Goal: Information Seeking & Learning: Learn about a topic

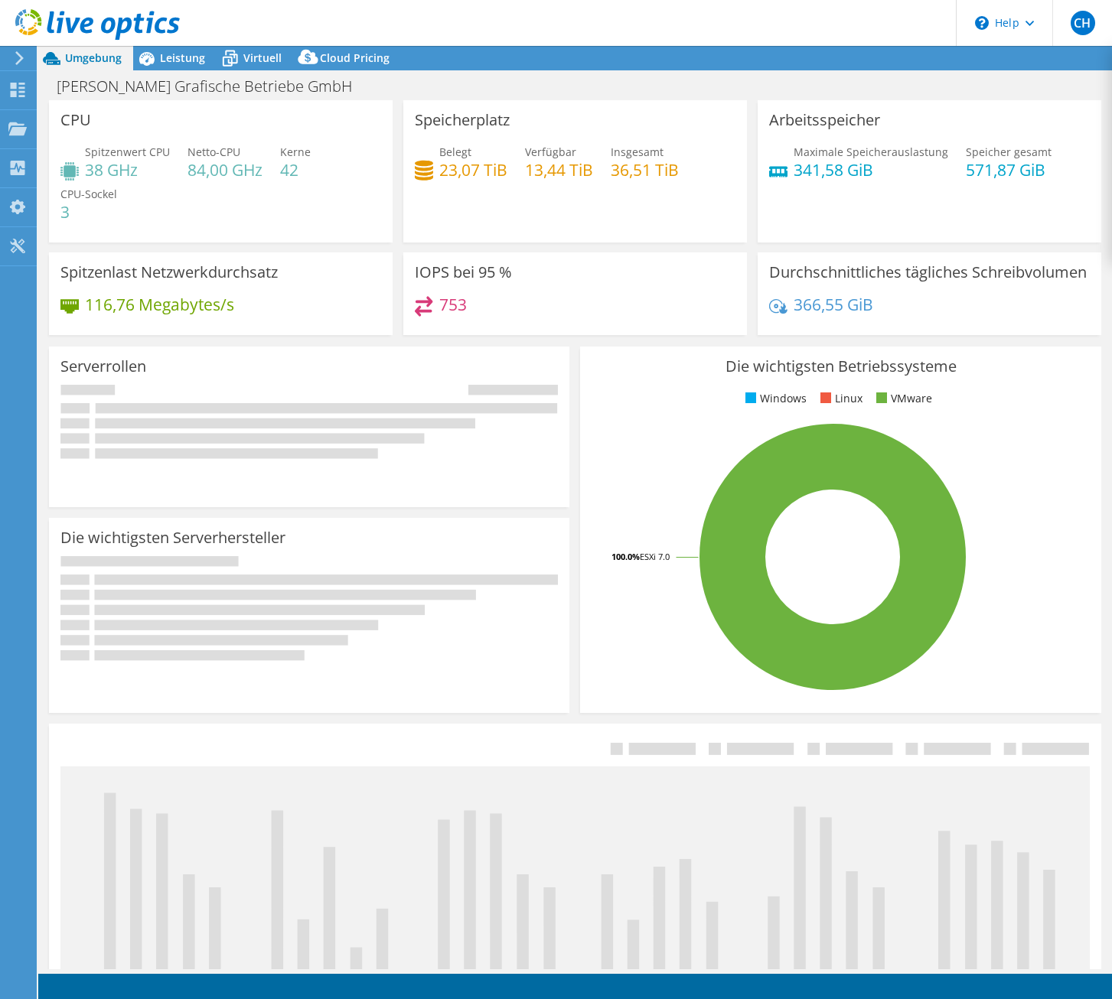
select select "USD"
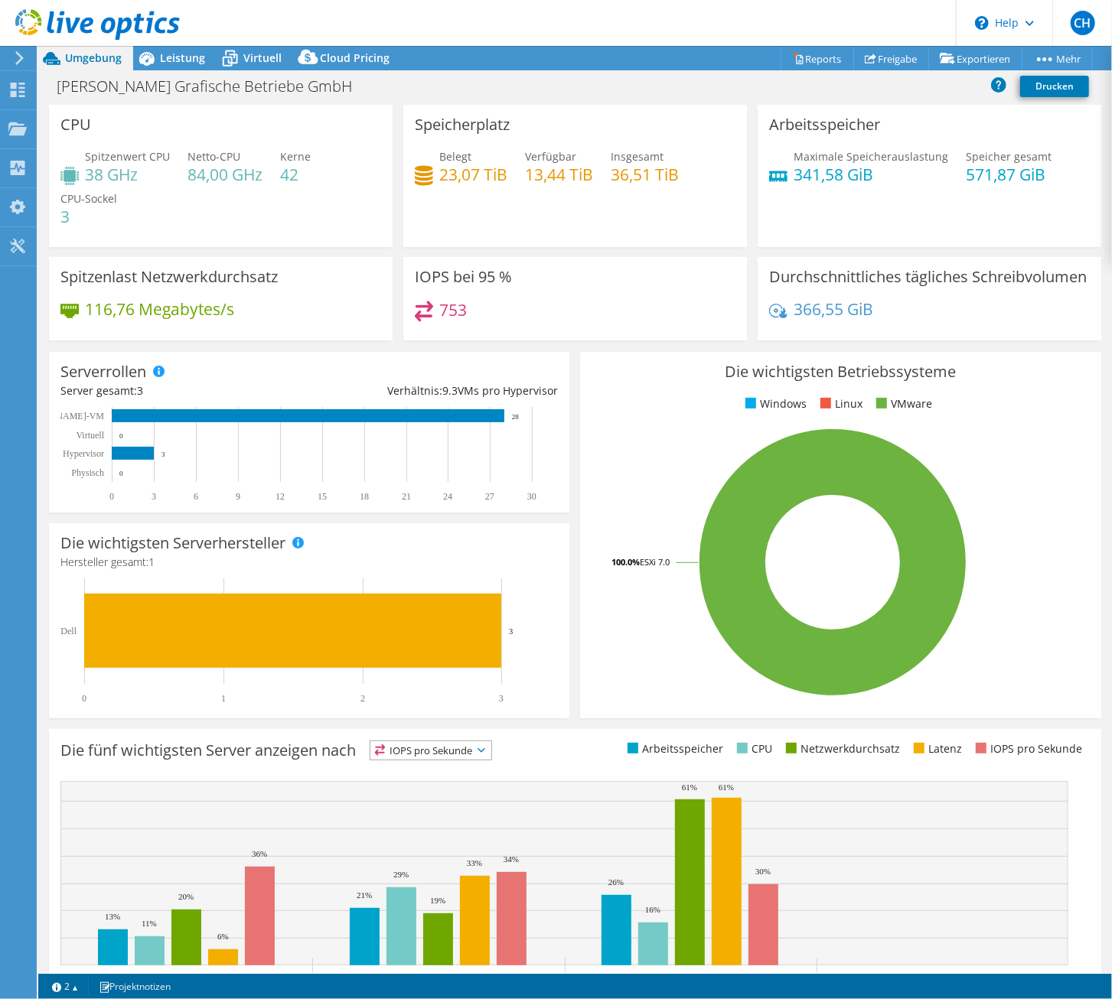
scroll to position [80, 0]
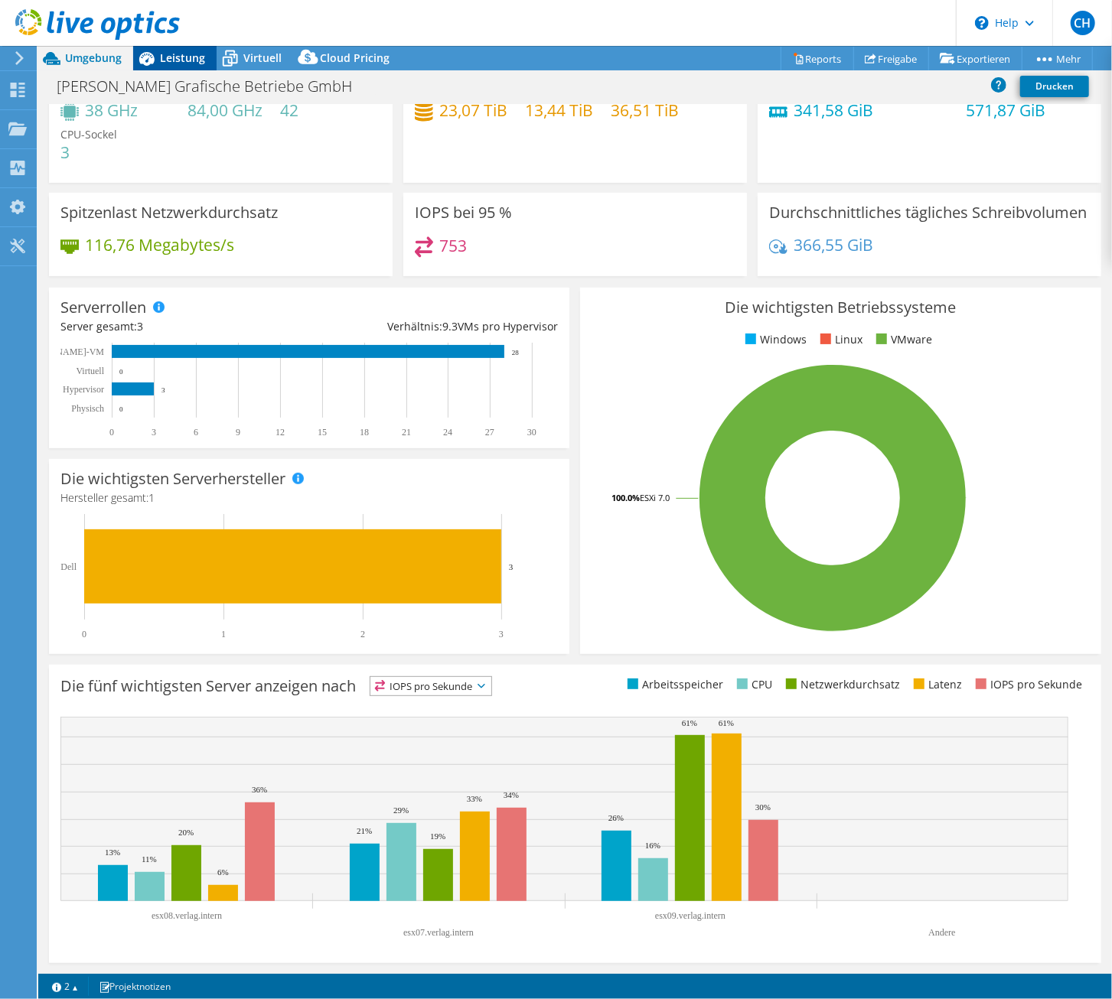
click at [183, 60] on span "Leistung" at bounding box center [182, 58] width 45 height 15
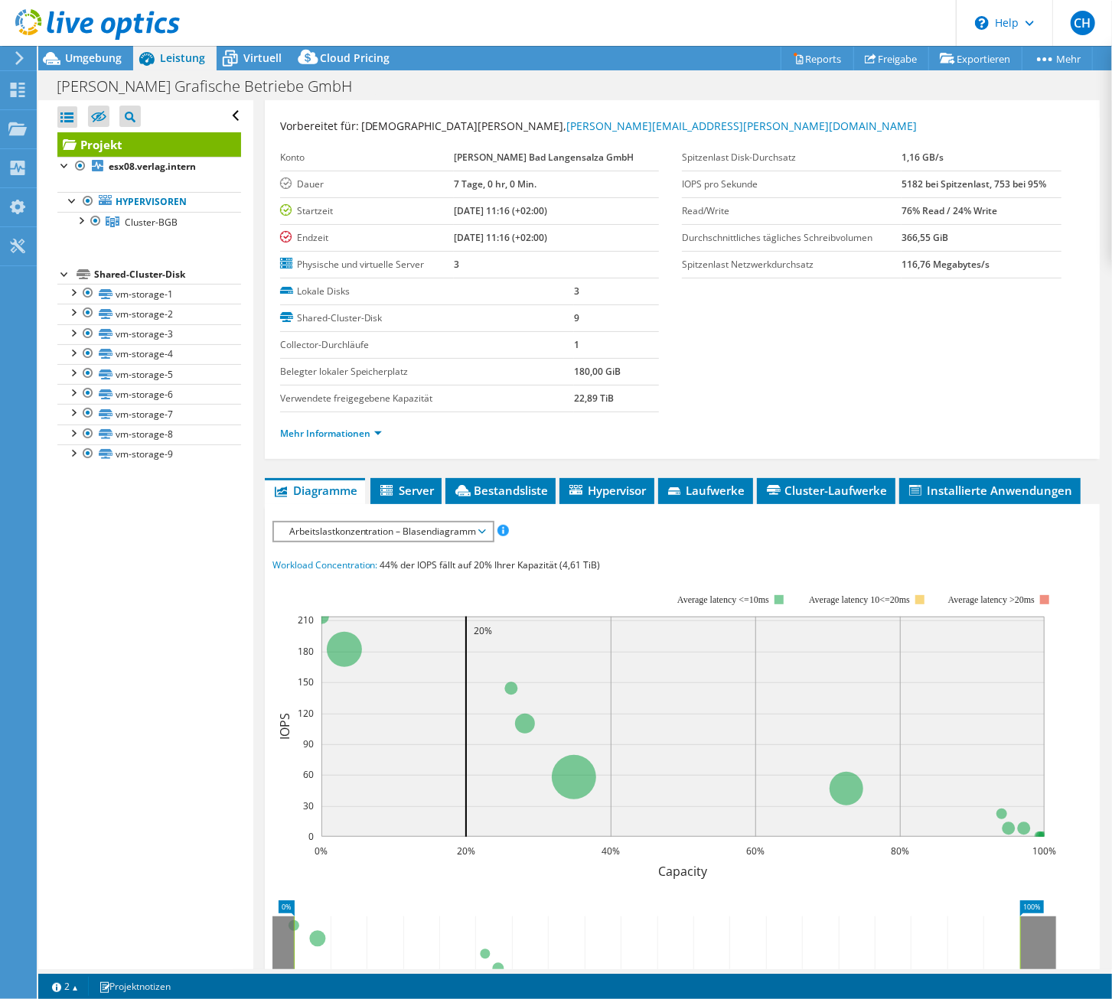
scroll to position [0, 0]
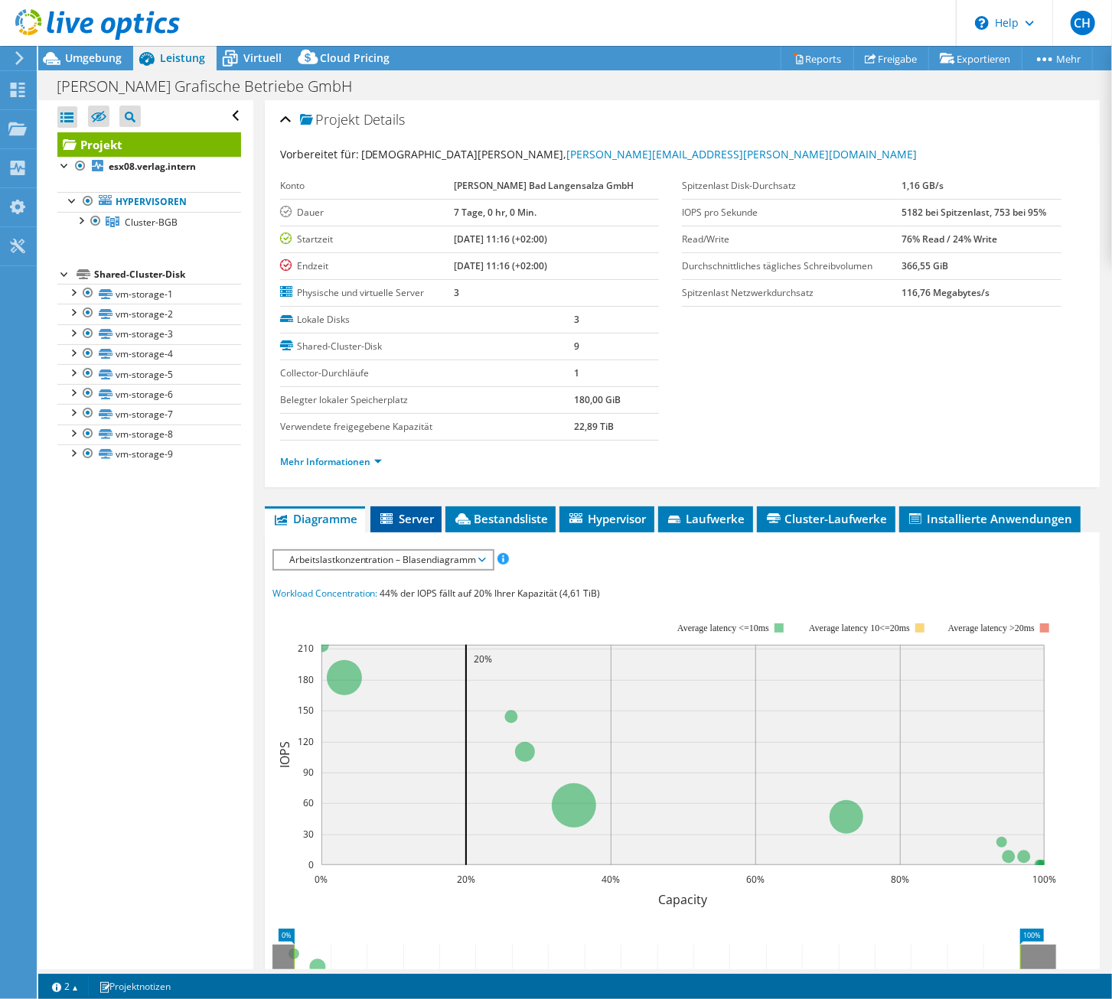
click at [413, 511] on span "Server" at bounding box center [406, 518] width 56 height 15
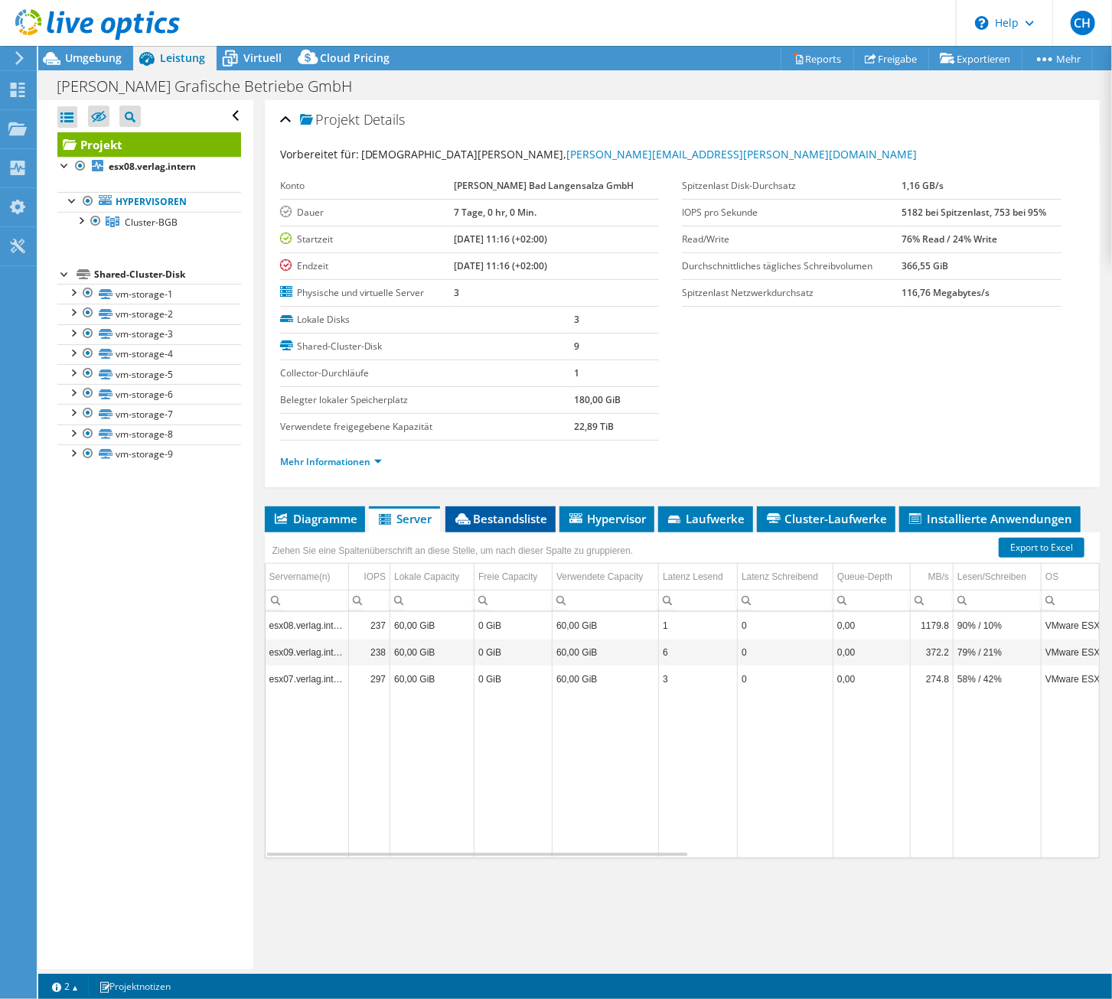
click at [514, 511] on span "Bestandsliste" at bounding box center [500, 518] width 95 height 15
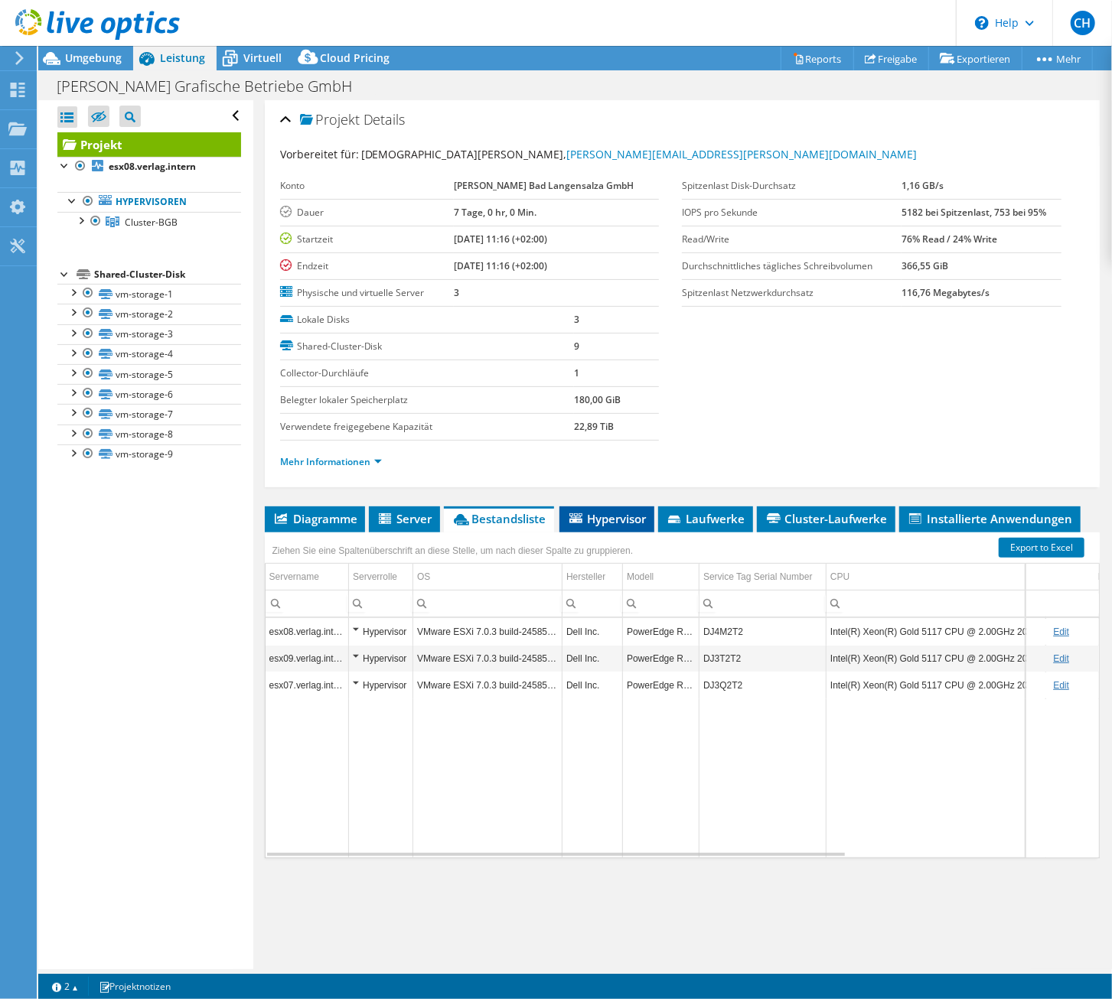
click at [602, 527] on li "Hypervisor" at bounding box center [606, 520] width 95 height 26
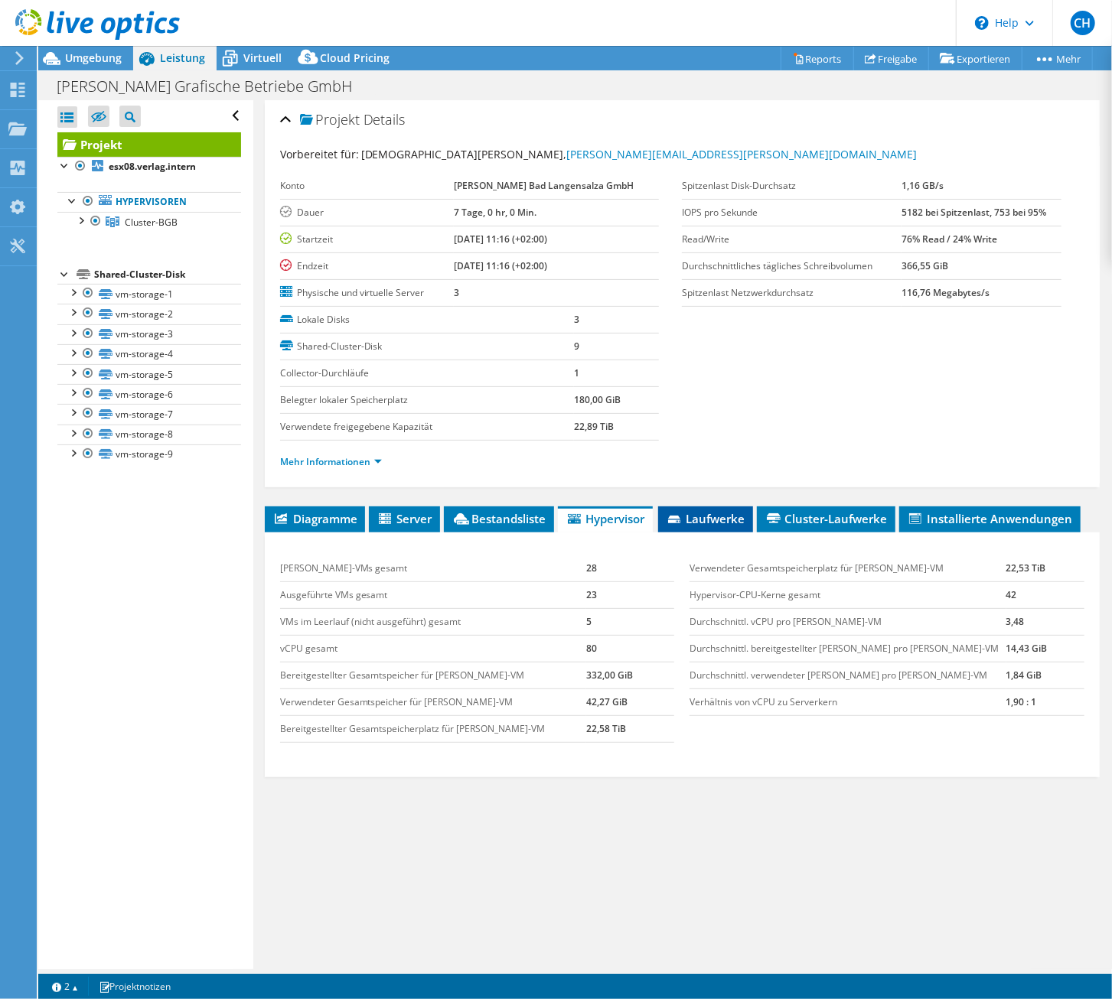
click at [717, 513] on span "Laufwerke" at bounding box center [706, 518] width 80 height 15
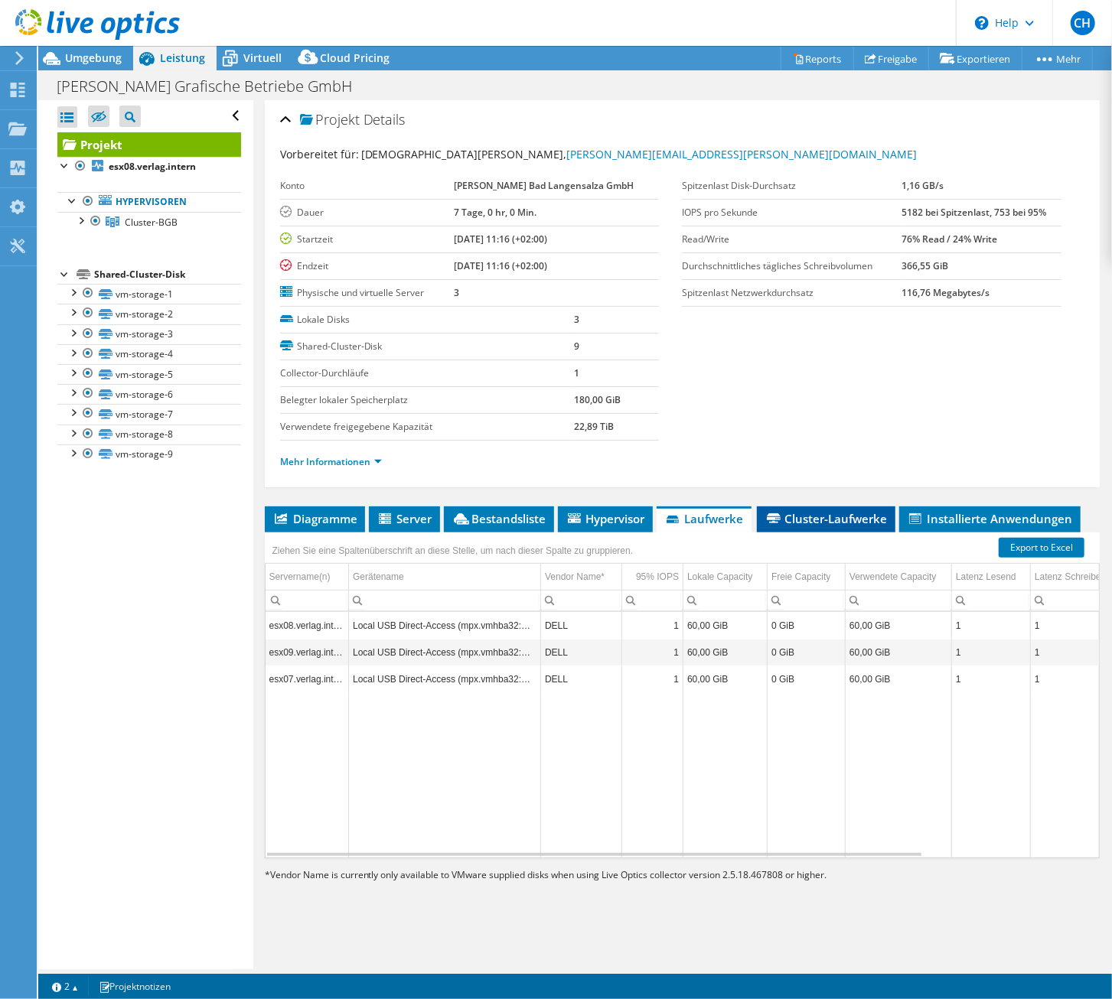
click at [855, 511] on span "Cluster-Laufwerke" at bounding box center [826, 518] width 123 height 15
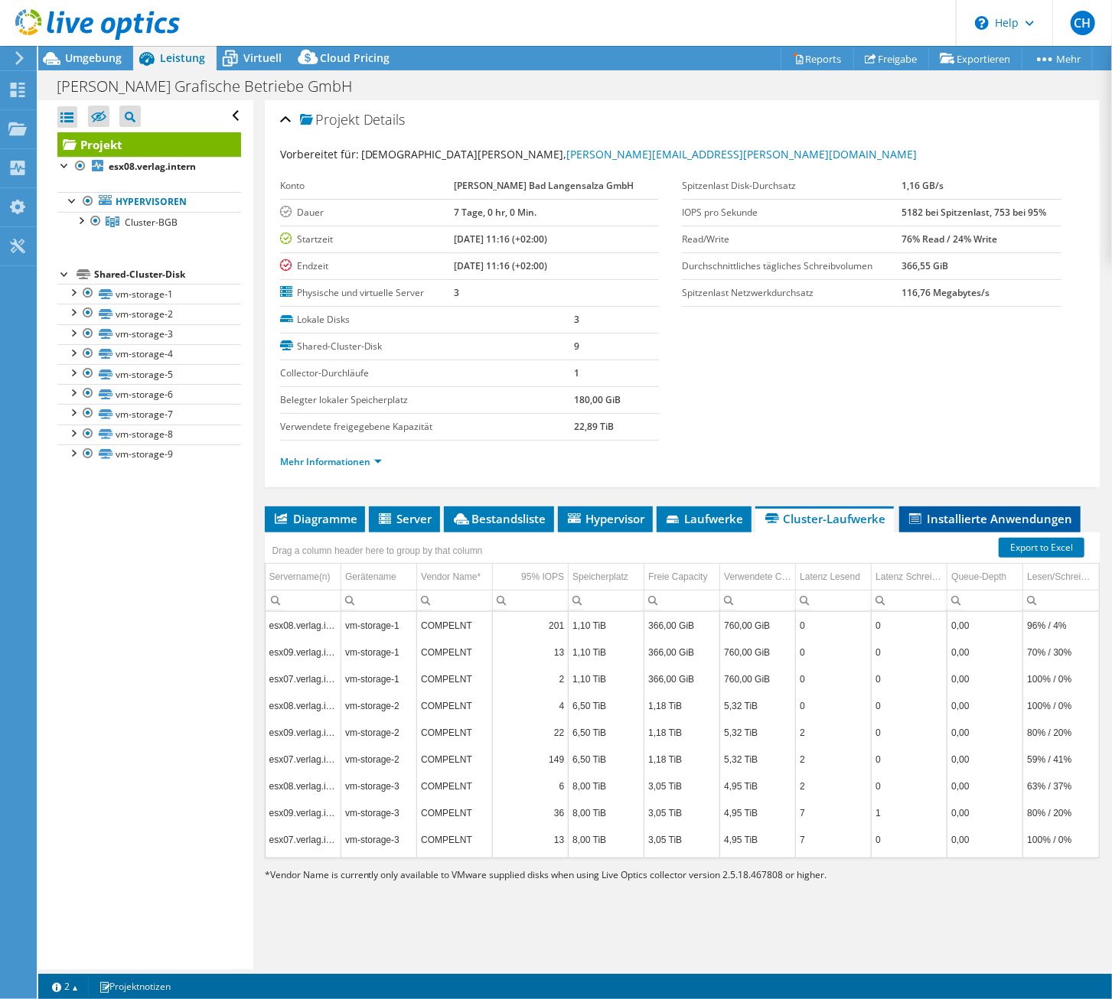
click at [951, 512] on span "Installierte Anwendungen" at bounding box center [990, 518] width 166 height 15
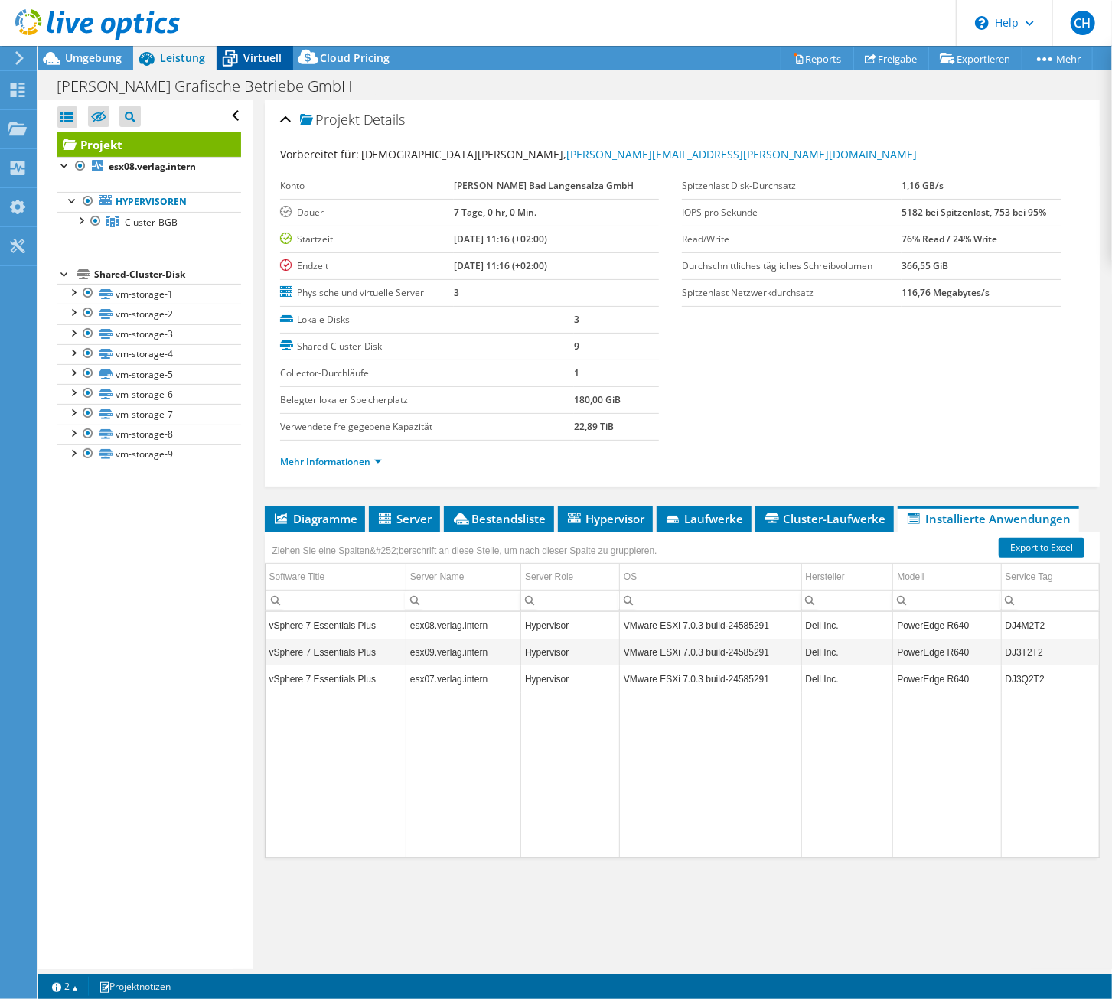
click at [258, 56] on span "Virtuell" at bounding box center [262, 58] width 38 height 15
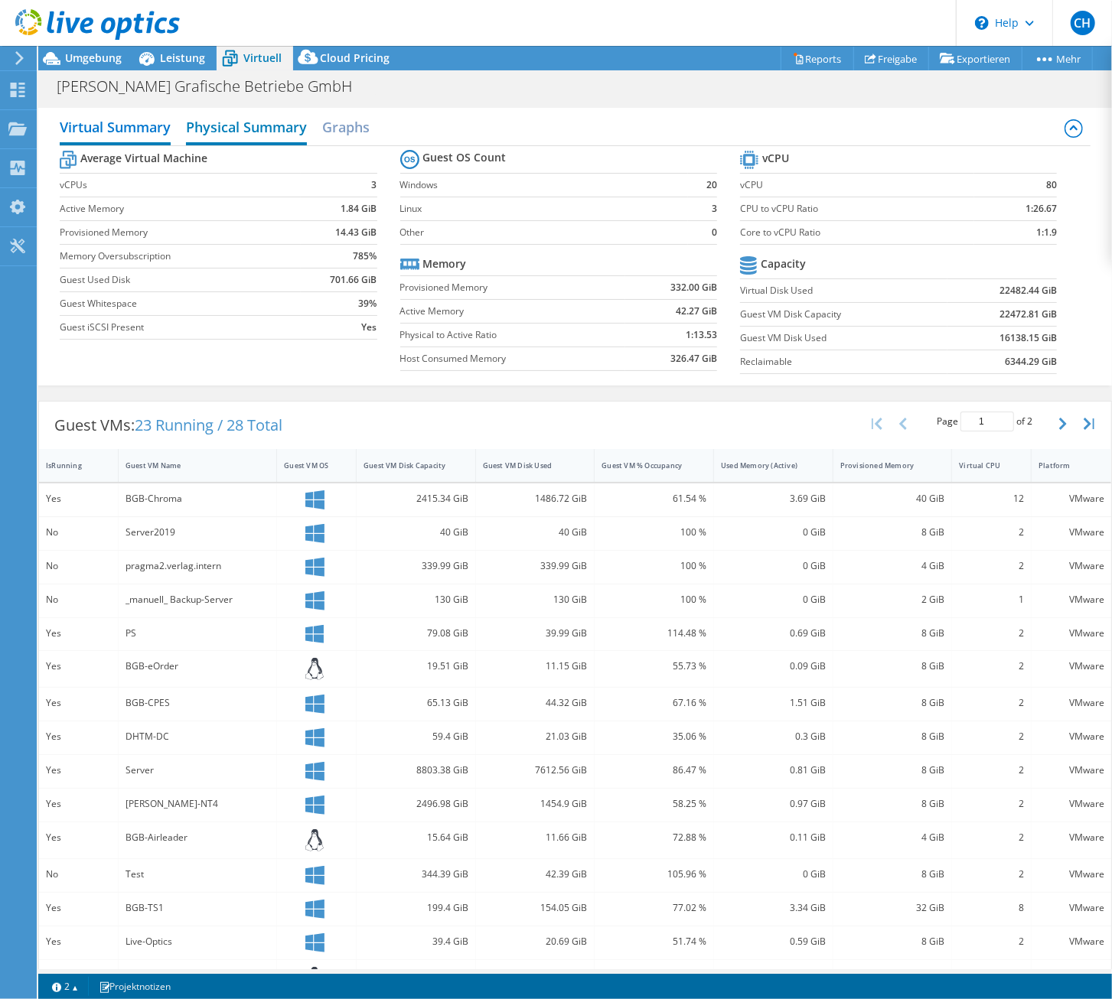
click at [287, 124] on h2 "Physical Summary" at bounding box center [246, 129] width 121 height 34
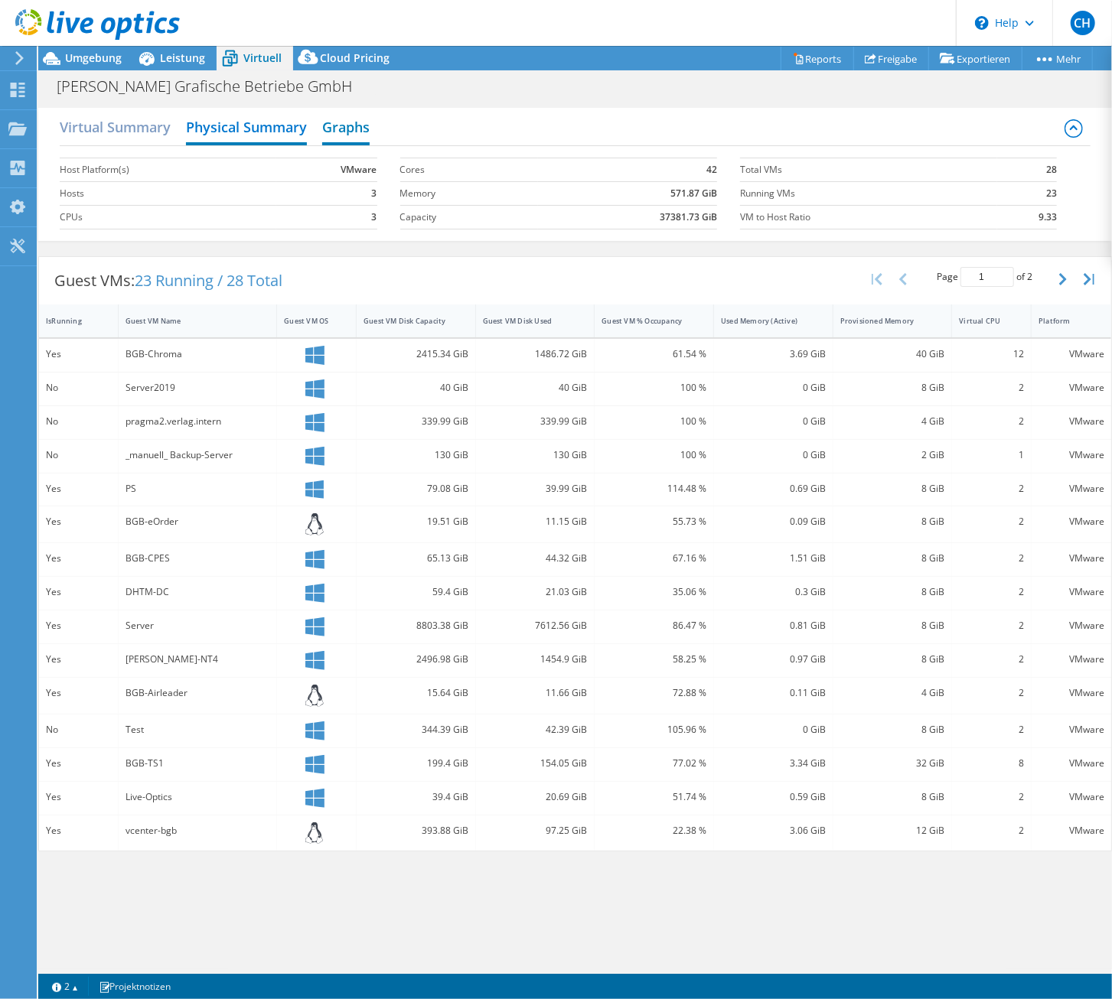
click at [342, 123] on h2 "Graphs" at bounding box center [345, 129] width 47 height 34
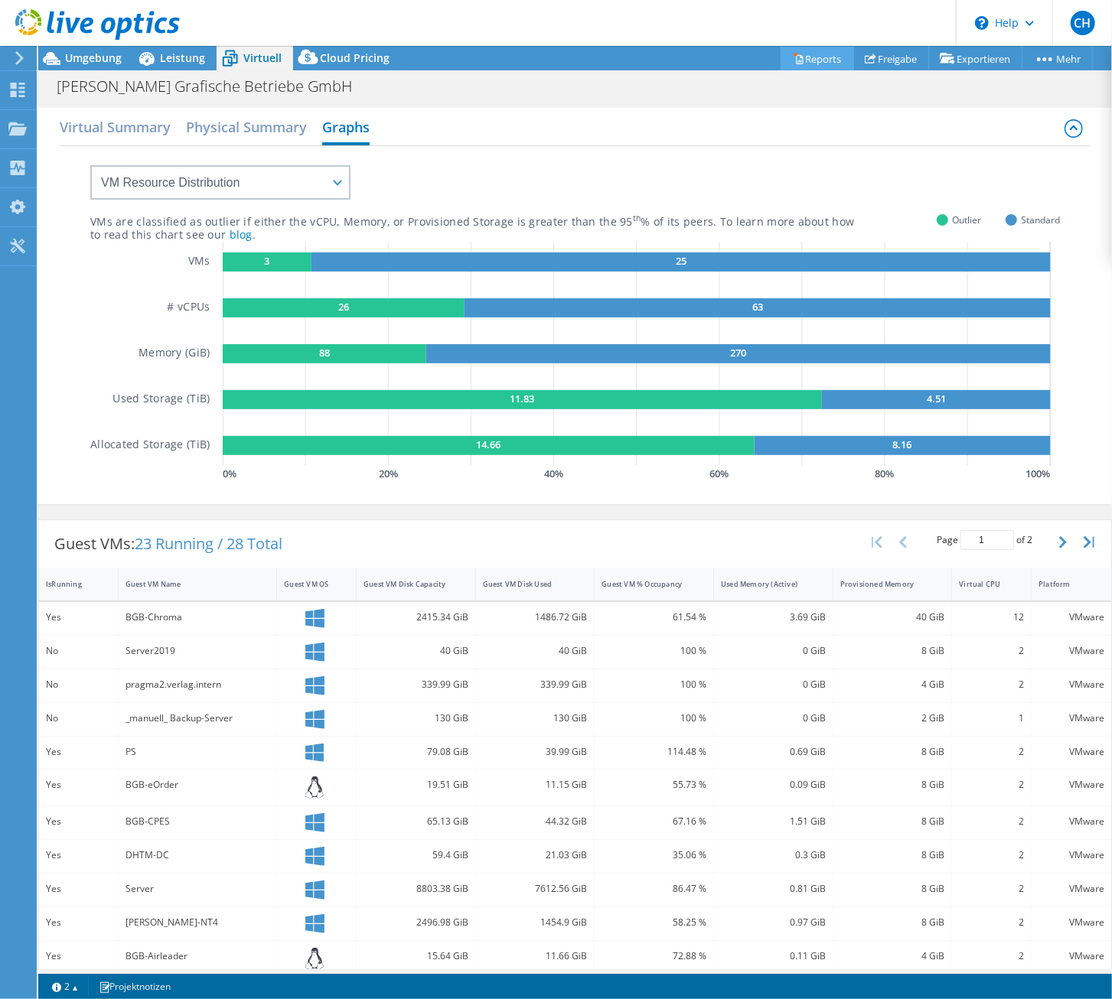
click at [806, 57] on link "Reports" at bounding box center [817, 59] width 73 height 24
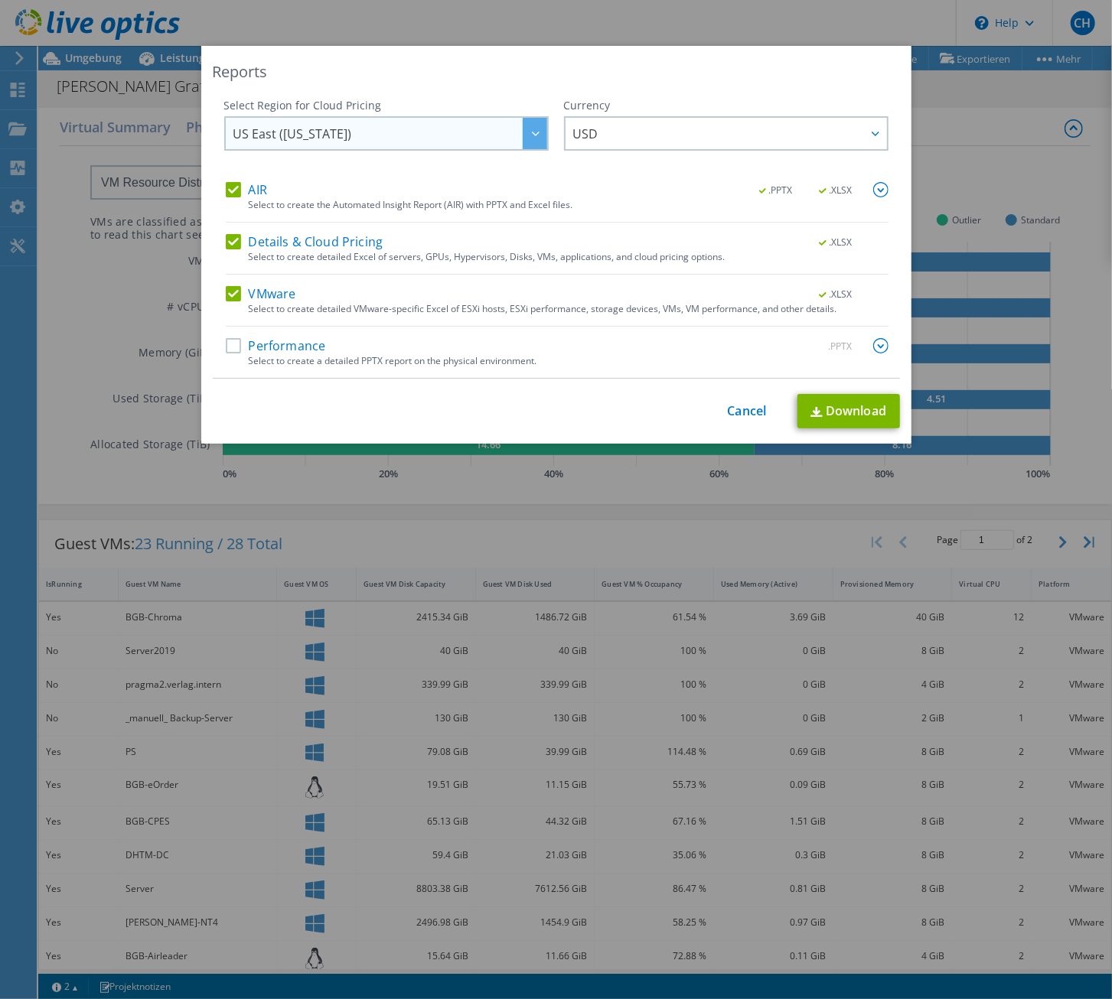
click at [529, 139] on div at bounding box center [535, 133] width 24 height 31
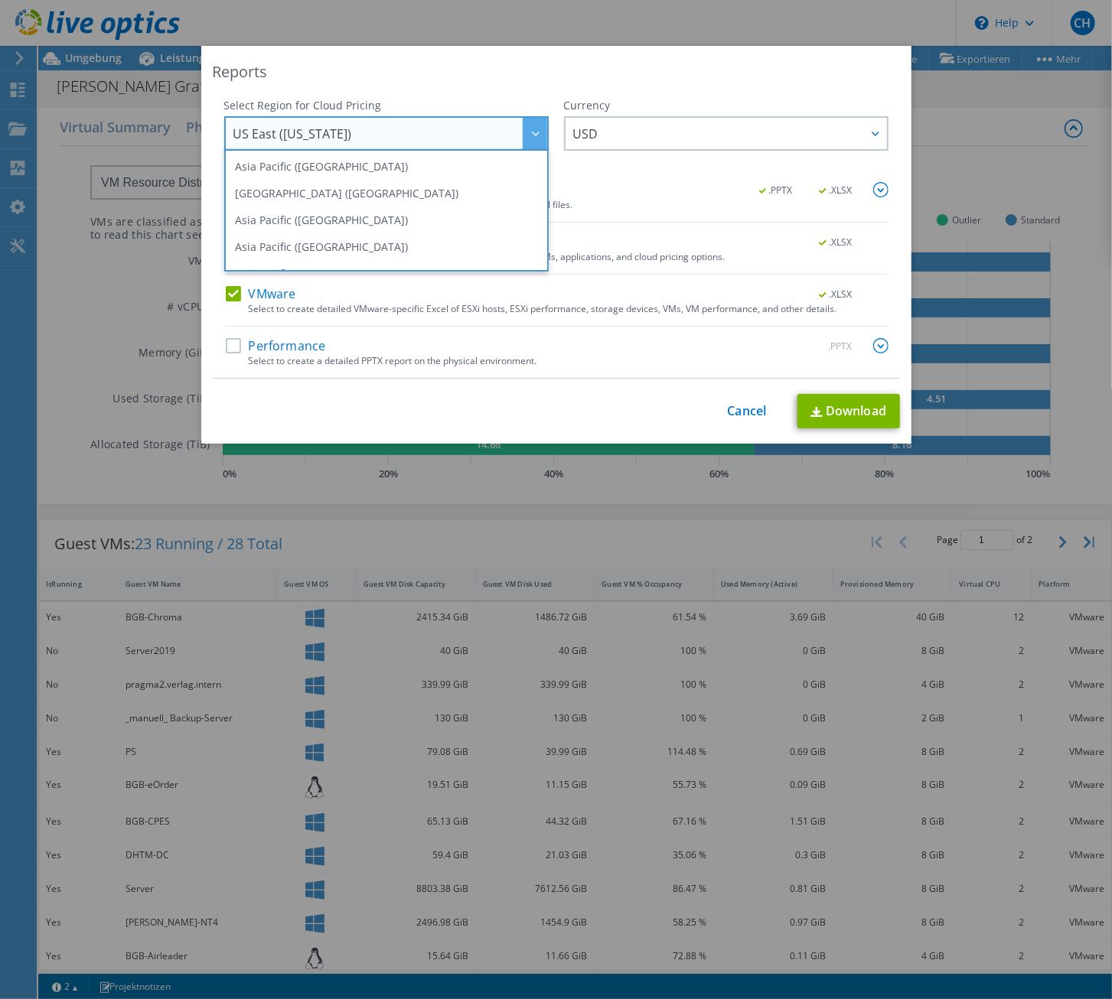
click at [414, 132] on span "US East (Virginia)" at bounding box center [390, 133] width 314 height 31
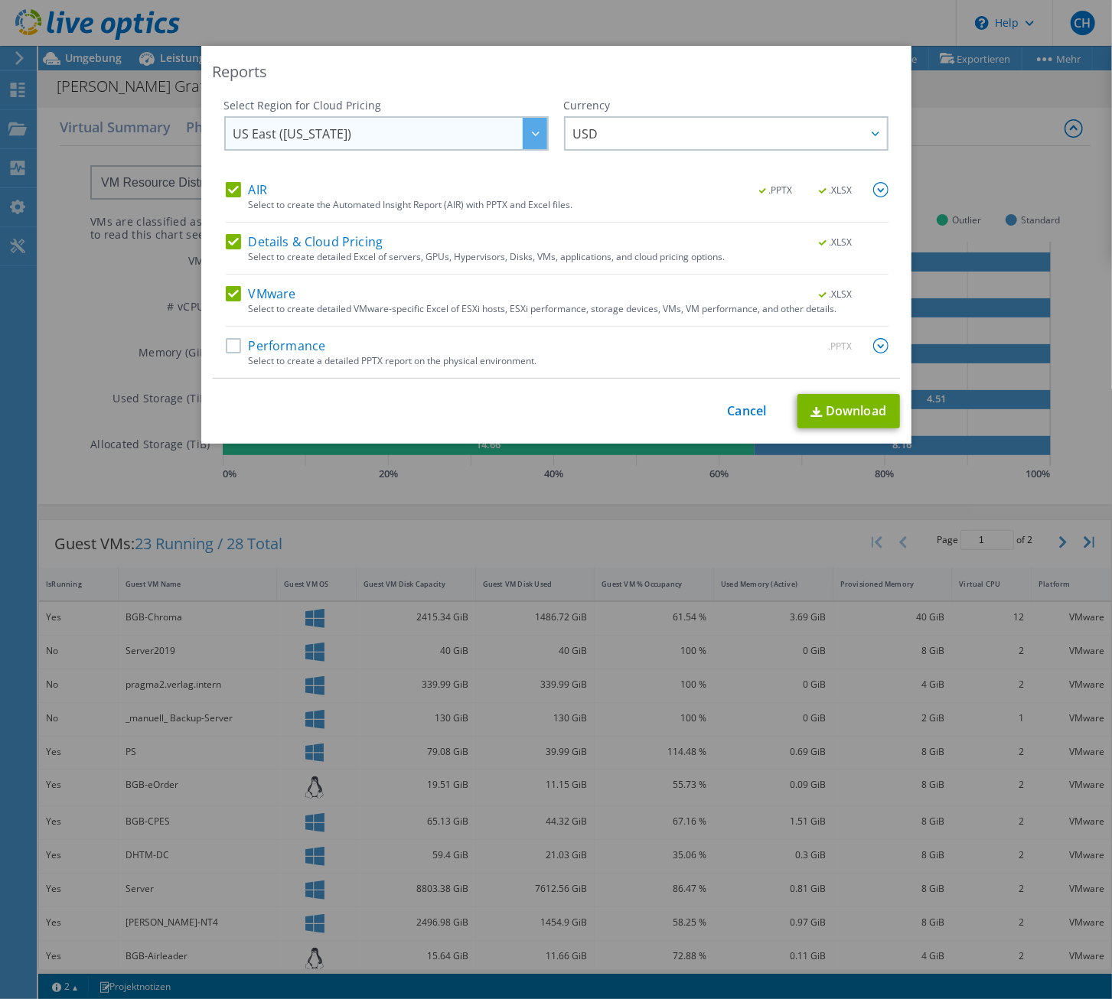
click at [414, 132] on span "US East (Virginia)" at bounding box center [390, 133] width 314 height 31
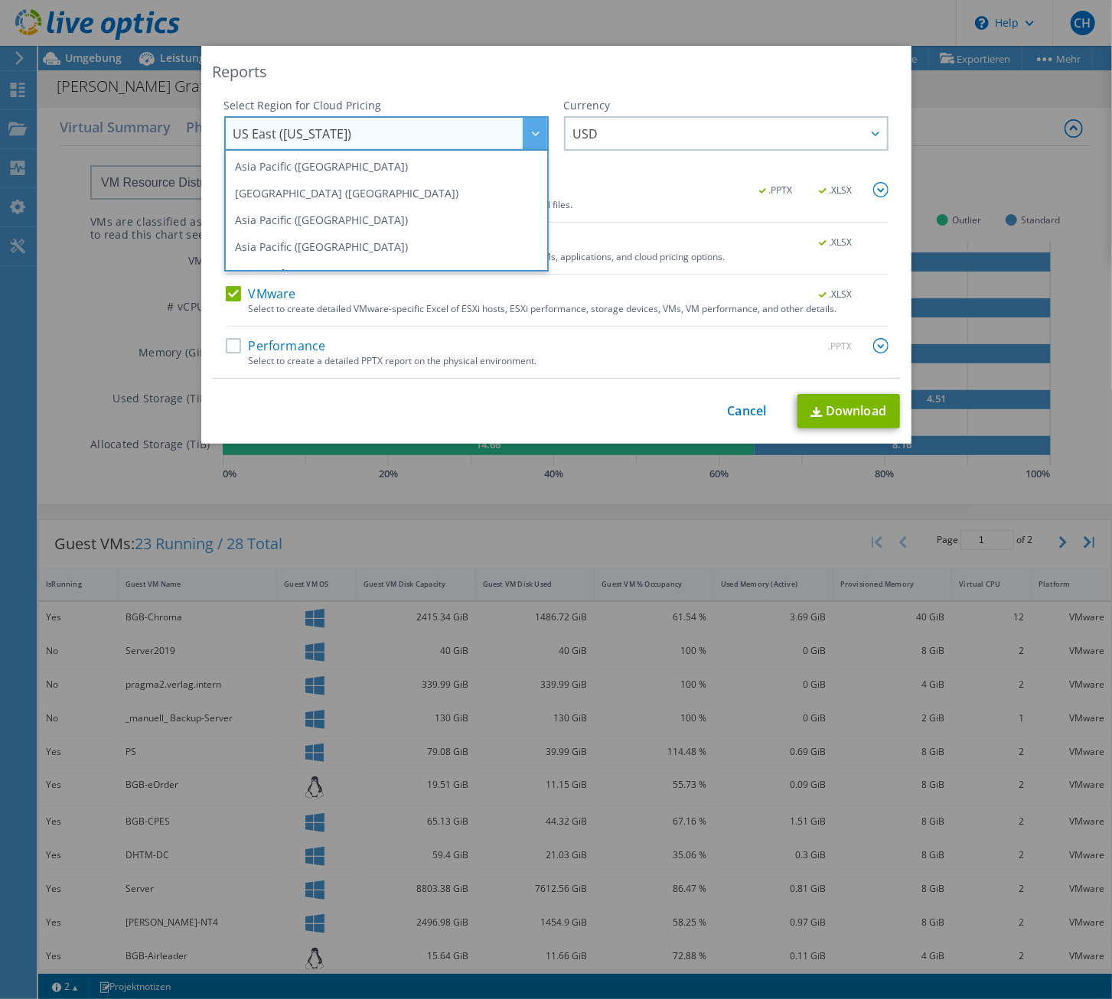
click at [360, 140] on span "US East (Virginia)" at bounding box center [390, 133] width 314 height 31
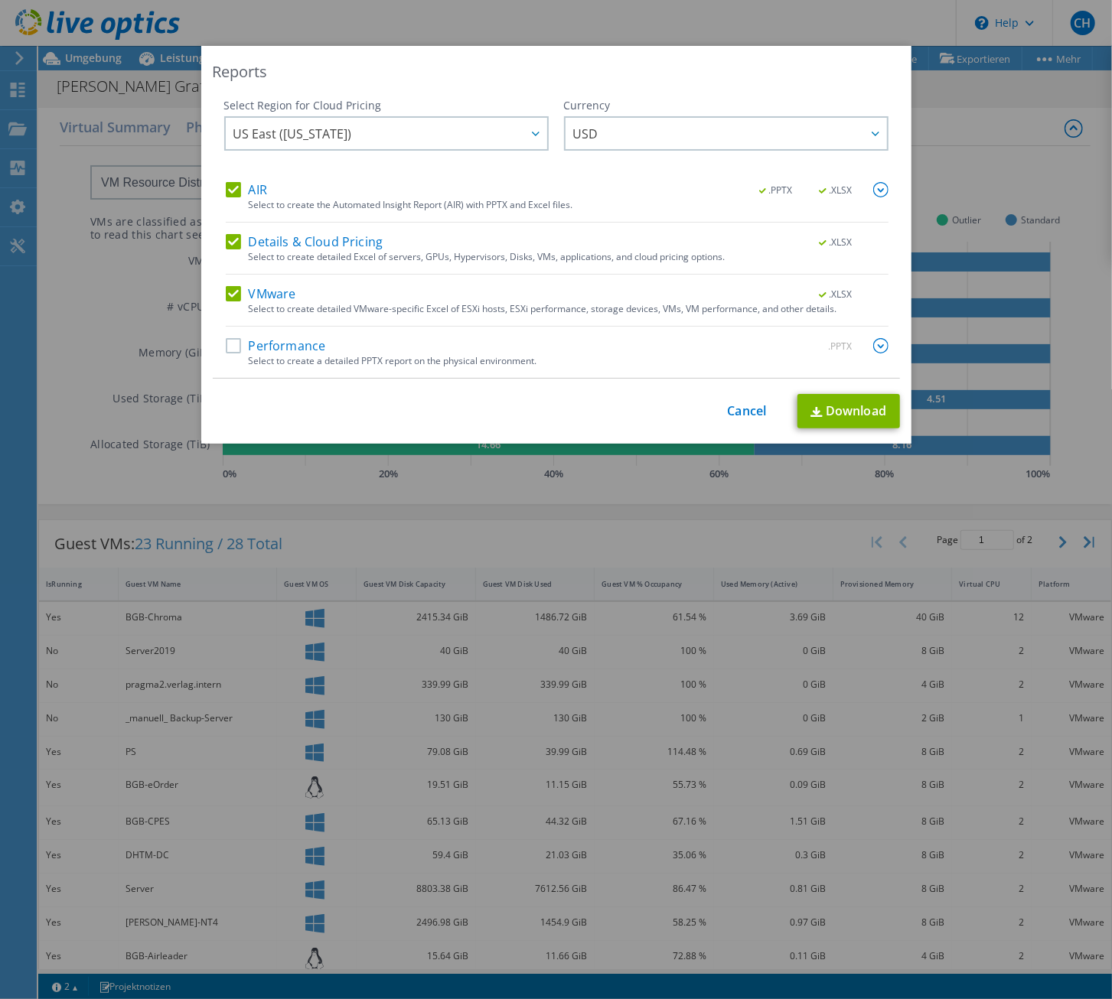
click at [232, 344] on label "Performance" at bounding box center [276, 345] width 100 height 15
click at [0, 0] on input "Performance" at bounding box center [0, 0] width 0 height 0
click at [532, 134] on icon at bounding box center [536, 134] width 8 height 5
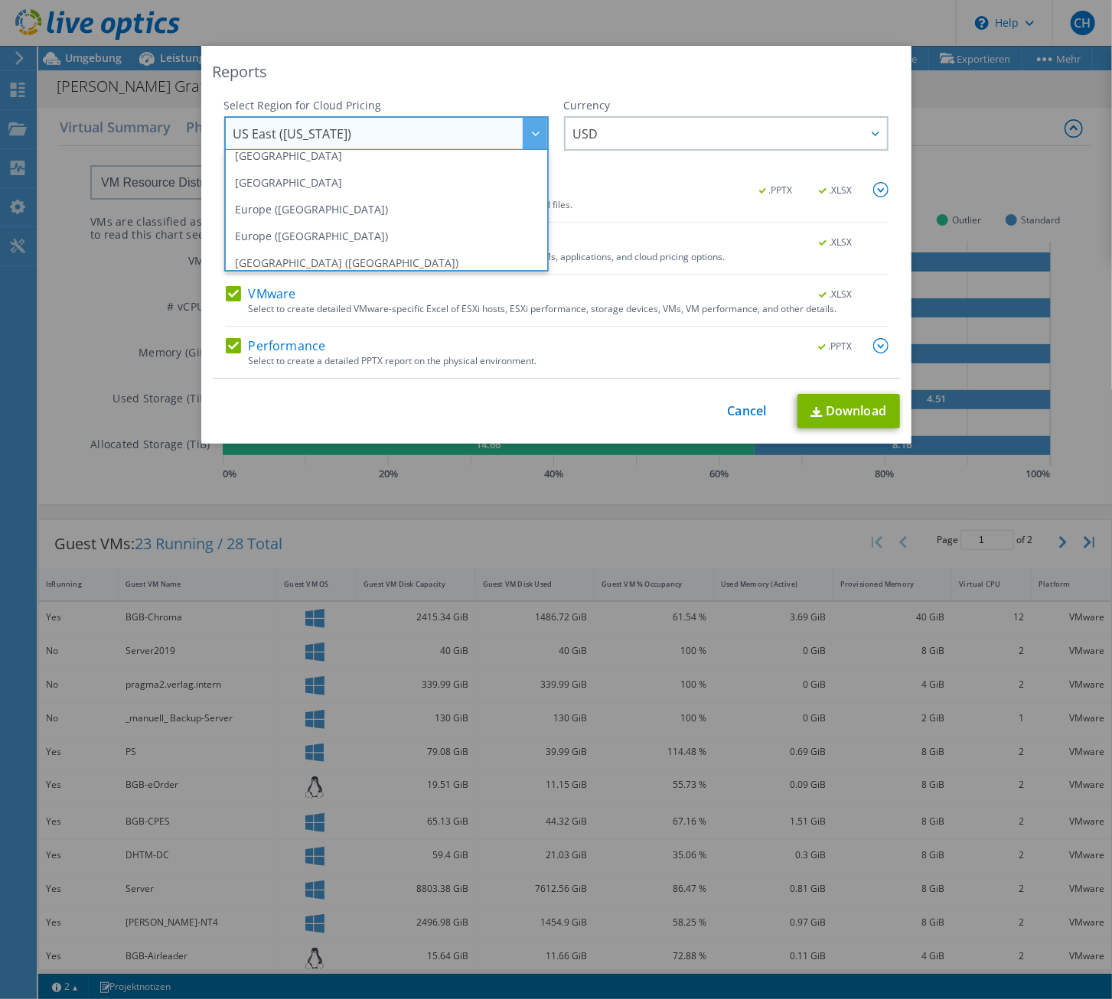
scroll to position [170, 0]
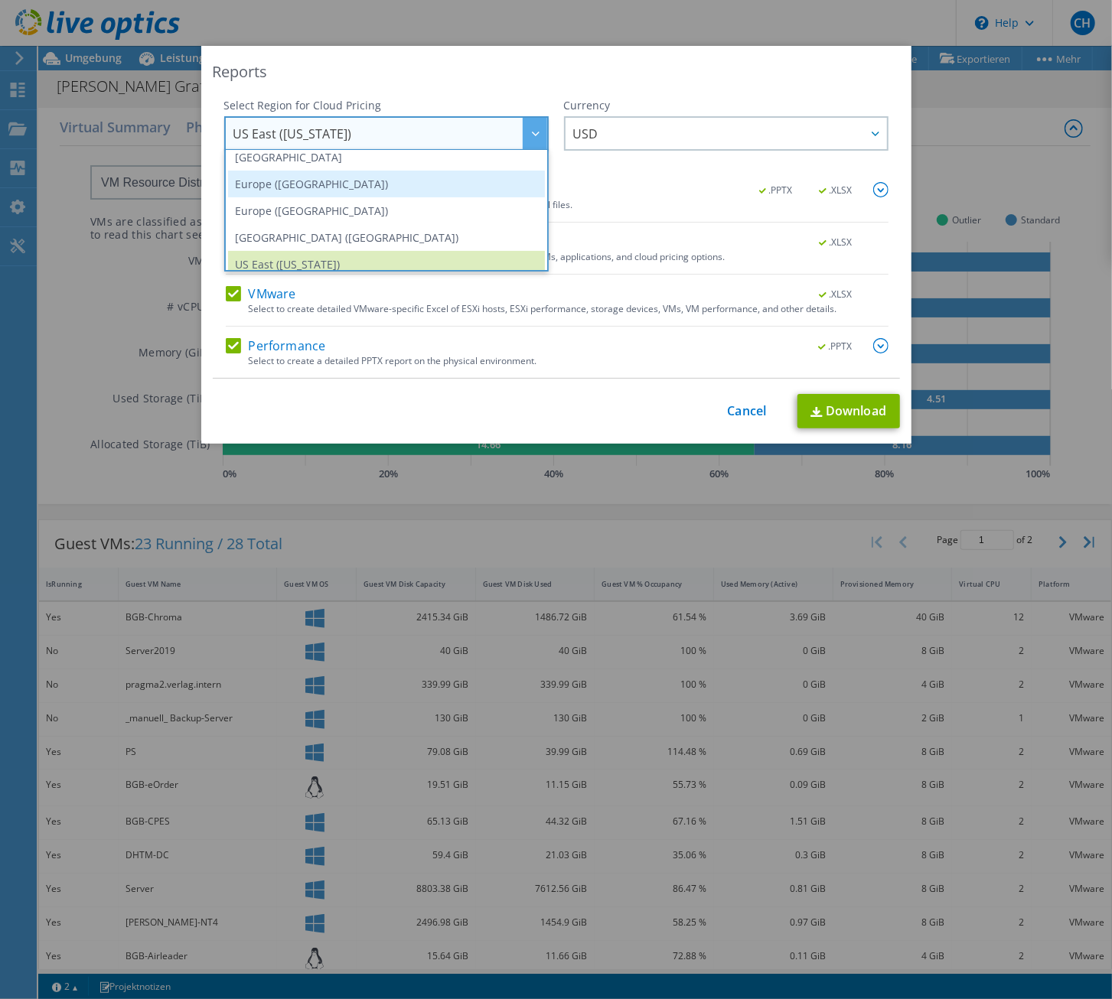
click at [352, 192] on li "Europe (Frankfurt)" at bounding box center [386, 184] width 317 height 27
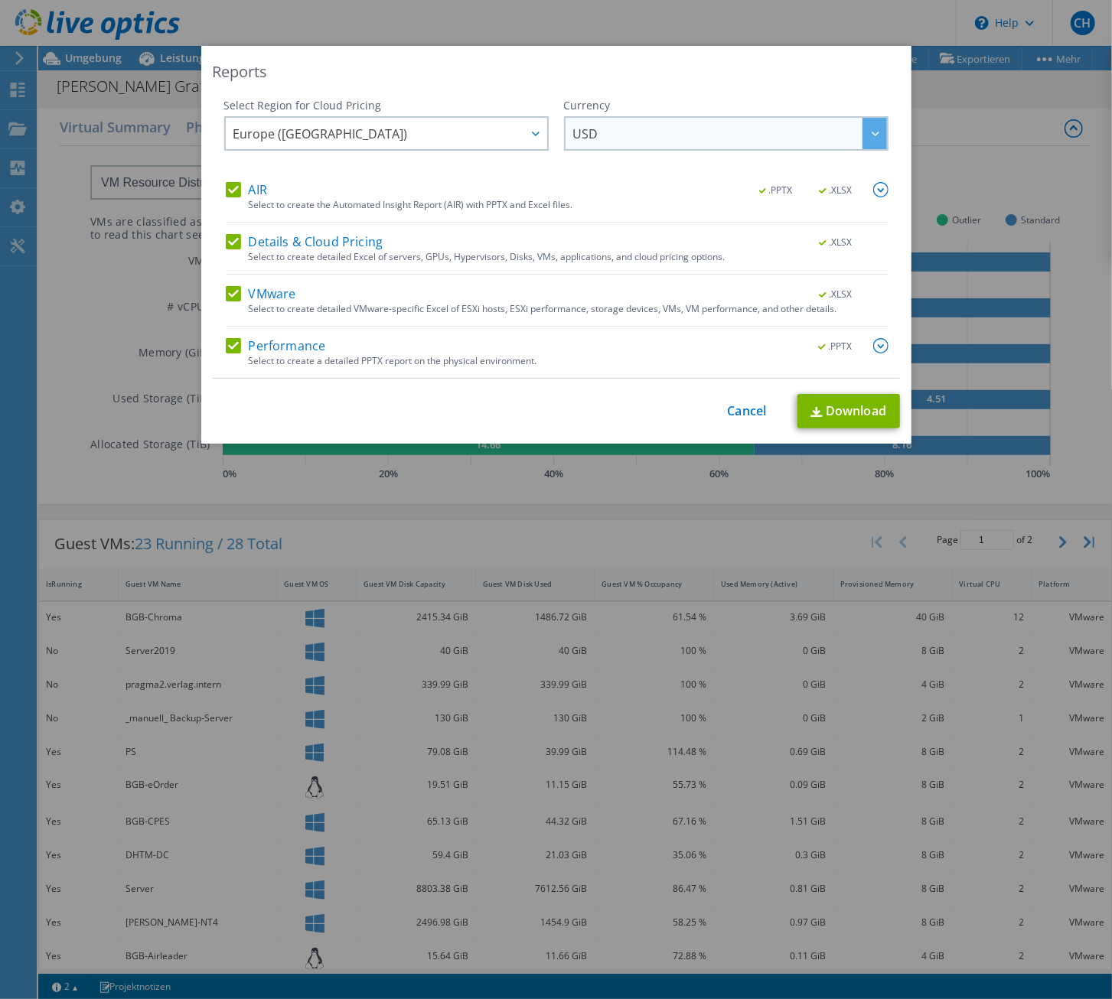
click at [625, 122] on span "USD" at bounding box center [730, 133] width 314 height 31
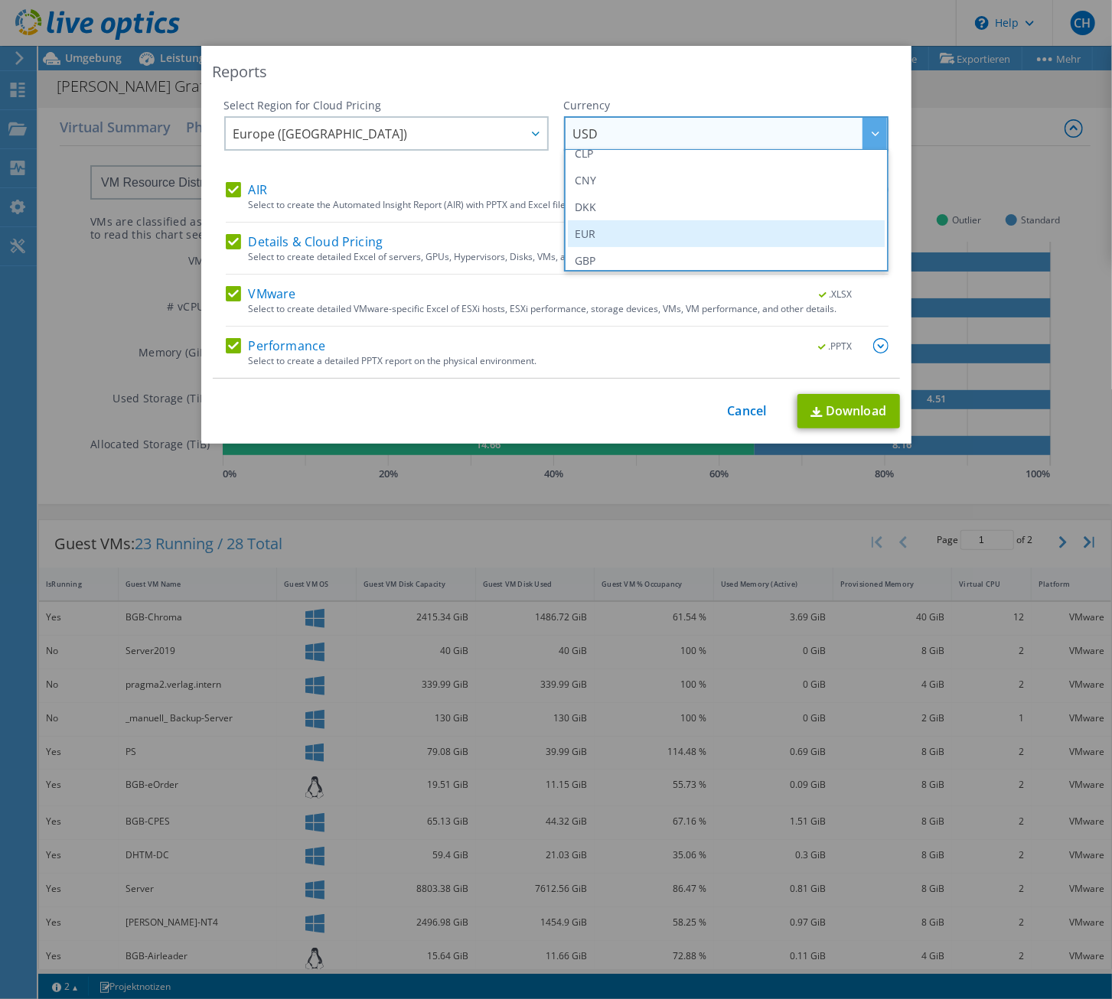
click at [666, 227] on li "EUR" at bounding box center [726, 233] width 317 height 27
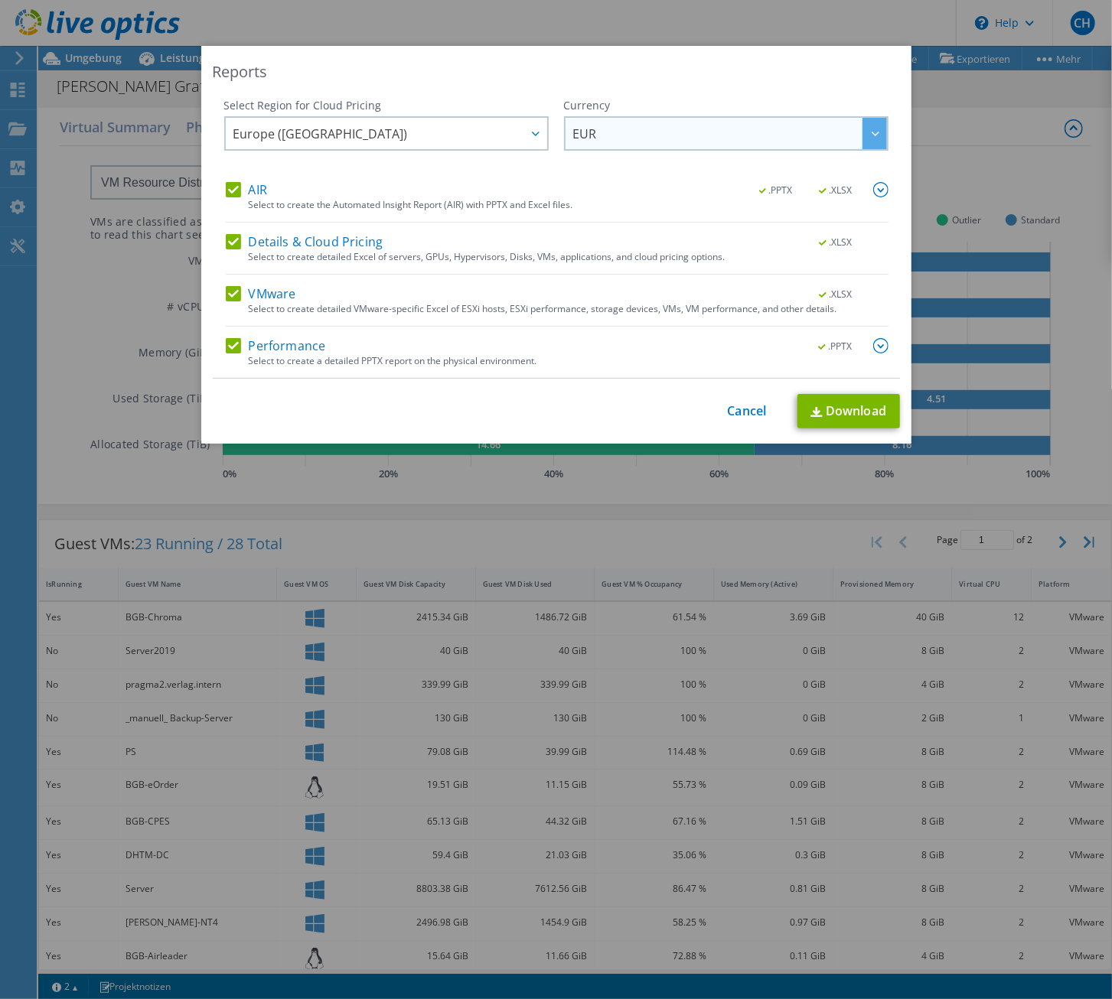
scroll to position [143, 0]
click at [875, 194] on img at bounding box center [880, 189] width 15 height 15
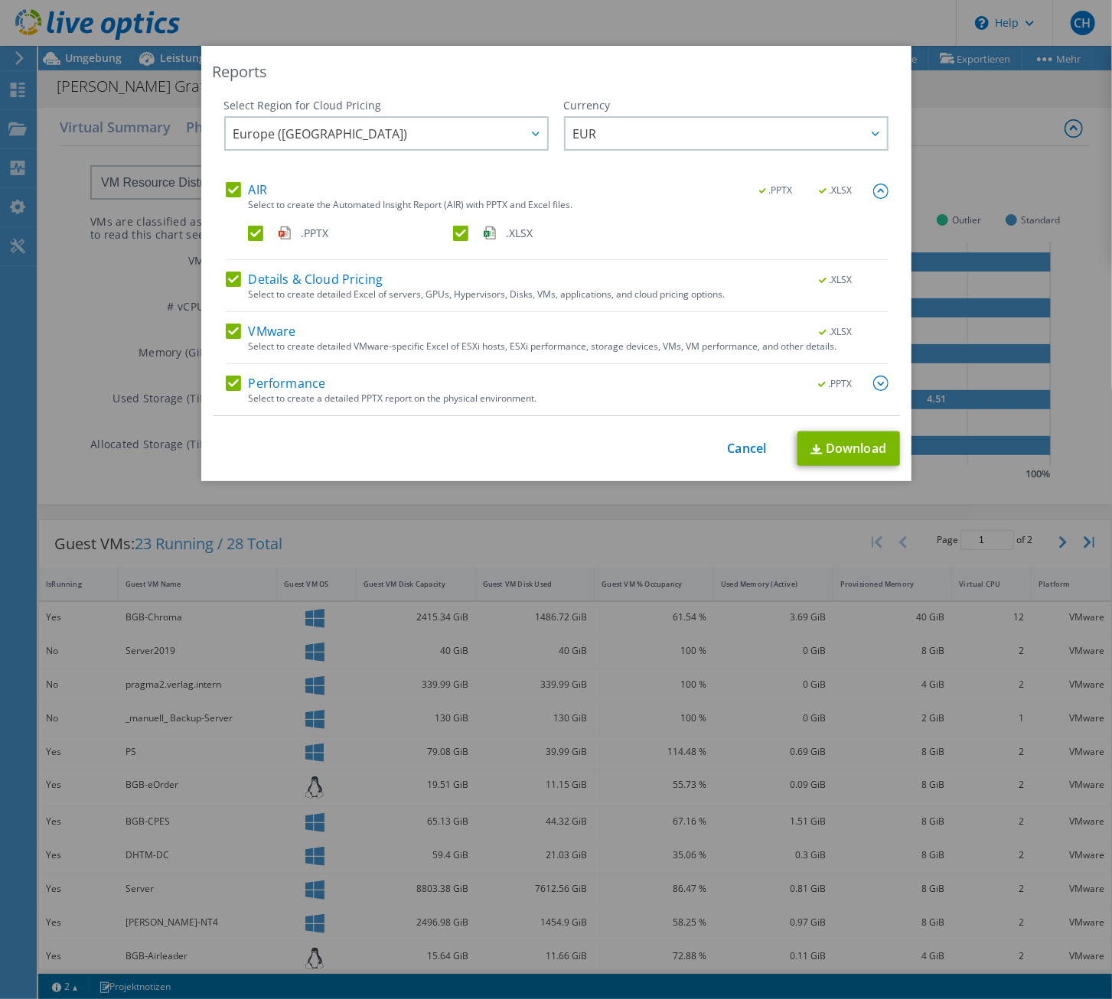
click at [875, 194] on img at bounding box center [880, 191] width 15 height 15
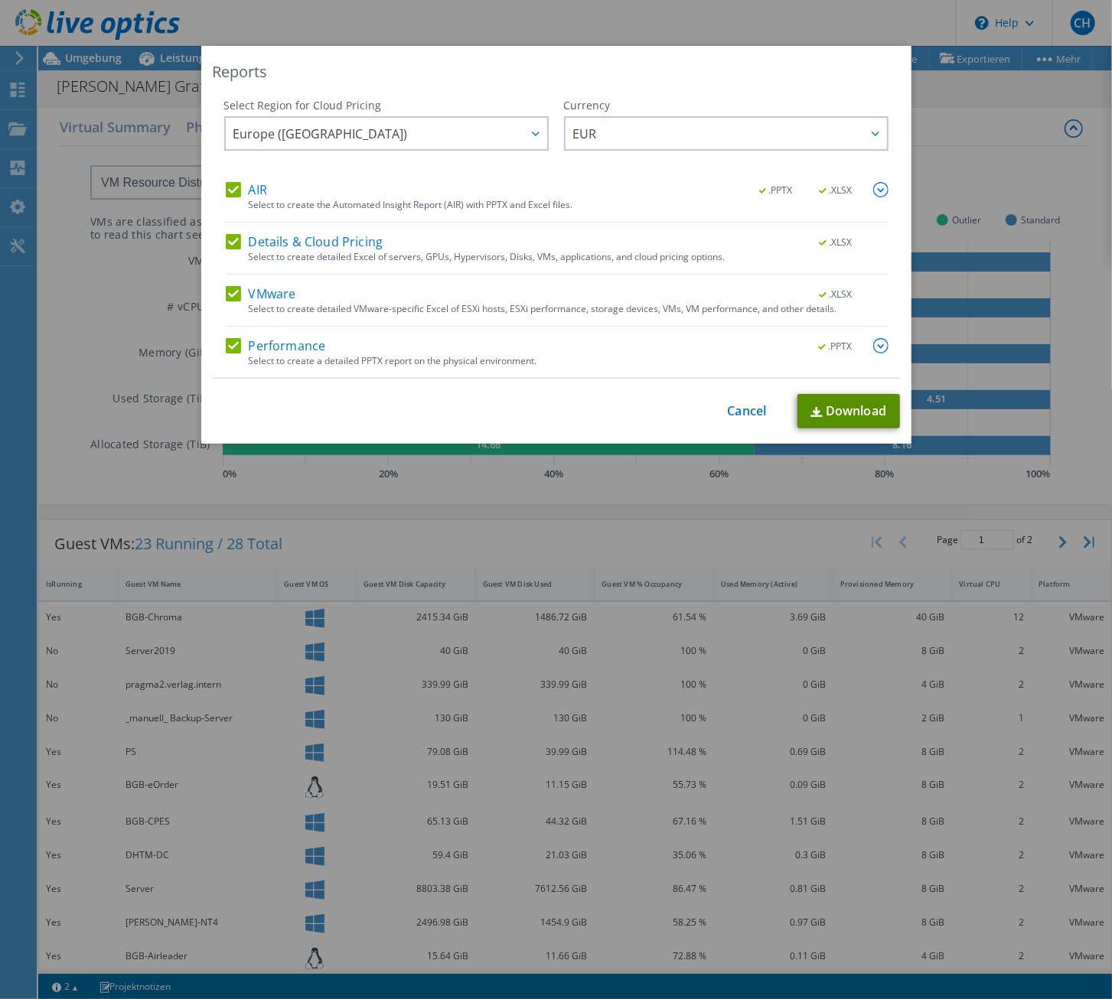
click at [849, 419] on link "Download" at bounding box center [848, 411] width 103 height 34
click at [445, 73] on div "Reports" at bounding box center [556, 71] width 687 height 21
click at [737, 409] on link "Cancel" at bounding box center [747, 411] width 39 height 15
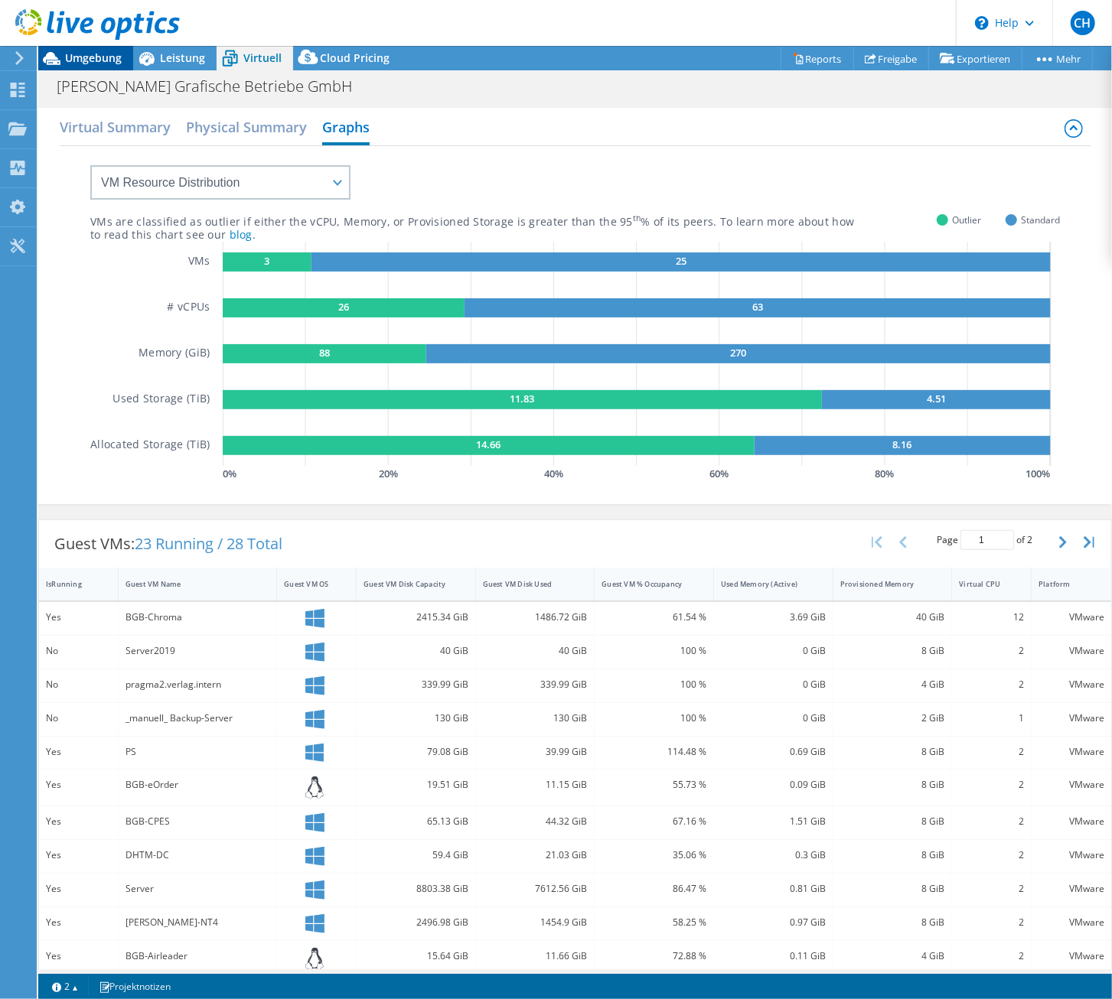
click at [80, 64] on span "Umgebung" at bounding box center [93, 58] width 57 height 15
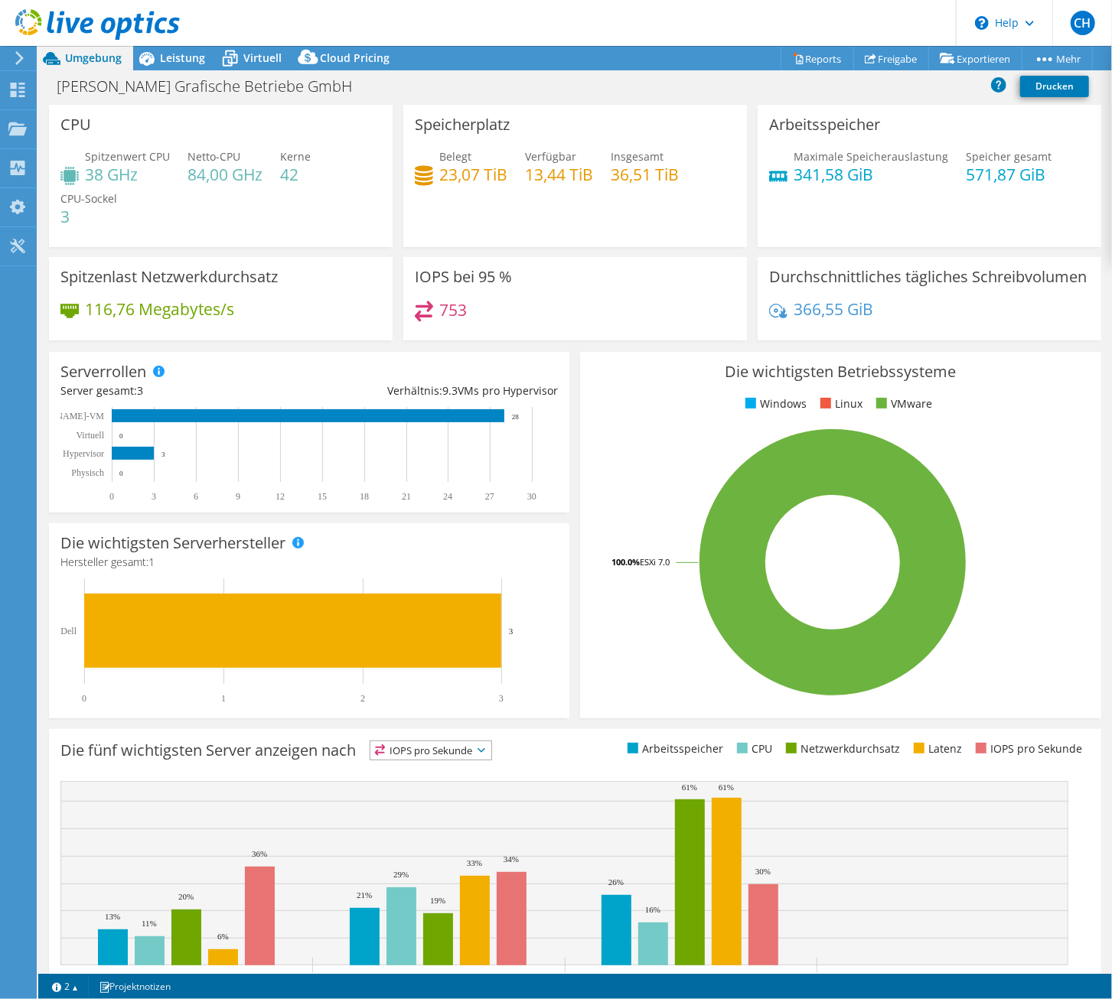
click at [16, 58] on icon at bounding box center [19, 58] width 11 height 14
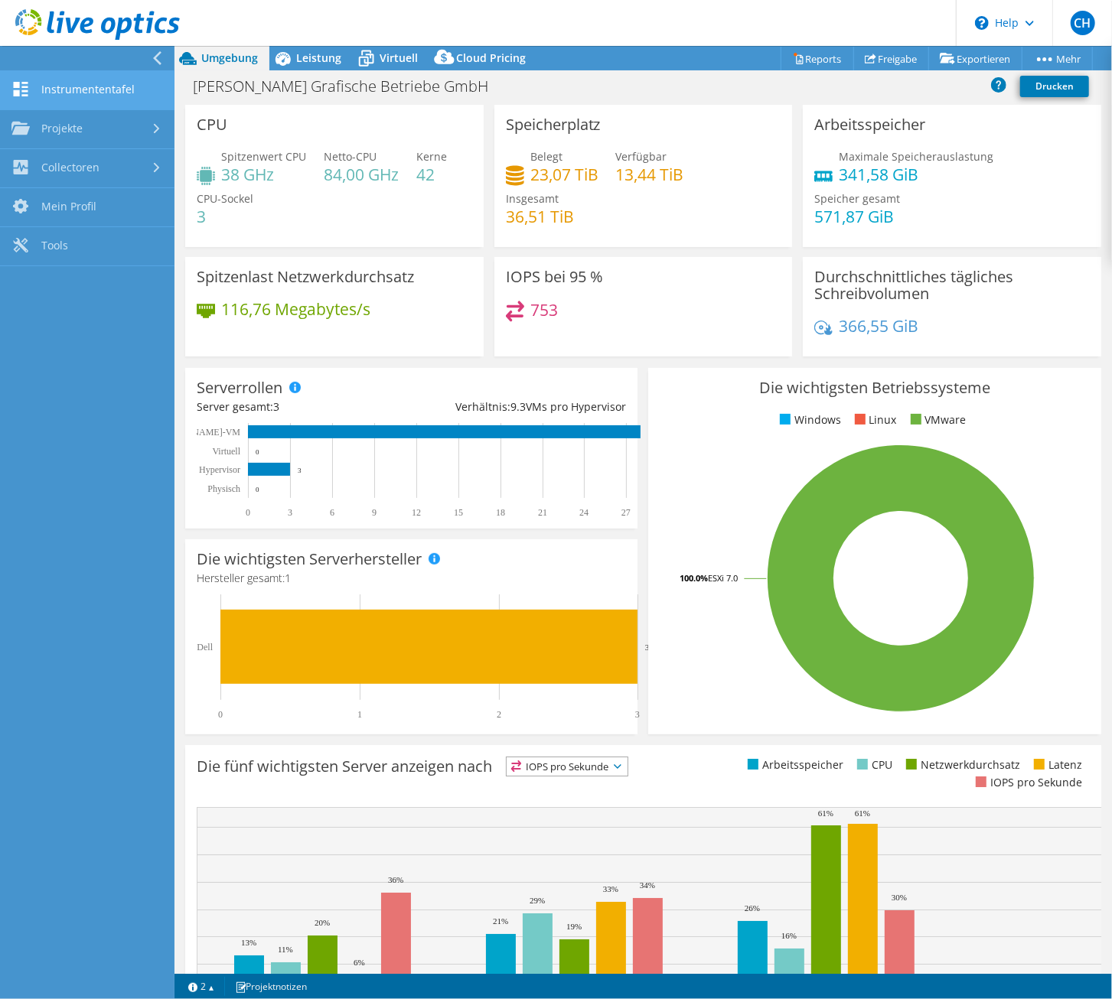
click at [105, 94] on link "Instrumententafel" at bounding box center [87, 90] width 174 height 39
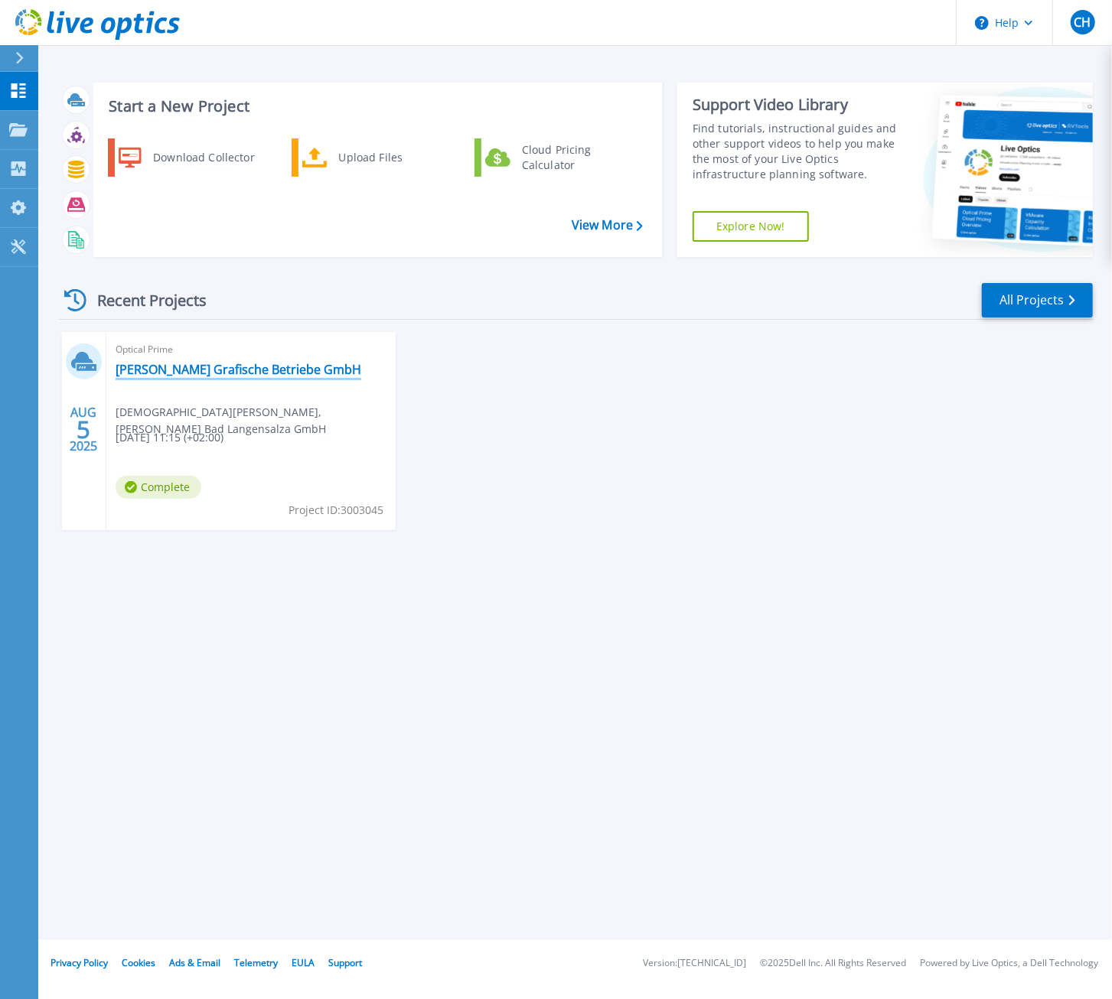
click at [165, 376] on link "[PERSON_NAME] Grafische Betriebe GmbH" at bounding box center [239, 369] width 246 height 15
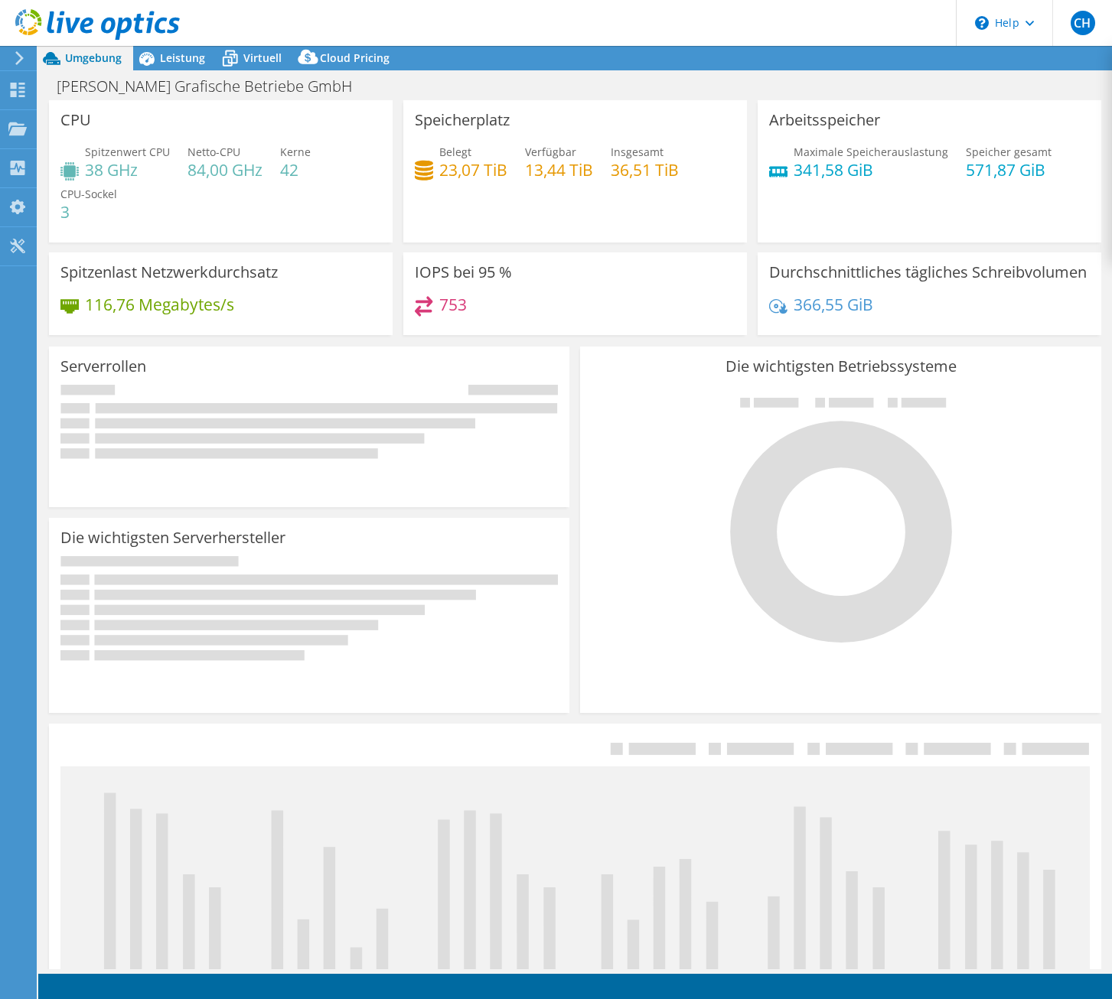
select select "EUFrankfurt"
select select "EUR"
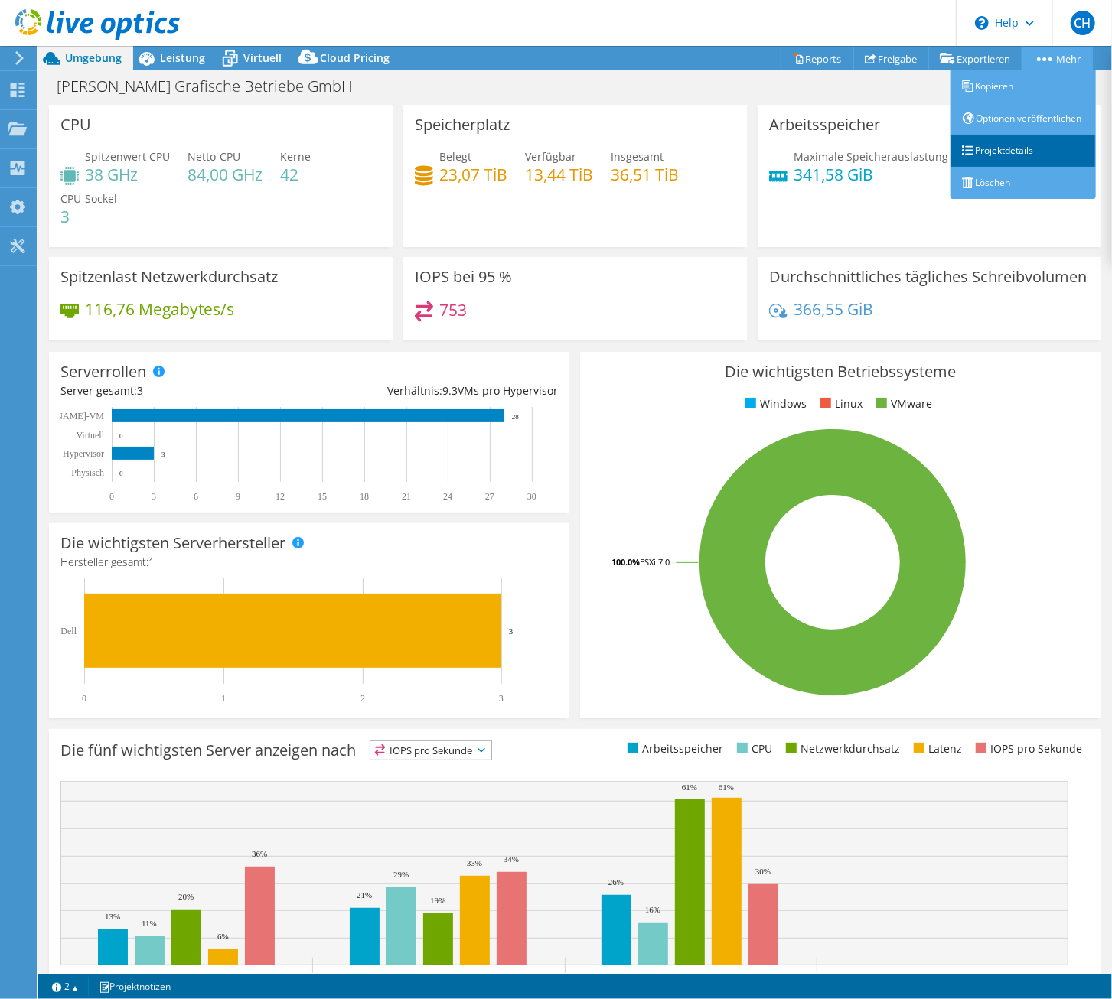
click at [1014, 167] on link "Projektdetails" at bounding box center [1022, 151] width 145 height 32
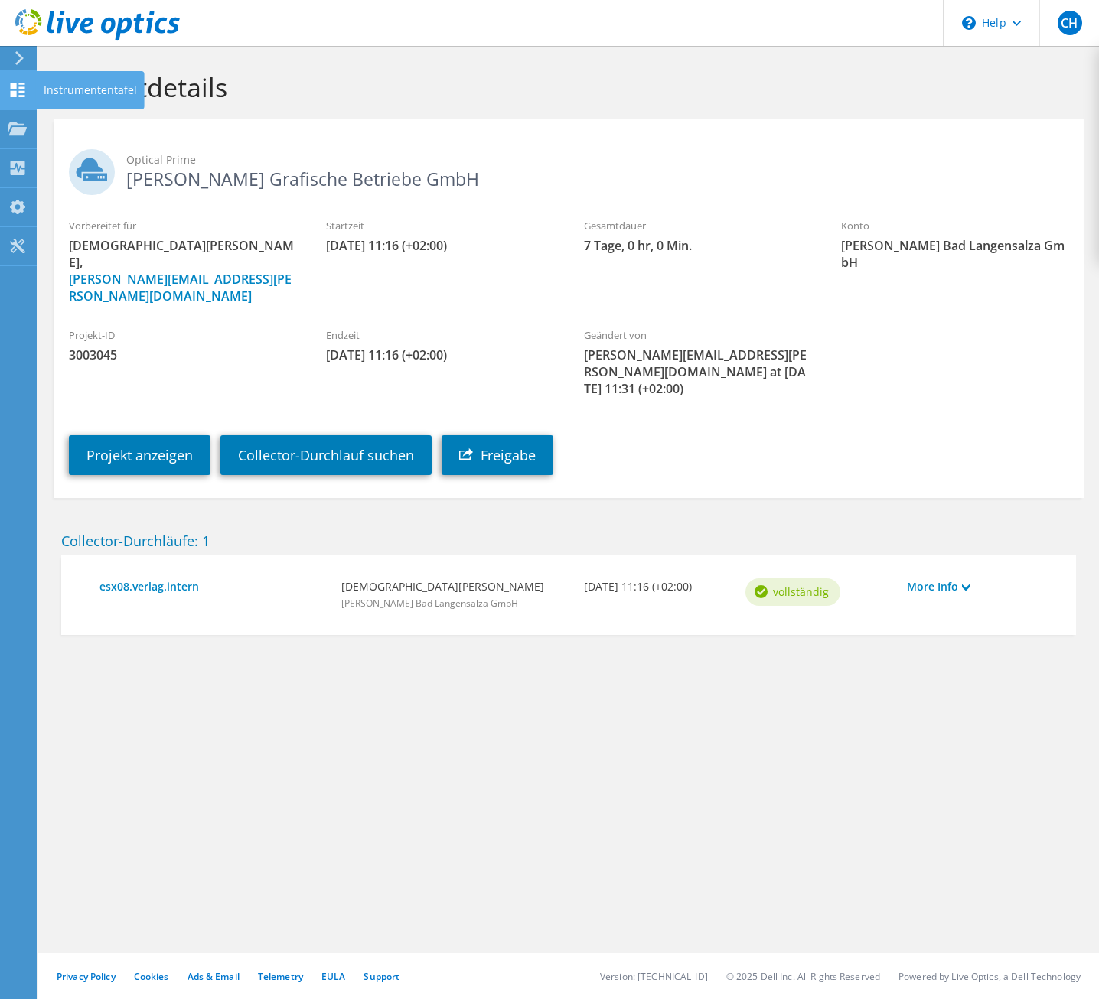
click at [25, 83] on icon at bounding box center [17, 90] width 18 height 15
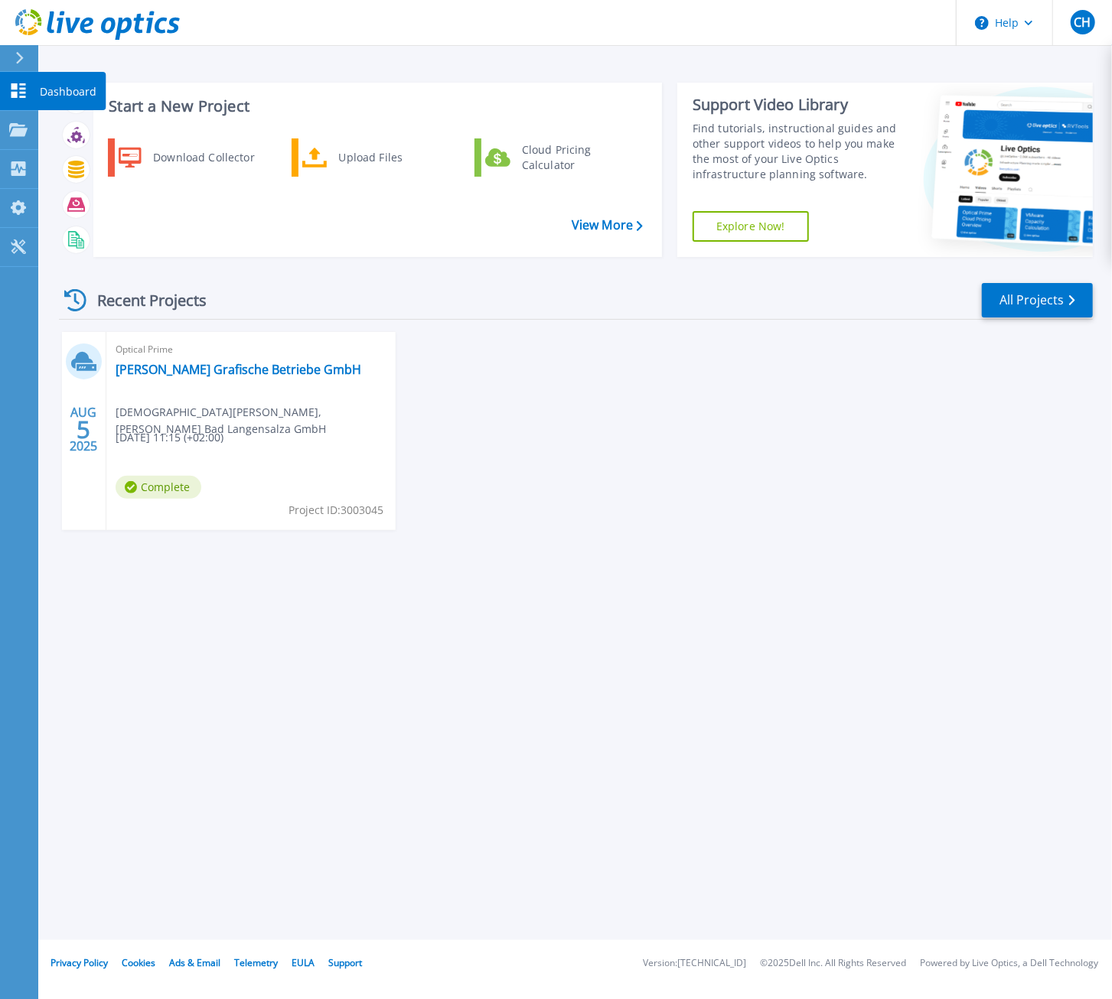
click at [14, 86] on icon at bounding box center [18, 90] width 15 height 15
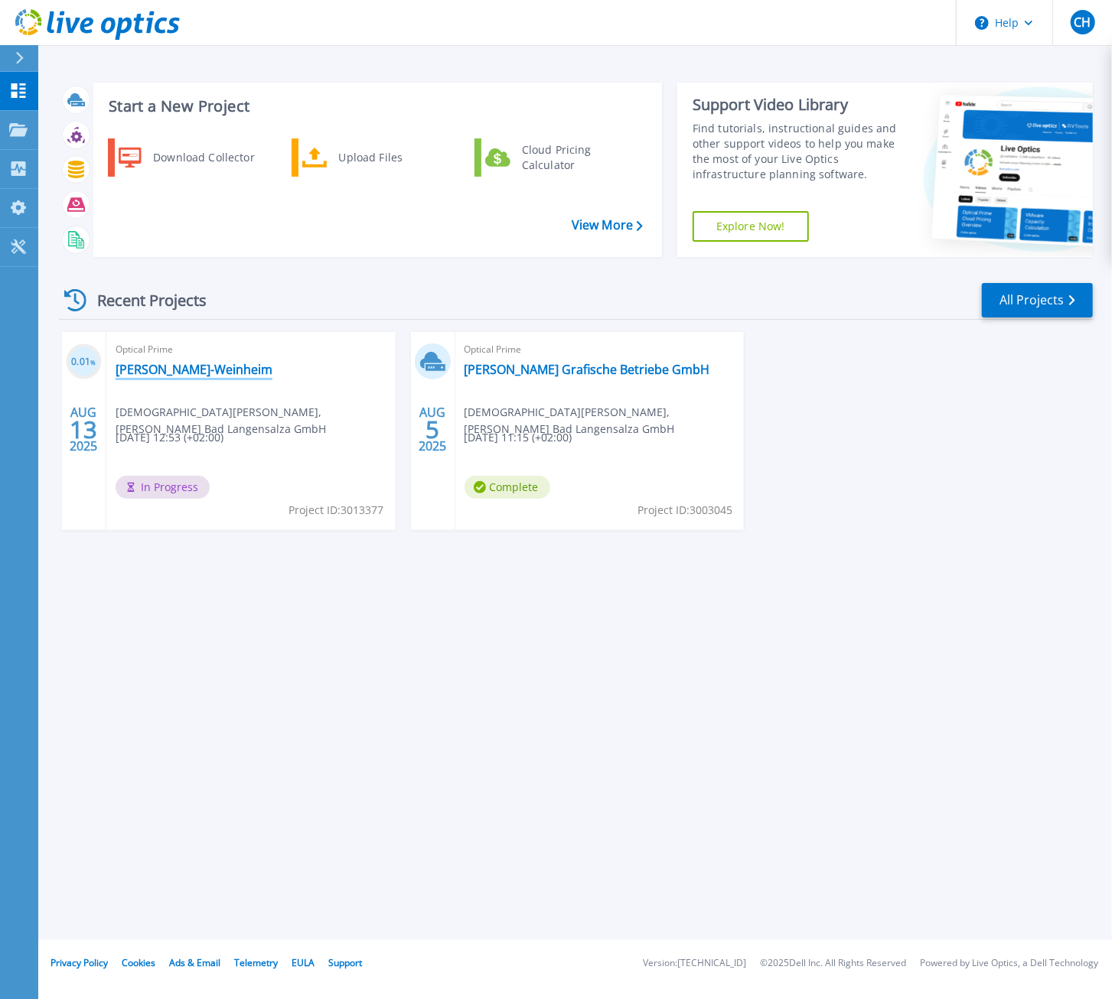
click at [171, 377] on link "Beltz-Weinheim" at bounding box center [194, 369] width 157 height 15
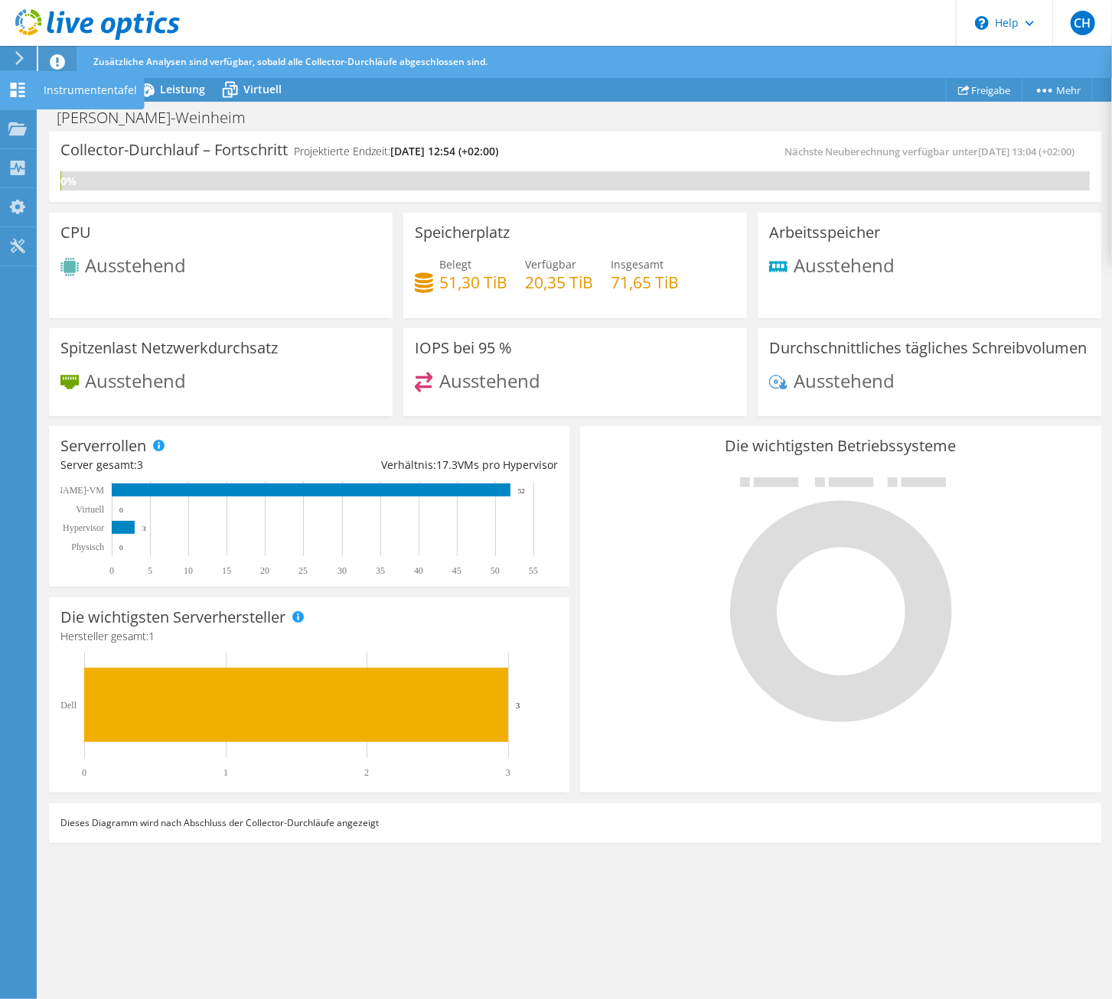
click at [16, 83] on use at bounding box center [18, 90] width 15 height 15
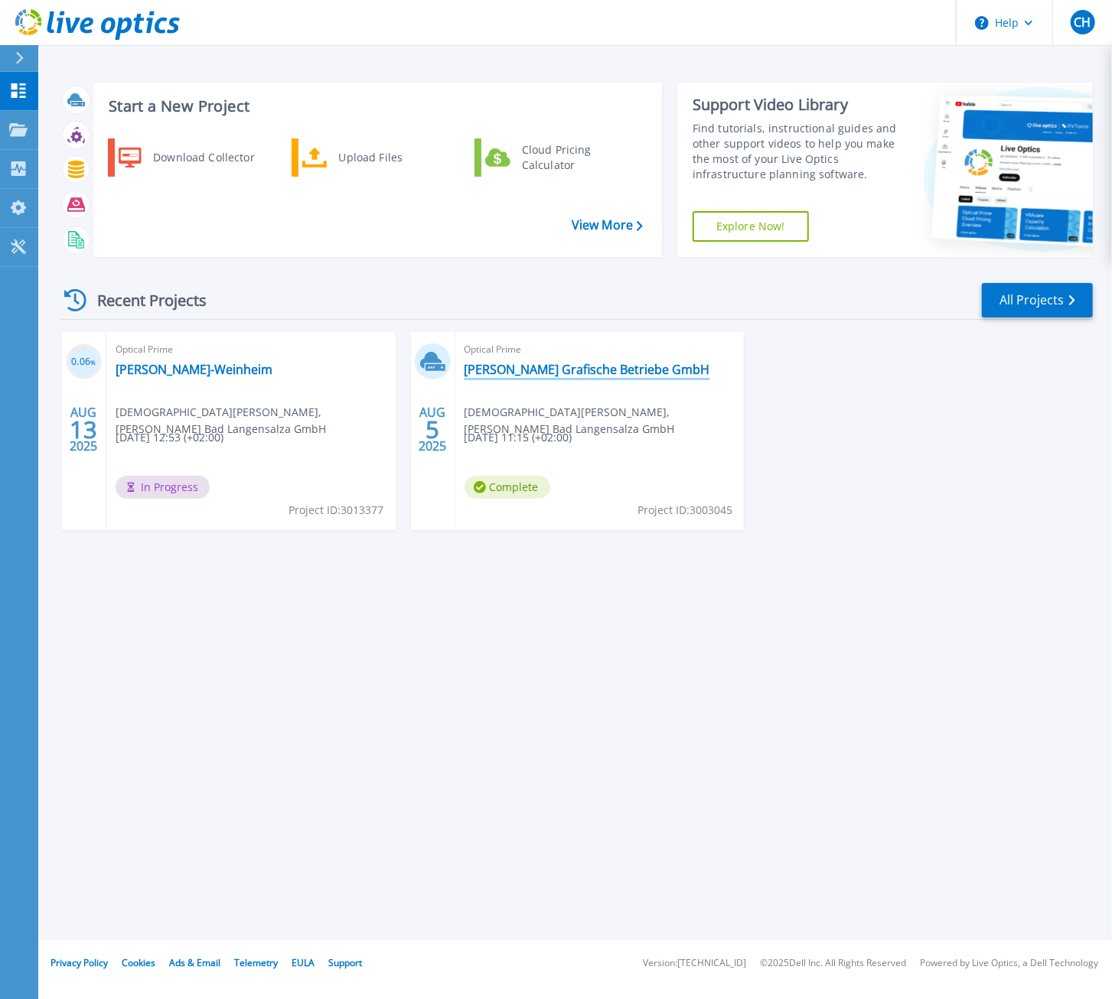
click at [514, 370] on link "[PERSON_NAME] Grafische Betriebe GmbH" at bounding box center [588, 369] width 246 height 15
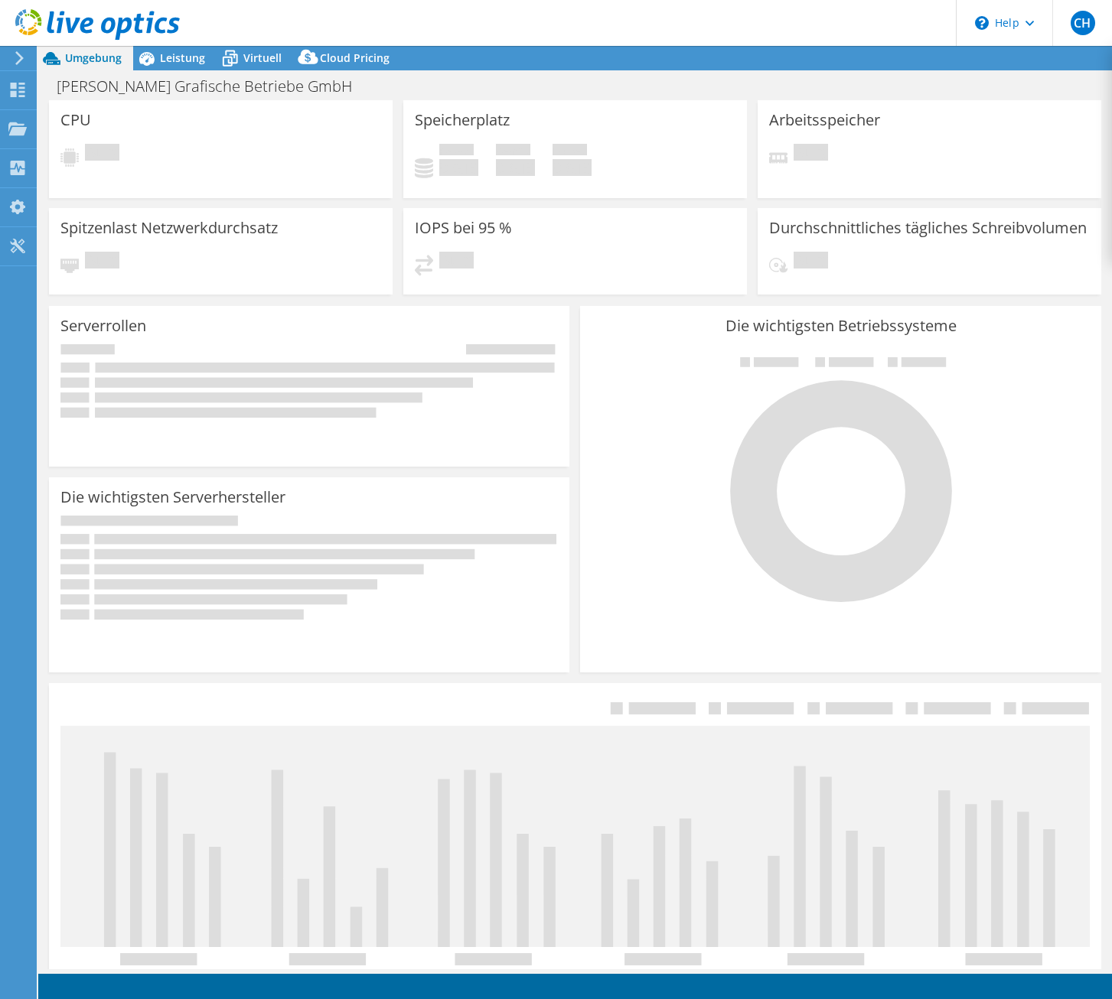
select select "EUFrankfurt"
select select "EUR"
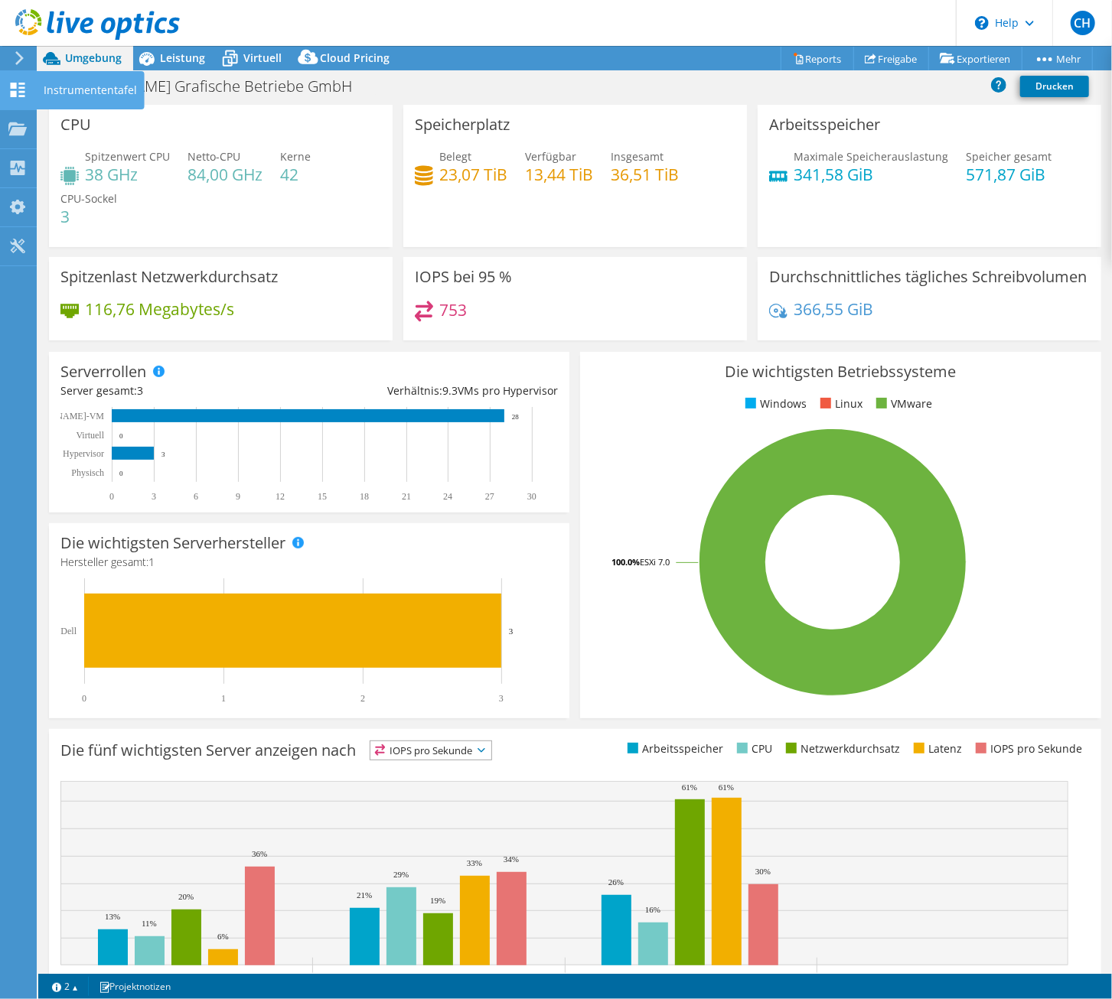
click at [24, 91] on icon at bounding box center [17, 90] width 18 height 15
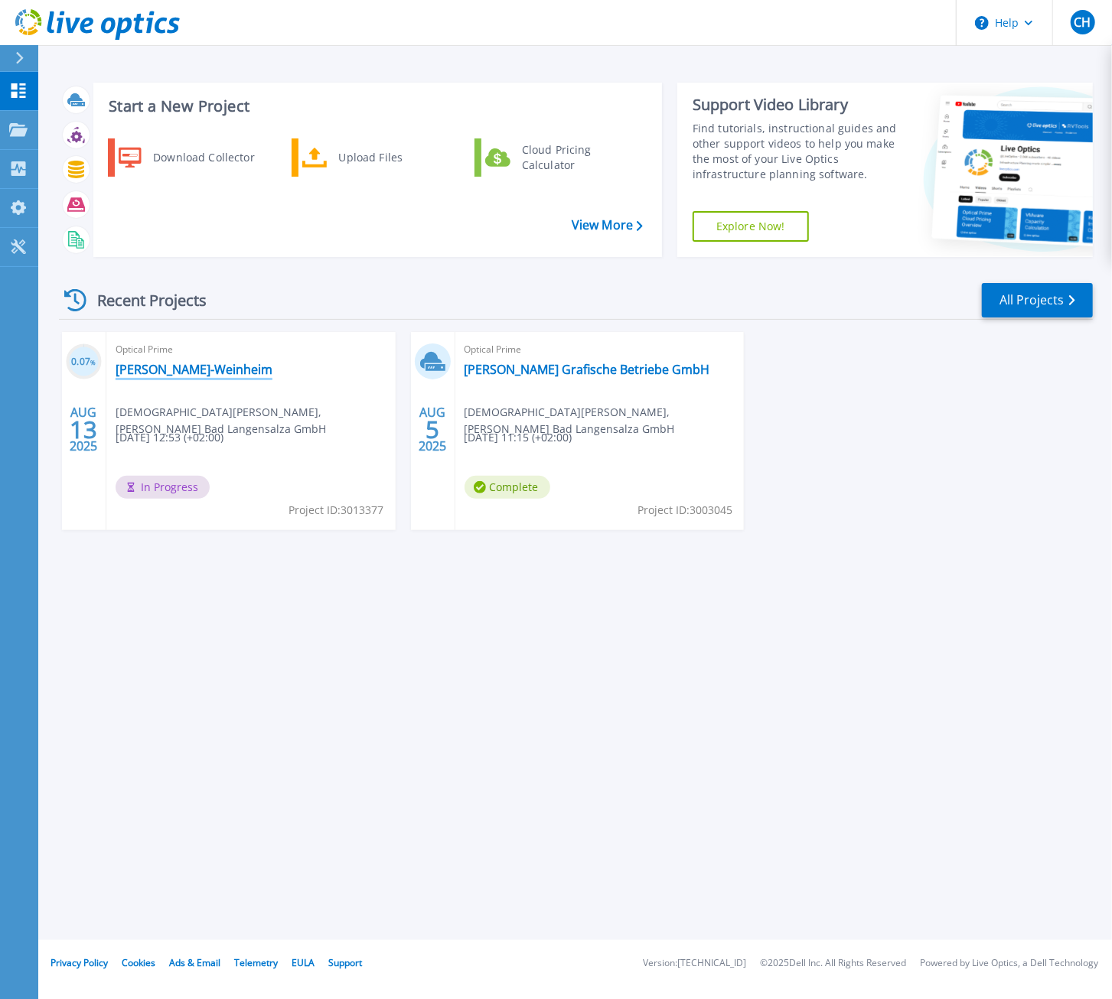
click at [181, 375] on link "[PERSON_NAME]-Weinheim" at bounding box center [194, 369] width 157 height 15
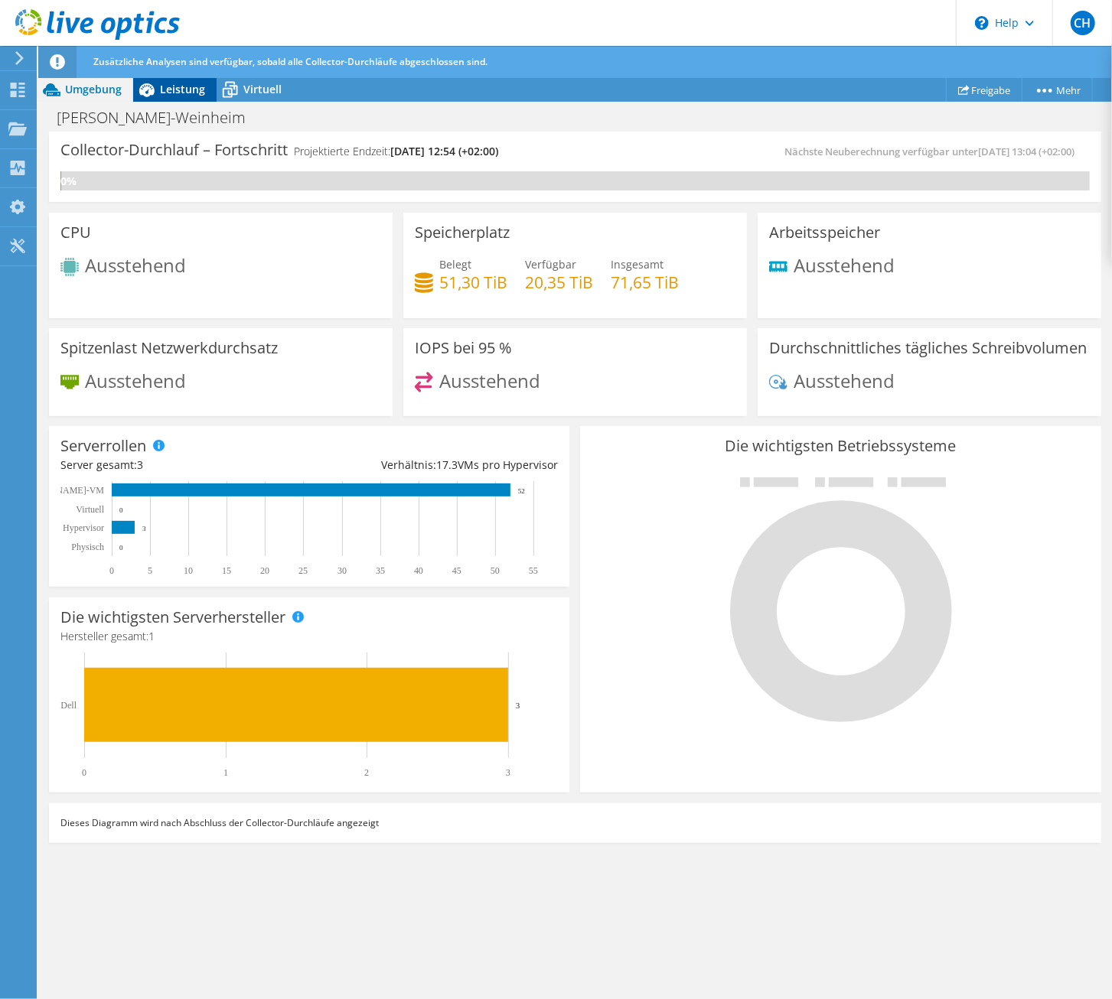
click at [168, 92] on span "Leistung" at bounding box center [182, 89] width 45 height 15
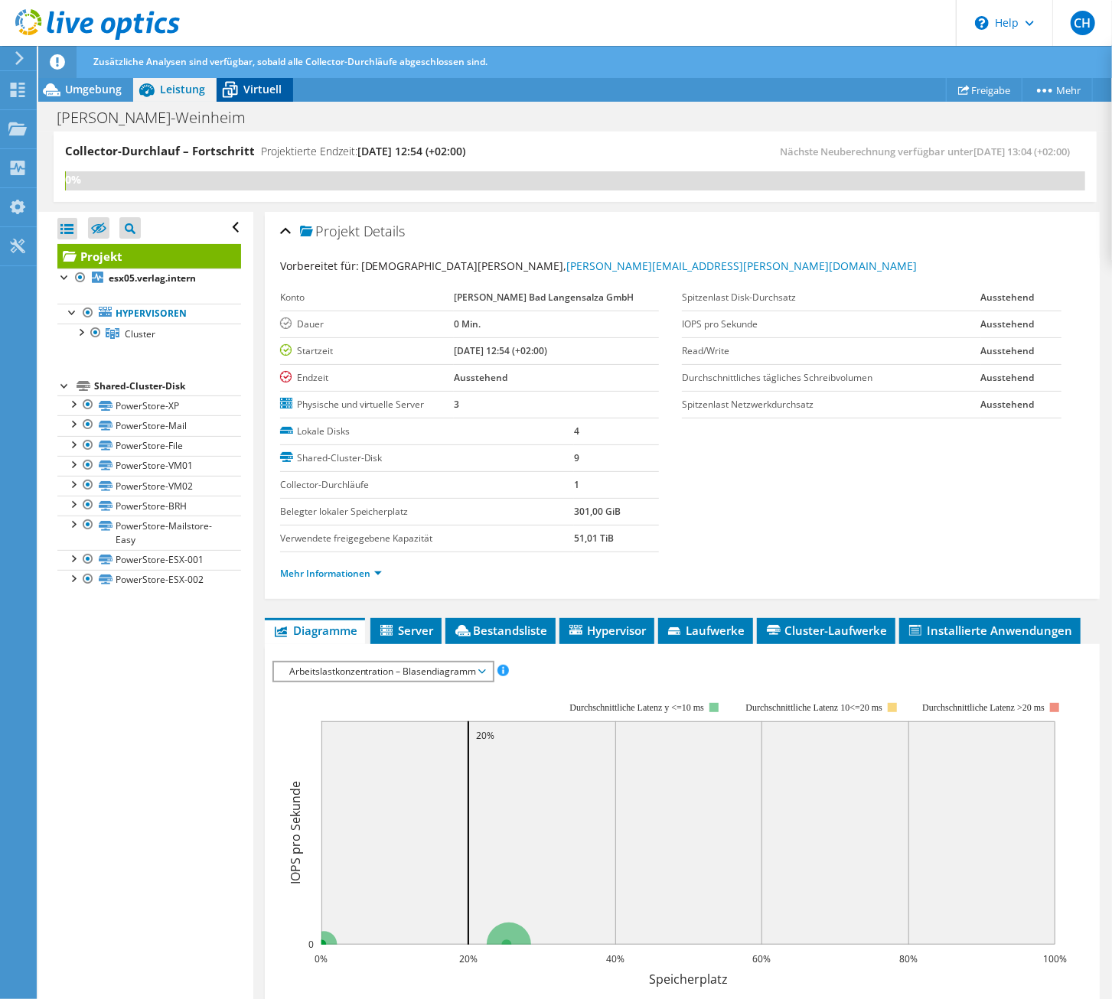
click at [267, 93] on span "Virtuell" at bounding box center [262, 89] width 38 height 15
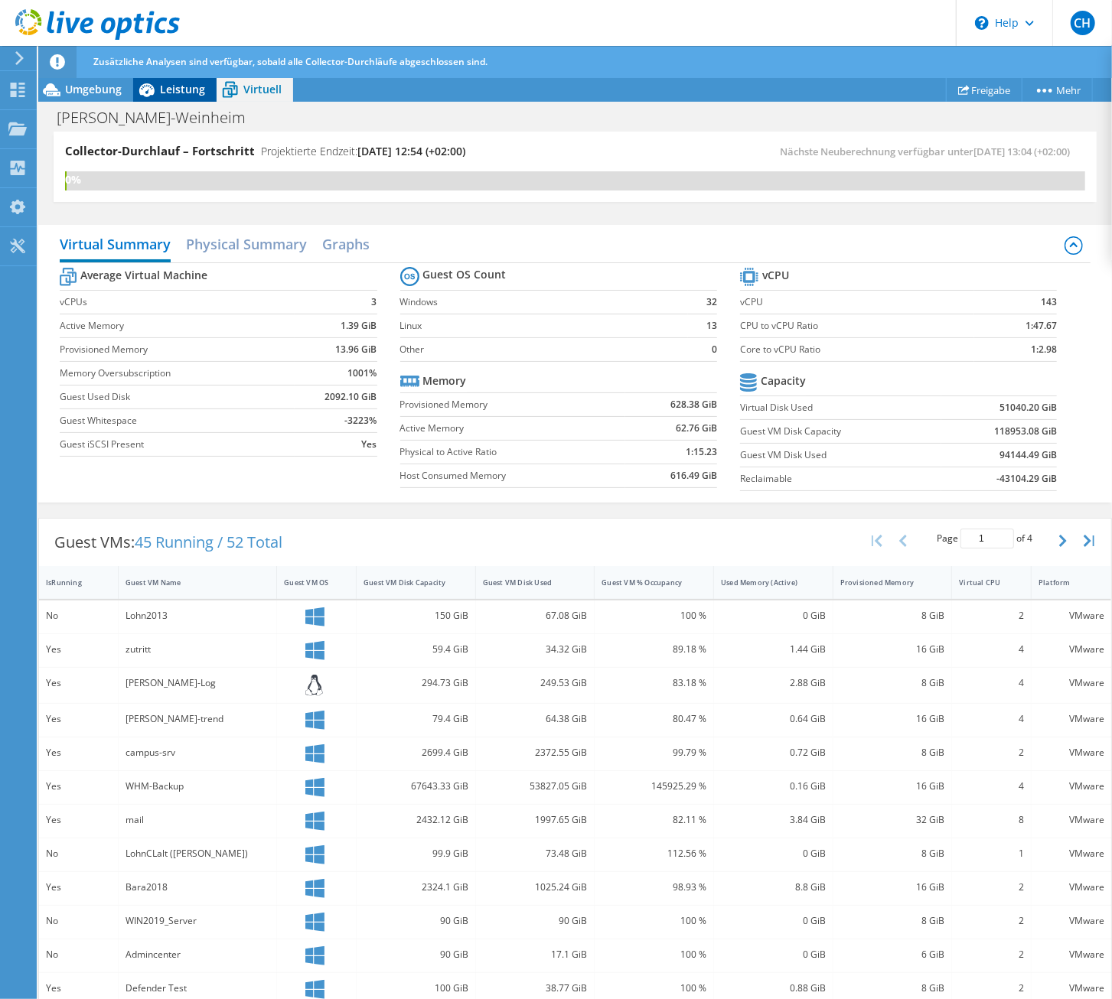
click at [153, 83] on icon at bounding box center [146, 90] width 27 height 27
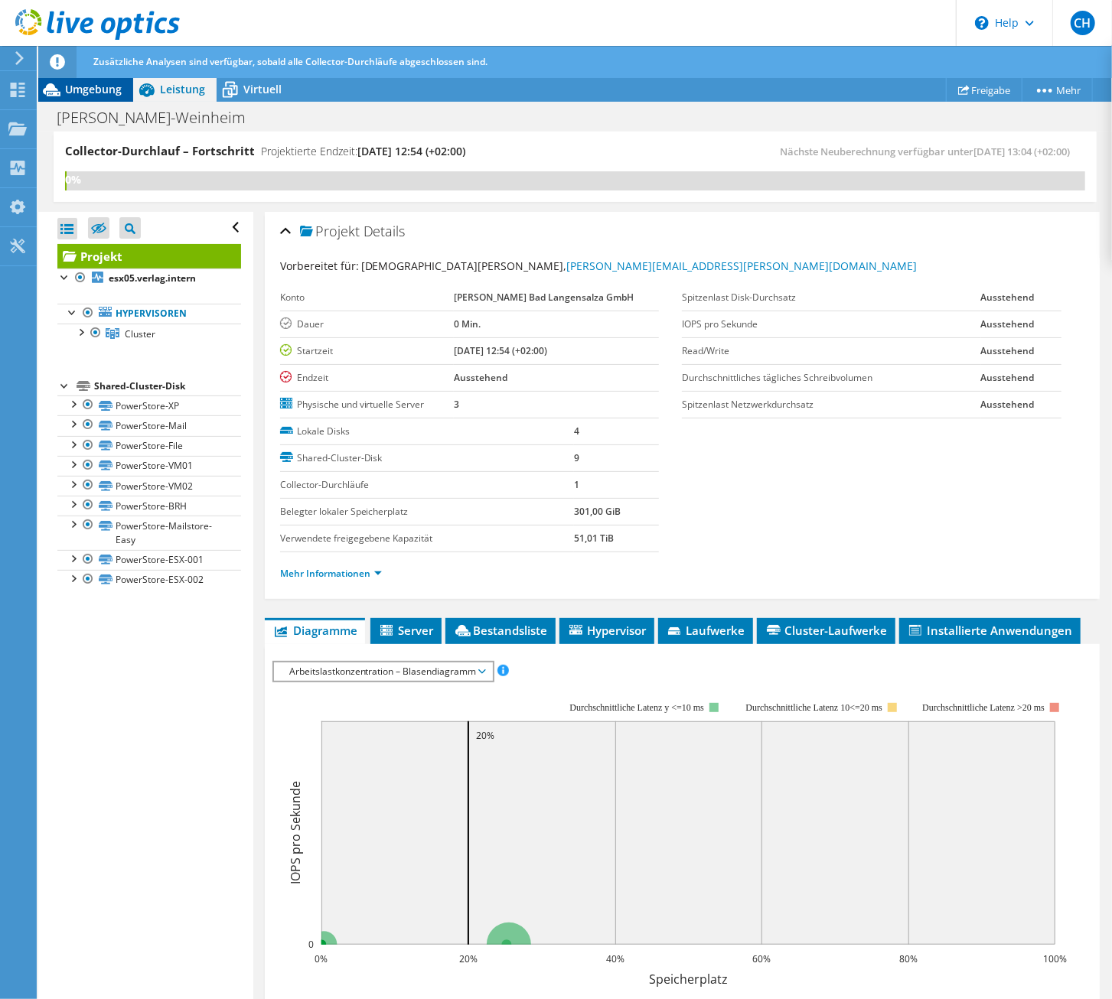
click at [73, 94] on span "Umgebung" at bounding box center [93, 89] width 57 height 15
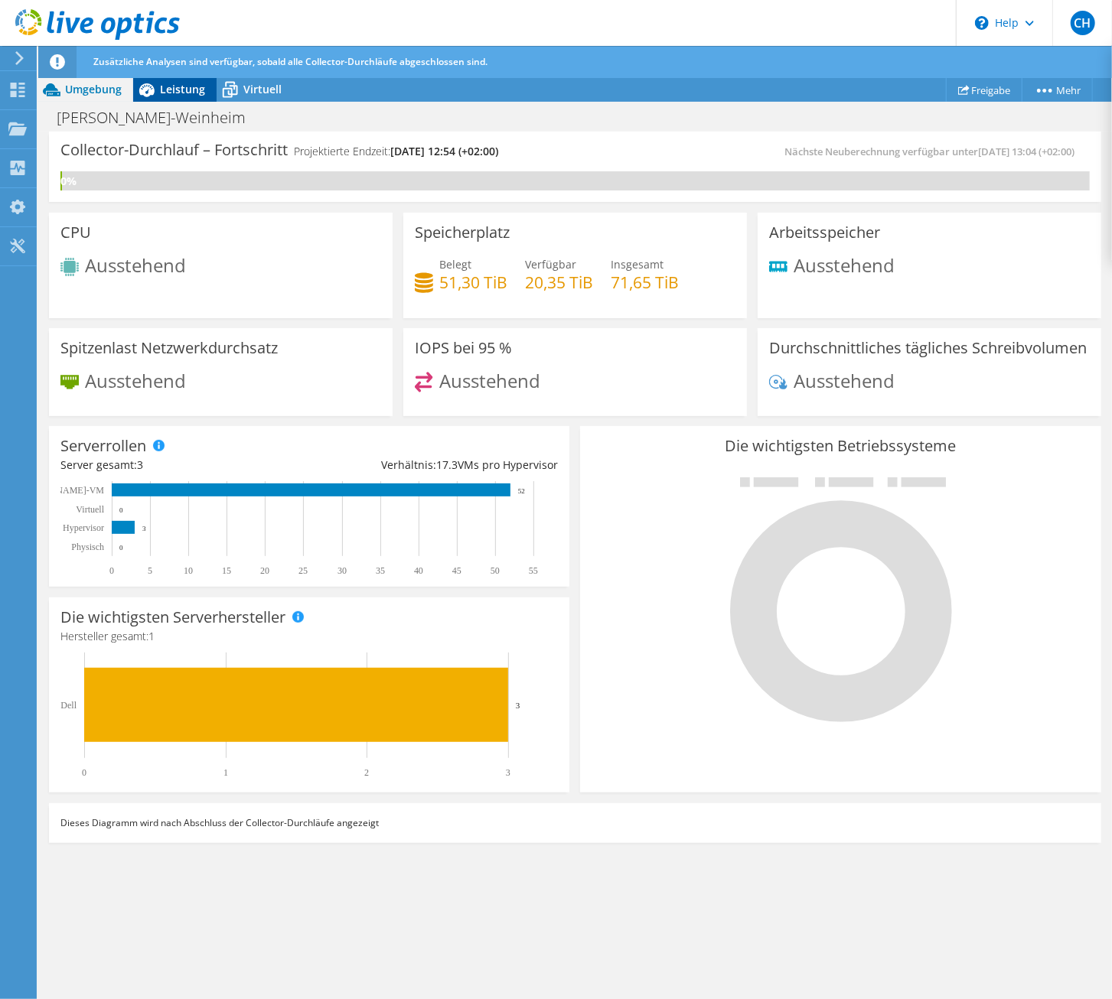
click at [168, 90] on span "Leistung" at bounding box center [182, 89] width 45 height 15
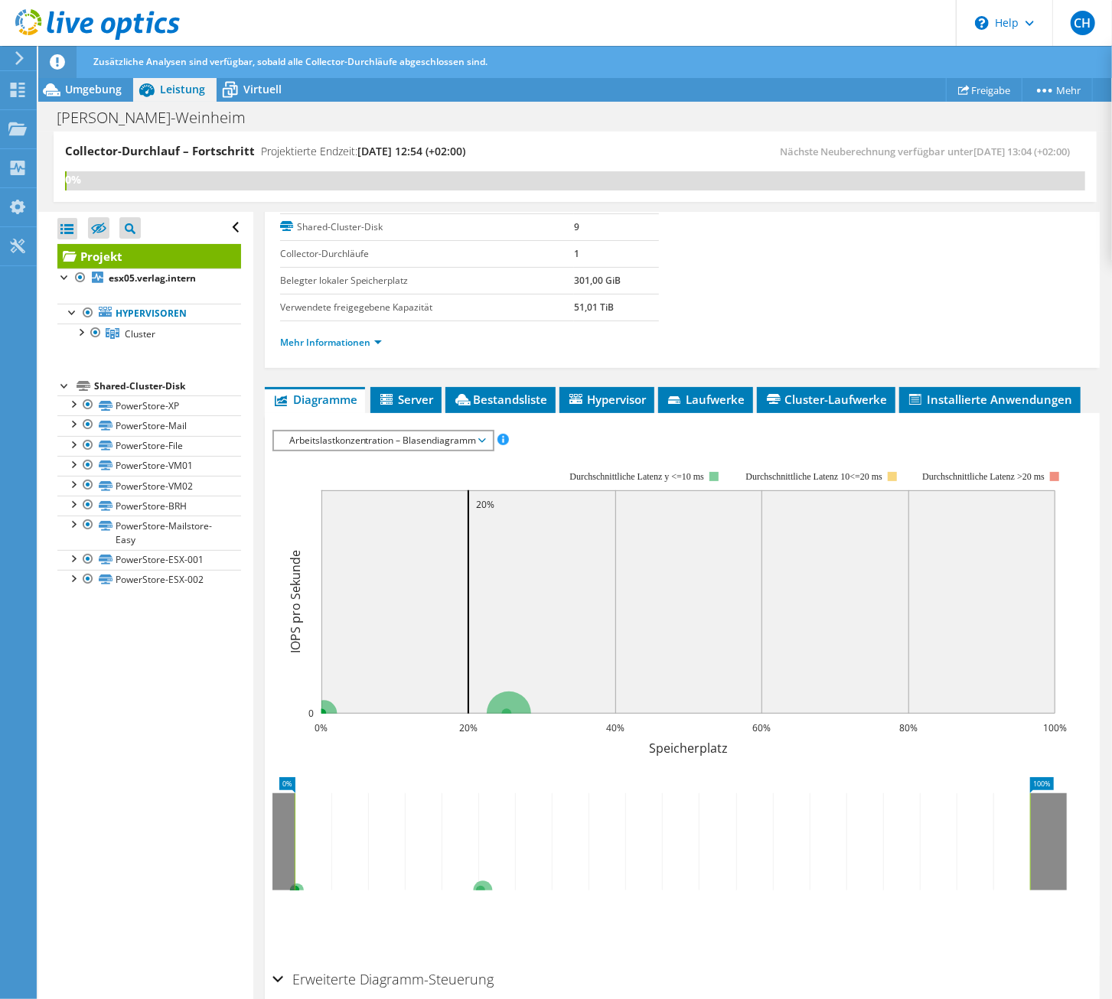
scroll to position [294, 0]
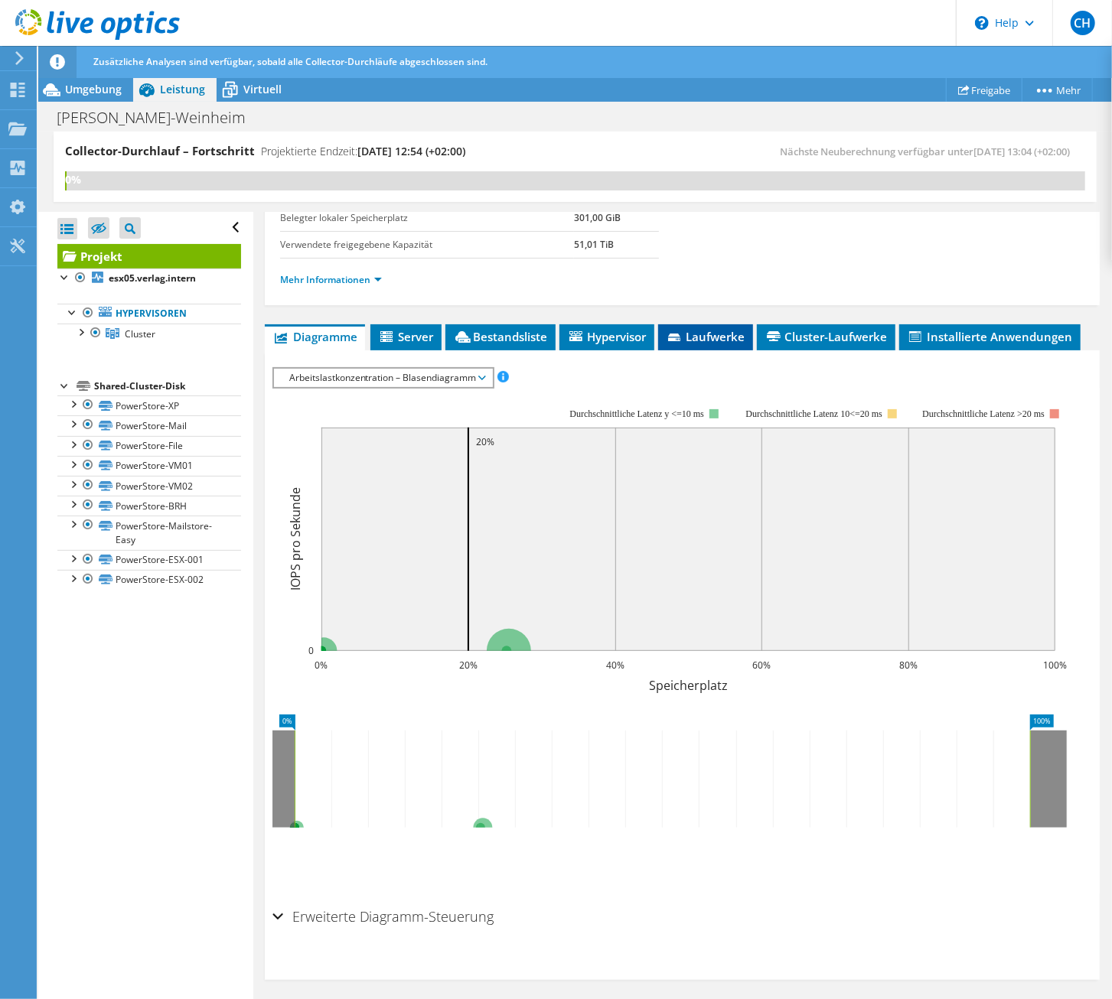
click at [691, 329] on span "Laufwerke" at bounding box center [706, 336] width 80 height 15
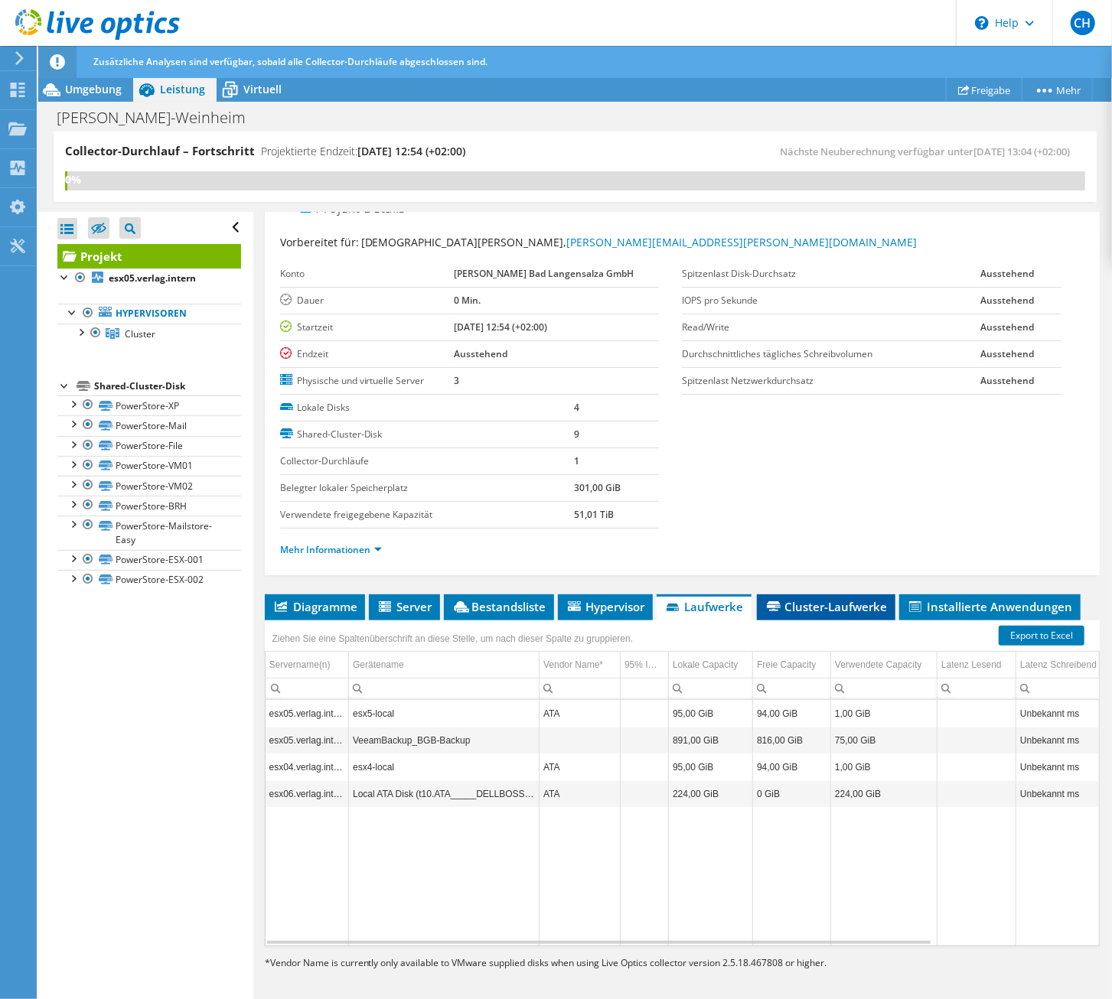
click at [846, 607] on span "Cluster-Laufwerke" at bounding box center [826, 606] width 123 height 15
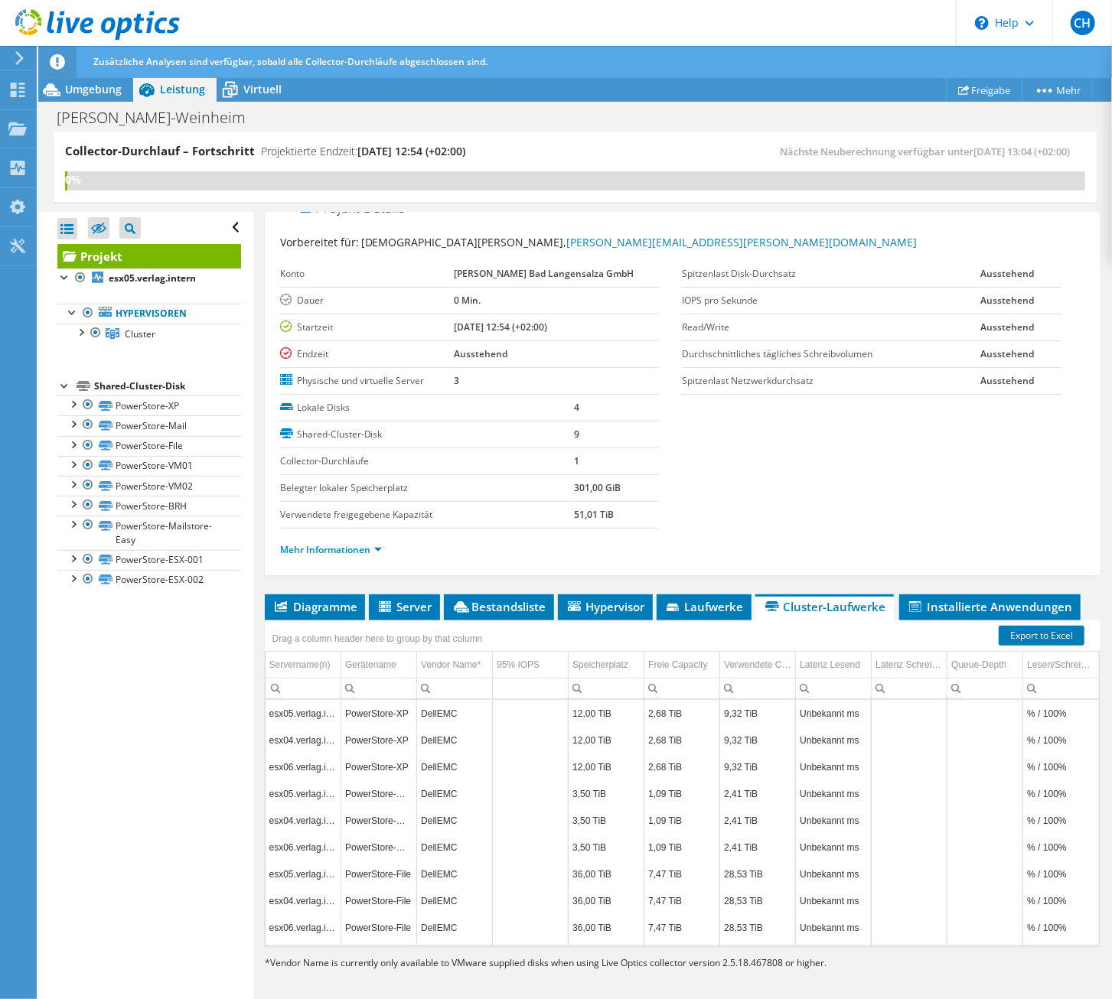
scroll to position [0, 0]
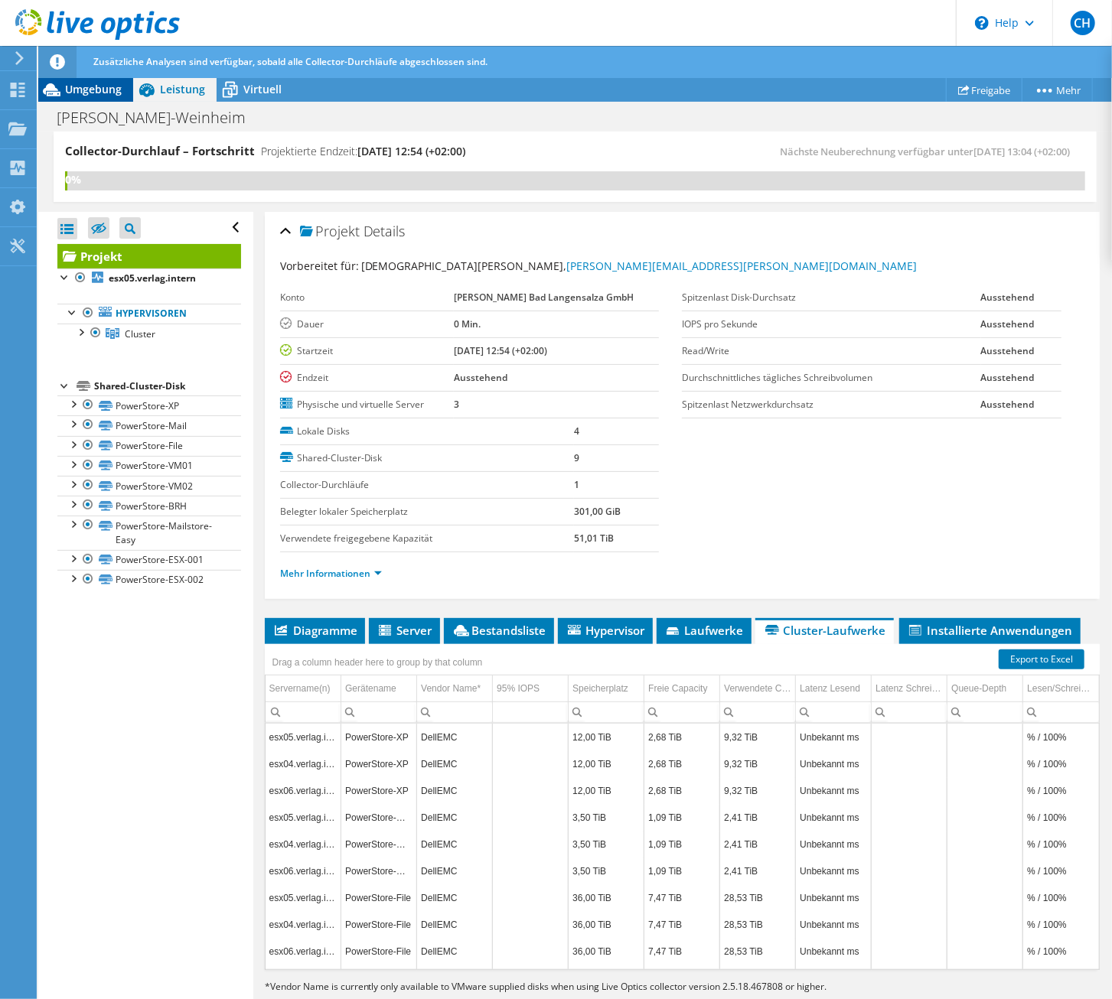
click at [96, 88] on span "Umgebung" at bounding box center [93, 89] width 57 height 15
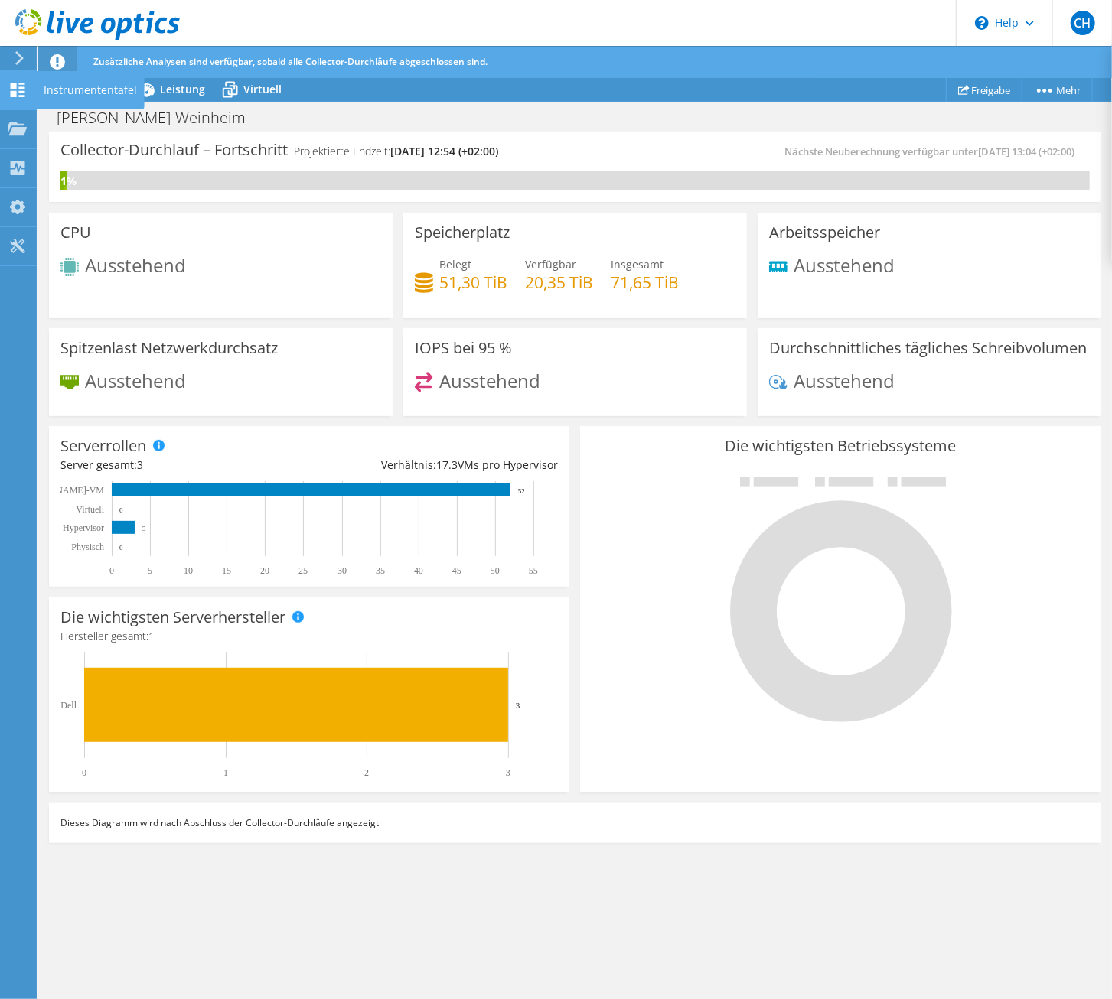
click at [15, 95] on use at bounding box center [18, 90] width 15 height 15
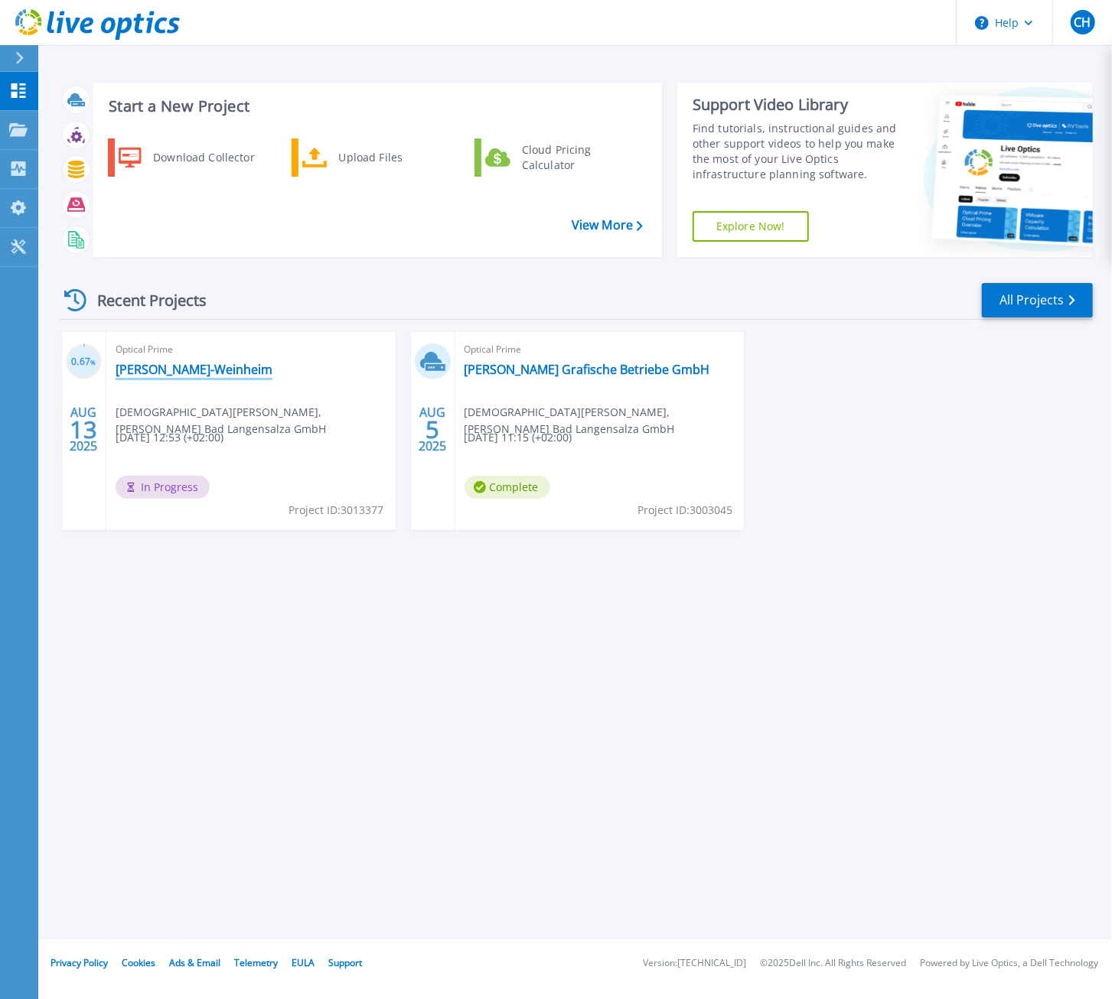
click at [139, 364] on link "[PERSON_NAME]-Weinheim" at bounding box center [194, 369] width 157 height 15
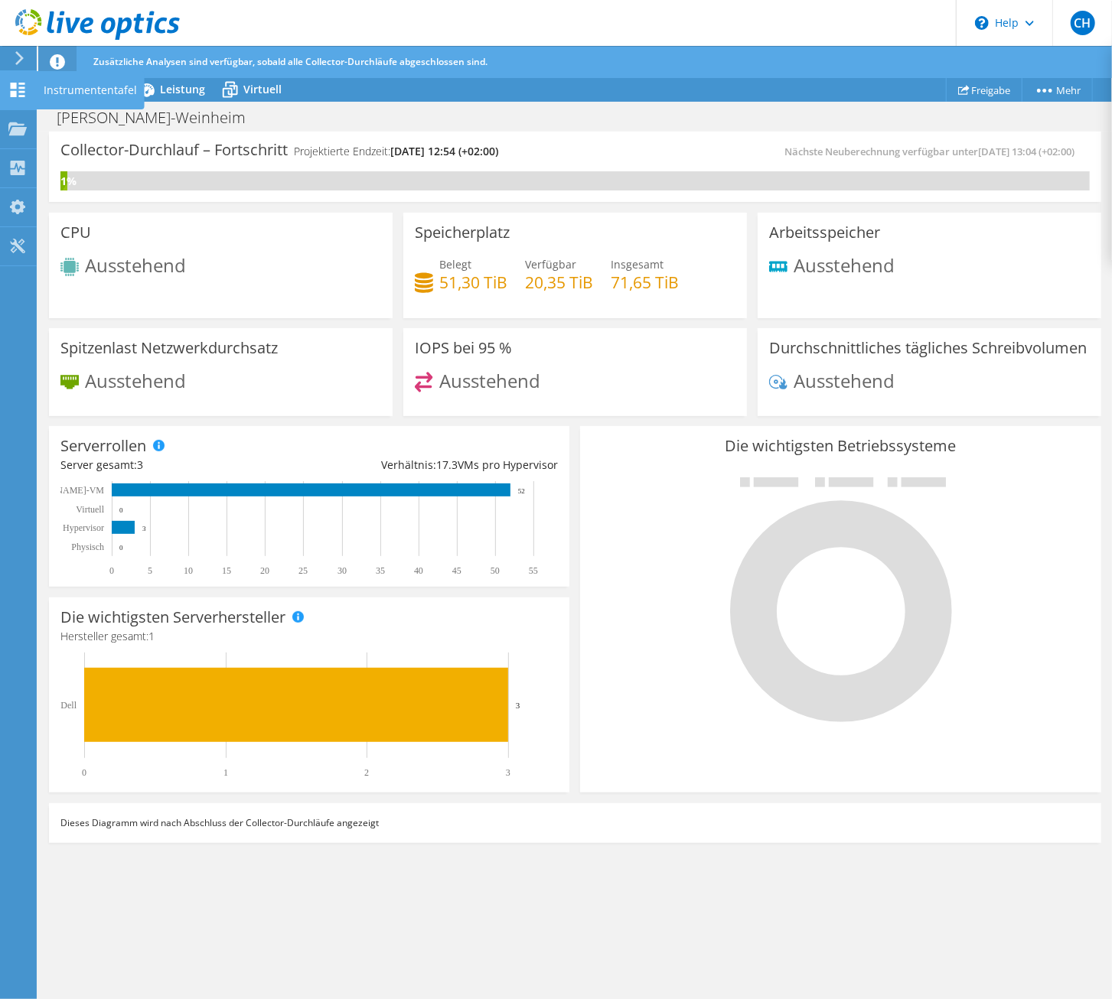
click at [19, 91] on icon at bounding box center [17, 90] width 18 height 15
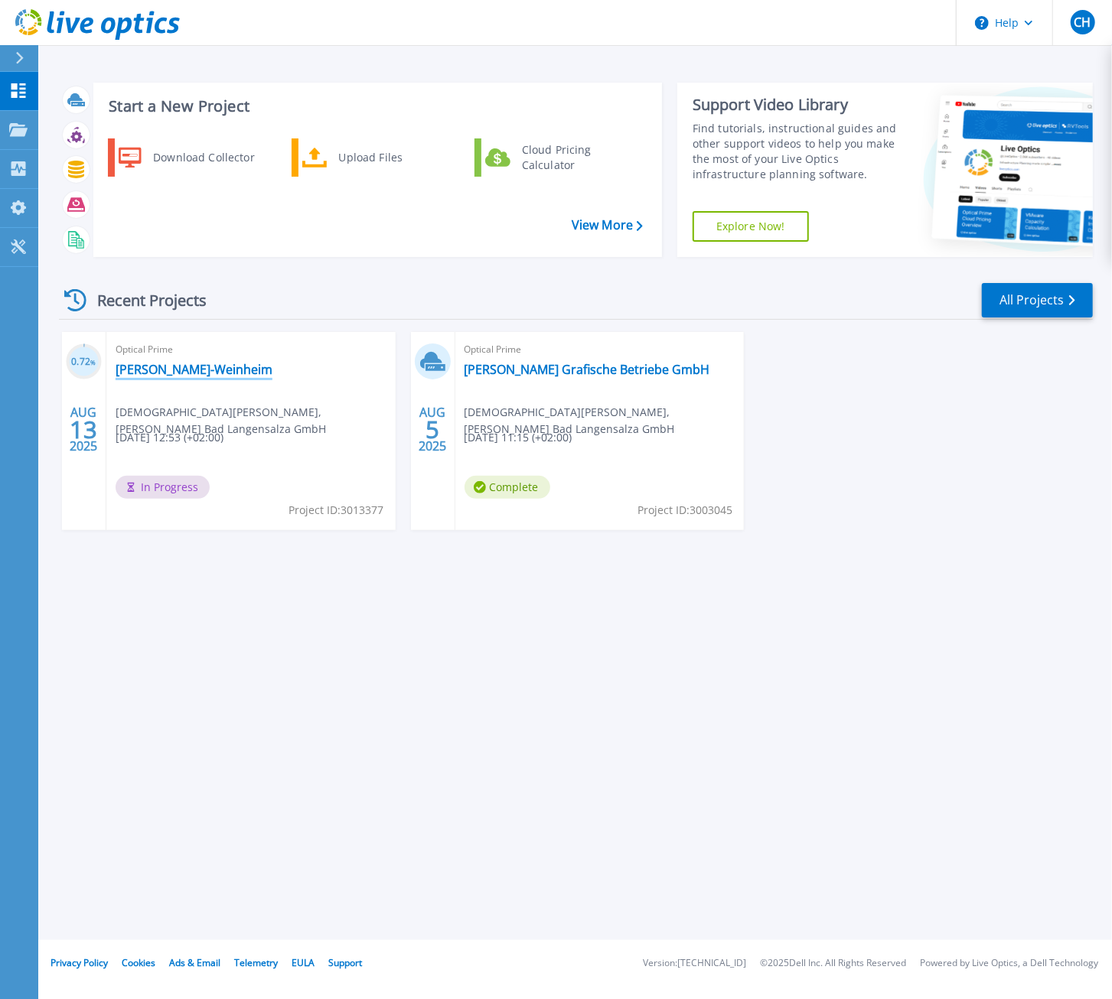
click at [155, 370] on link "[PERSON_NAME]-Weinheim" at bounding box center [194, 369] width 157 height 15
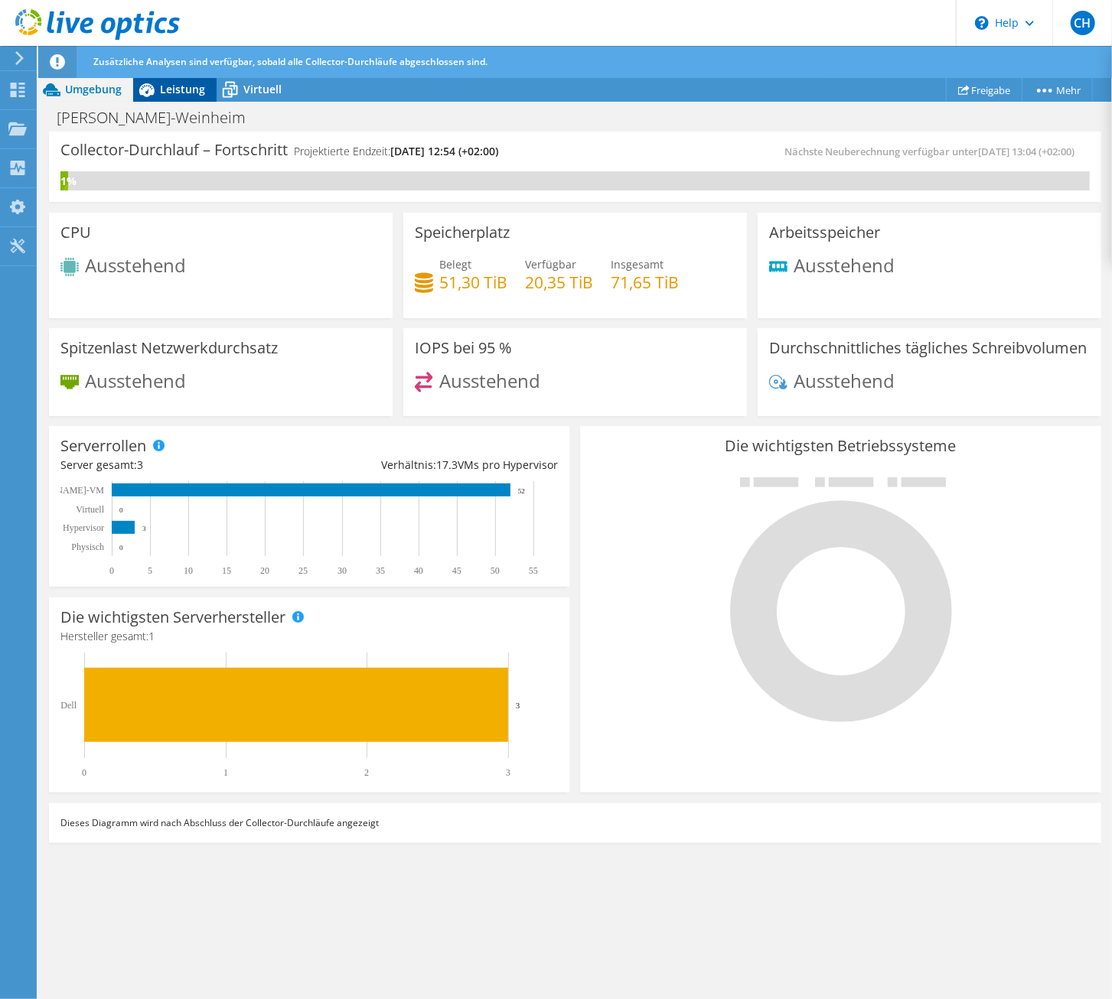
click at [165, 88] on span "Leistung" at bounding box center [182, 89] width 45 height 15
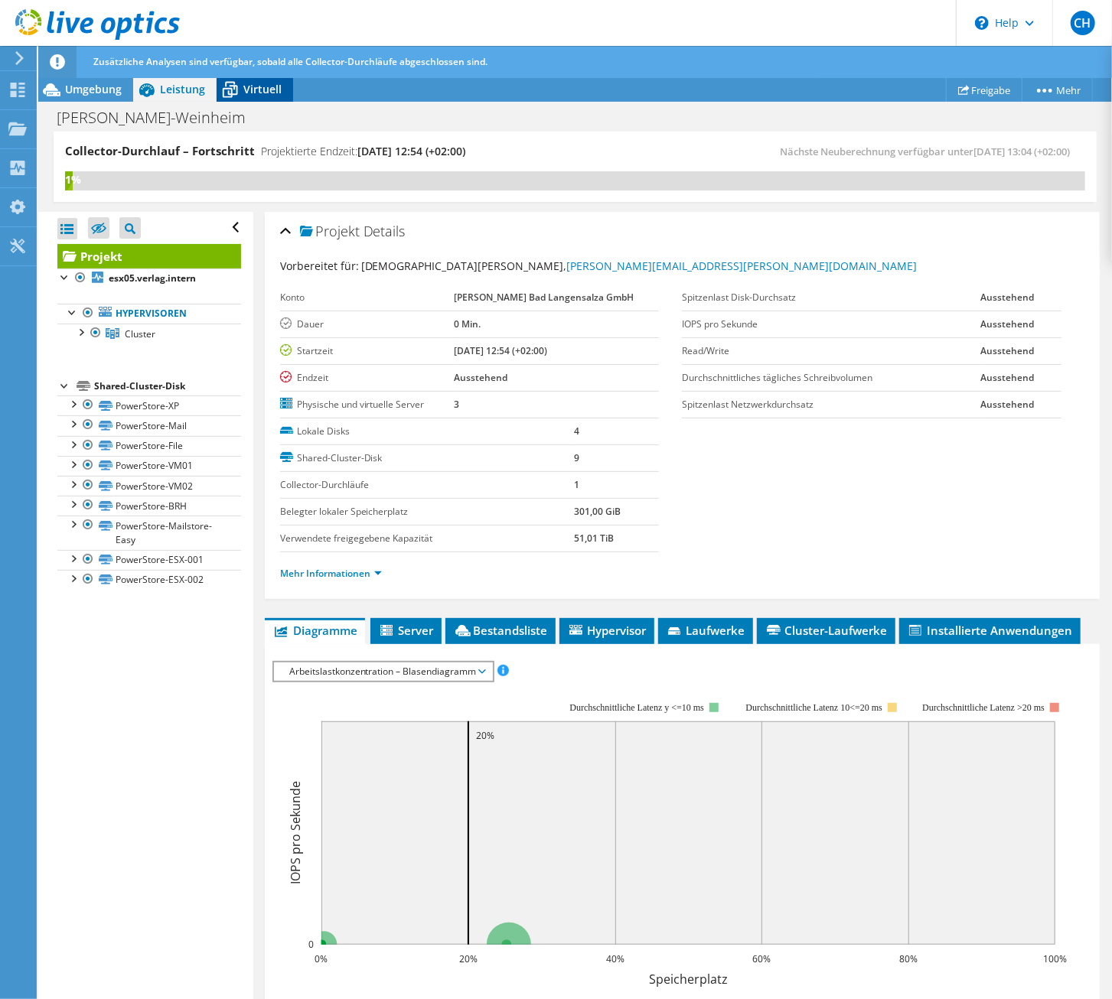
click at [258, 85] on span "Virtuell" at bounding box center [262, 89] width 38 height 15
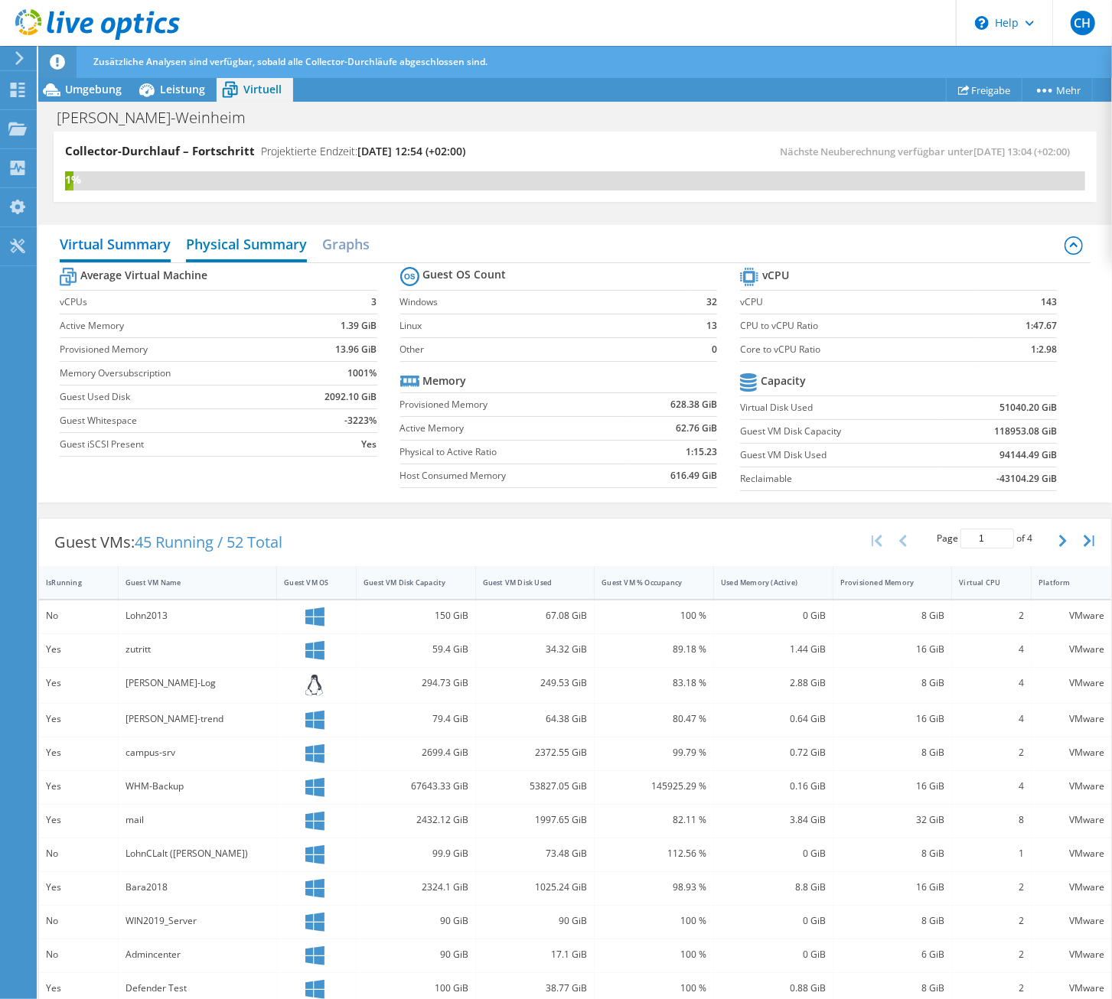
click at [244, 240] on h2 "Physical Summary" at bounding box center [246, 246] width 121 height 34
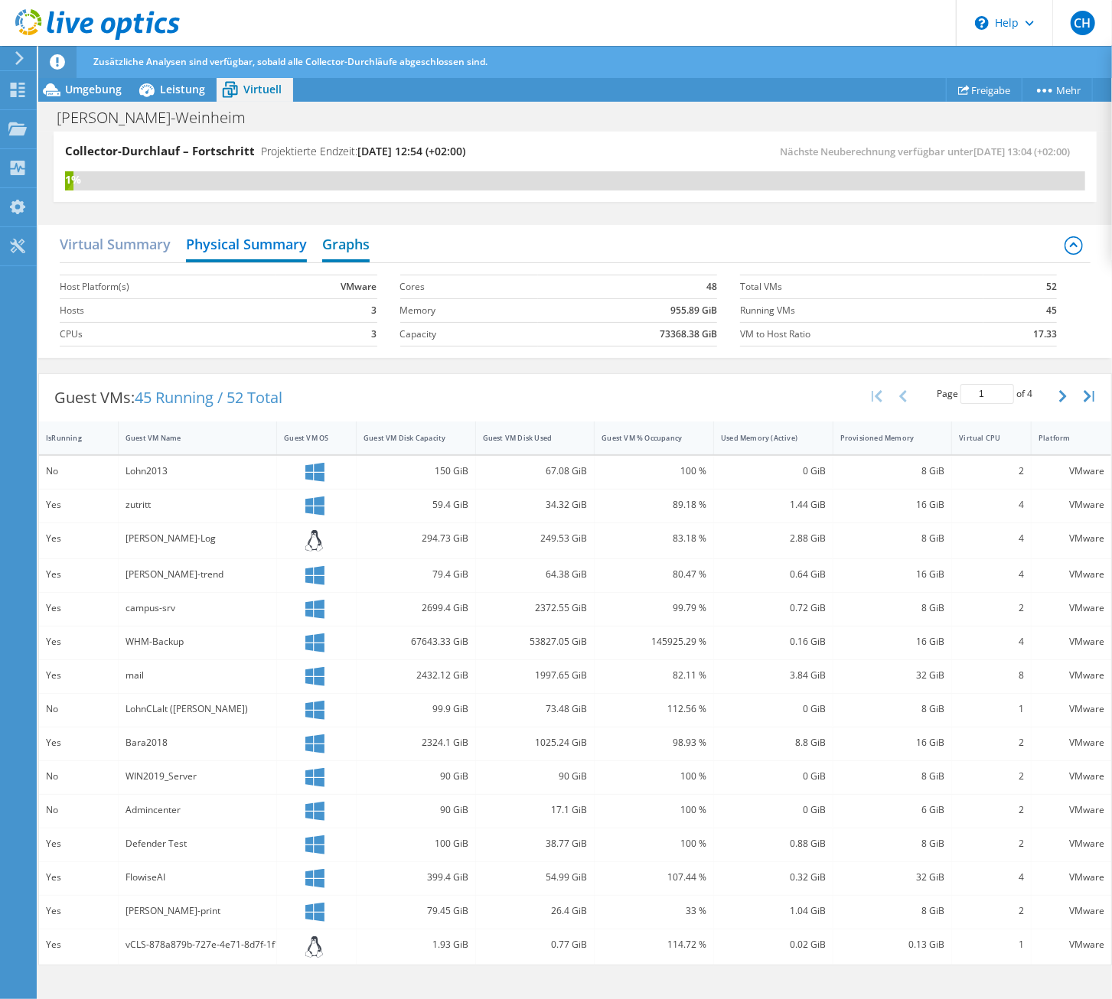
click at [345, 236] on h2 "Graphs" at bounding box center [345, 246] width 47 height 34
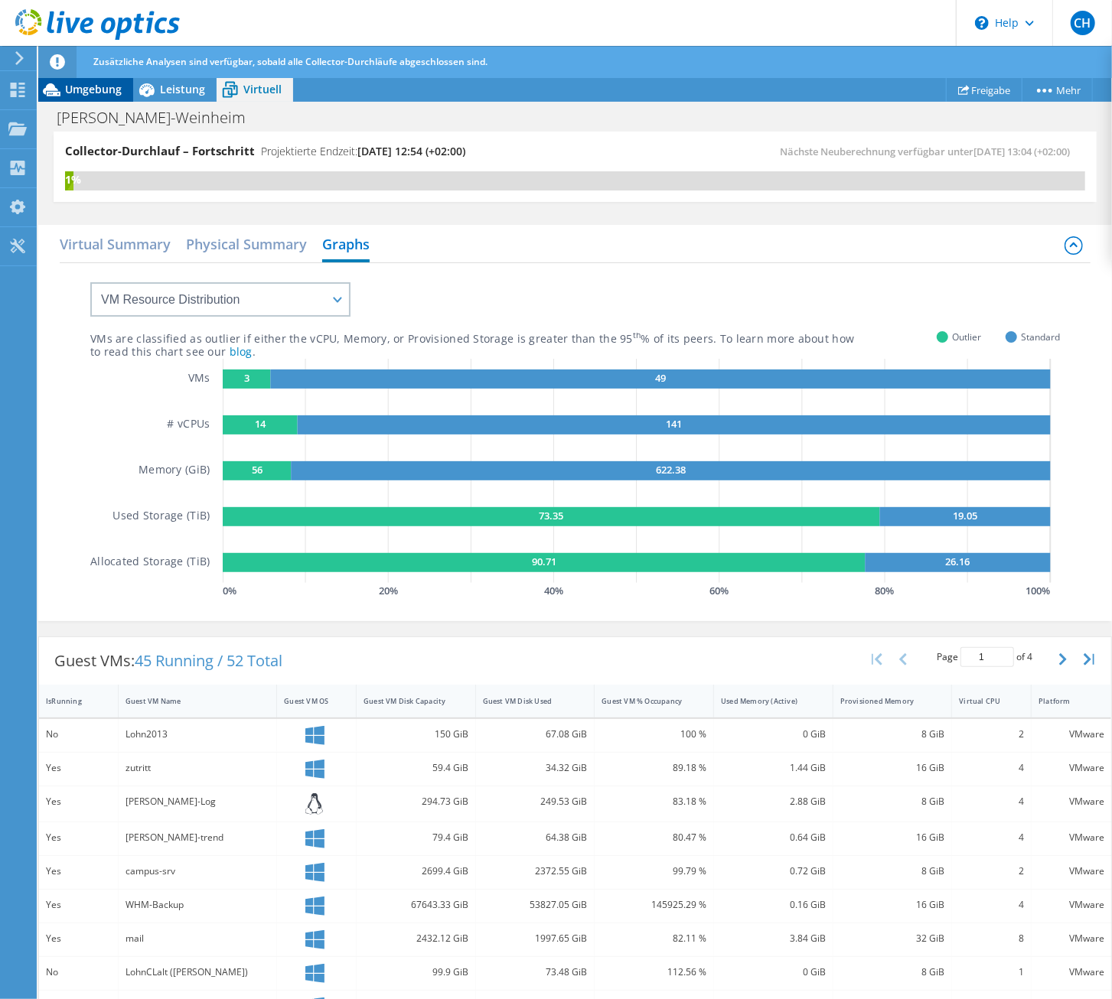
click at [100, 86] on span "Umgebung" at bounding box center [93, 89] width 57 height 15
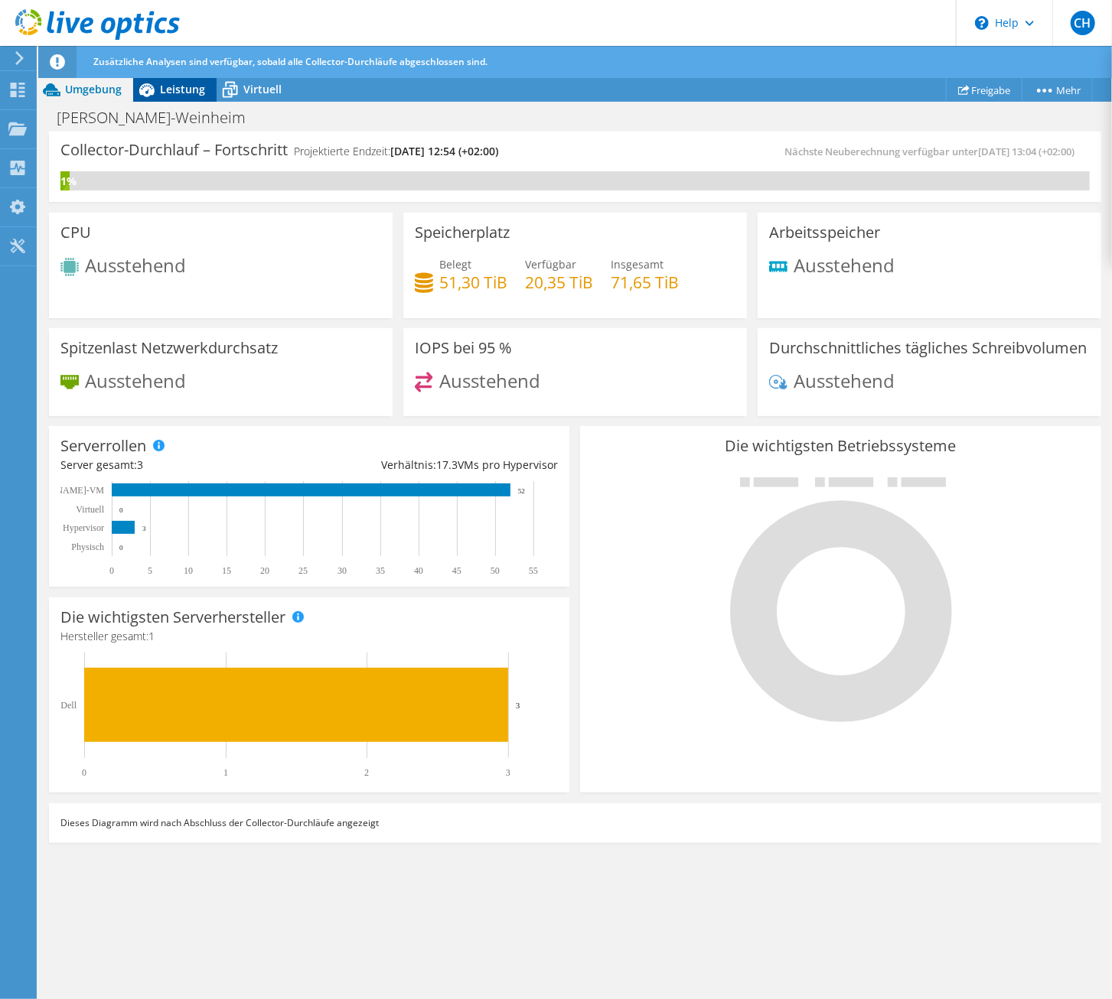
click at [170, 90] on span "Leistung" at bounding box center [182, 89] width 45 height 15
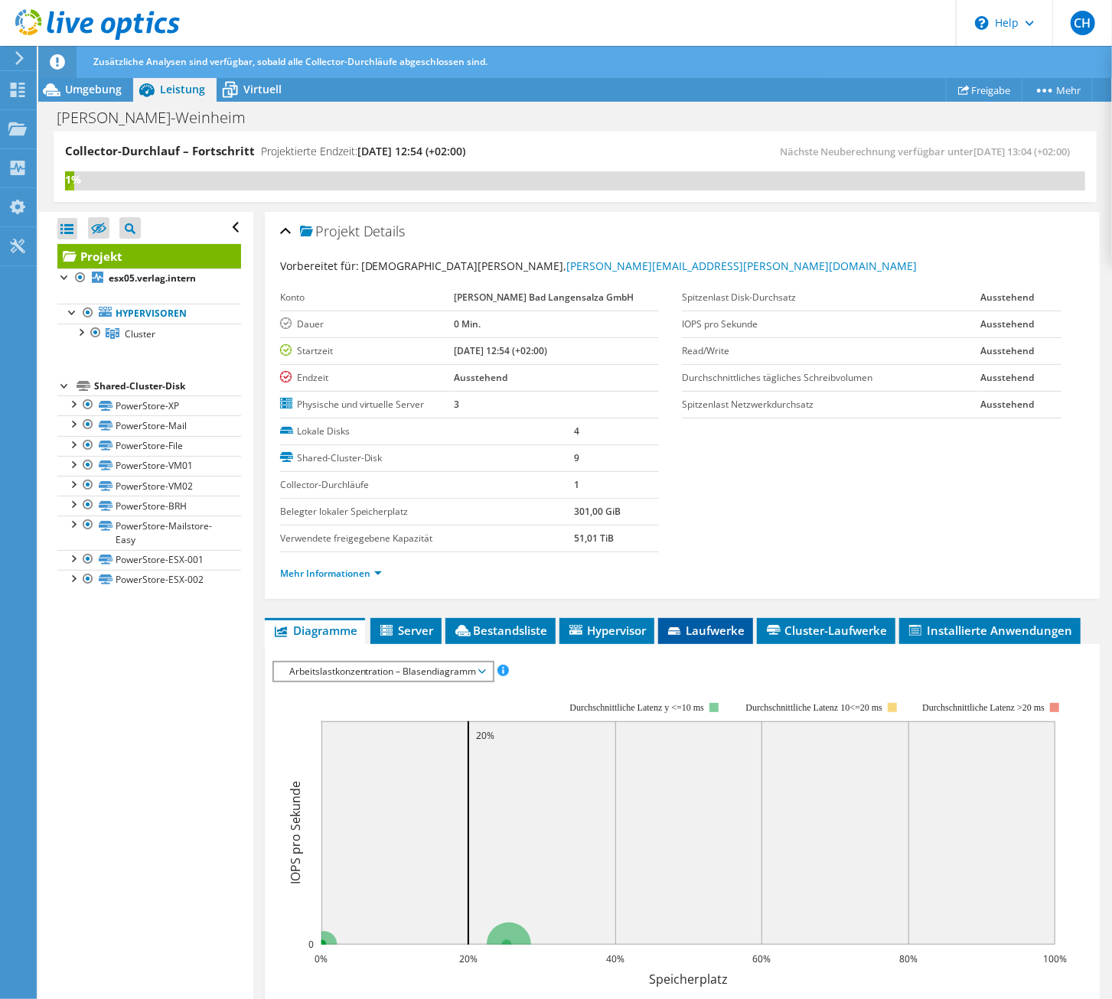
click at [703, 623] on span "Laufwerke" at bounding box center [706, 630] width 80 height 15
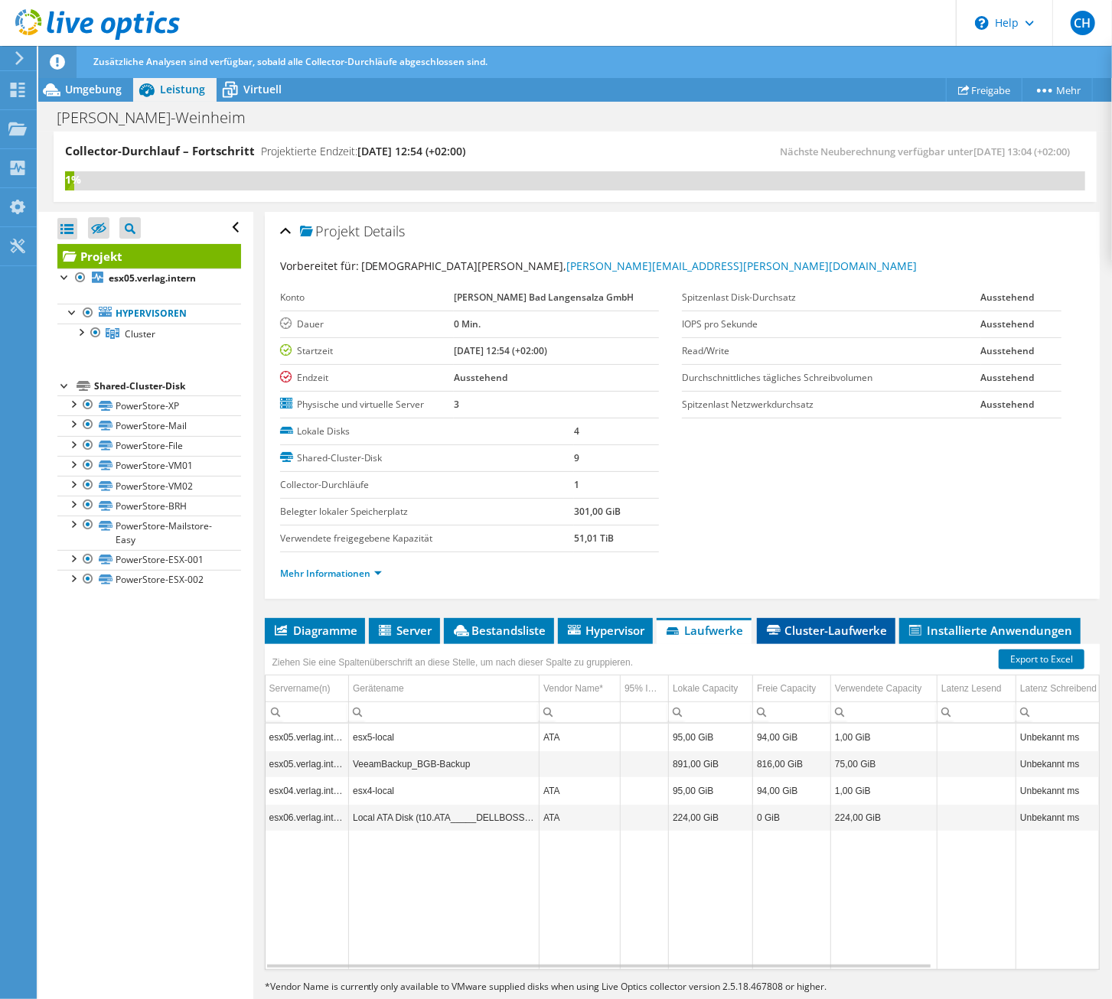
click at [807, 618] on li "Cluster-Laufwerke" at bounding box center [826, 631] width 139 height 26
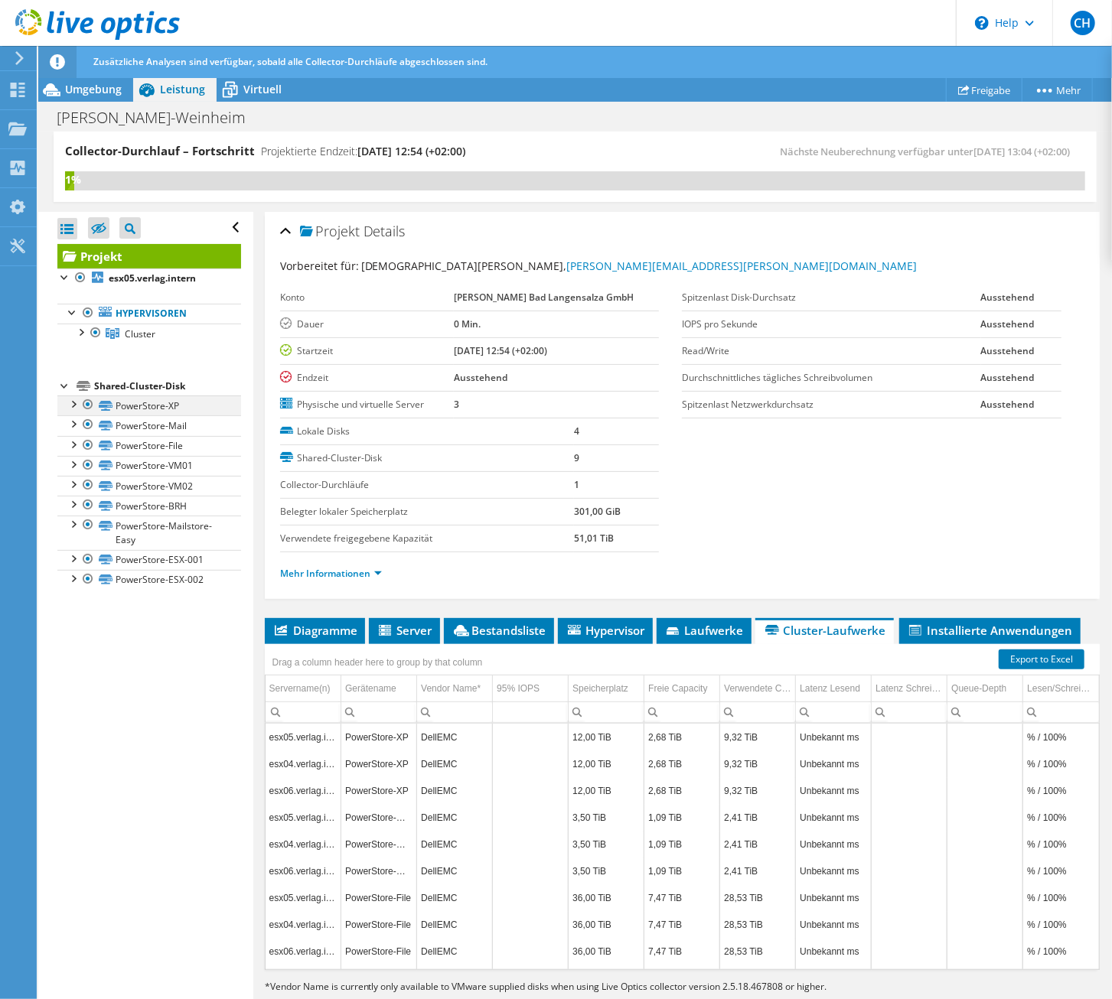
click at [73, 406] on div at bounding box center [72, 403] width 15 height 15
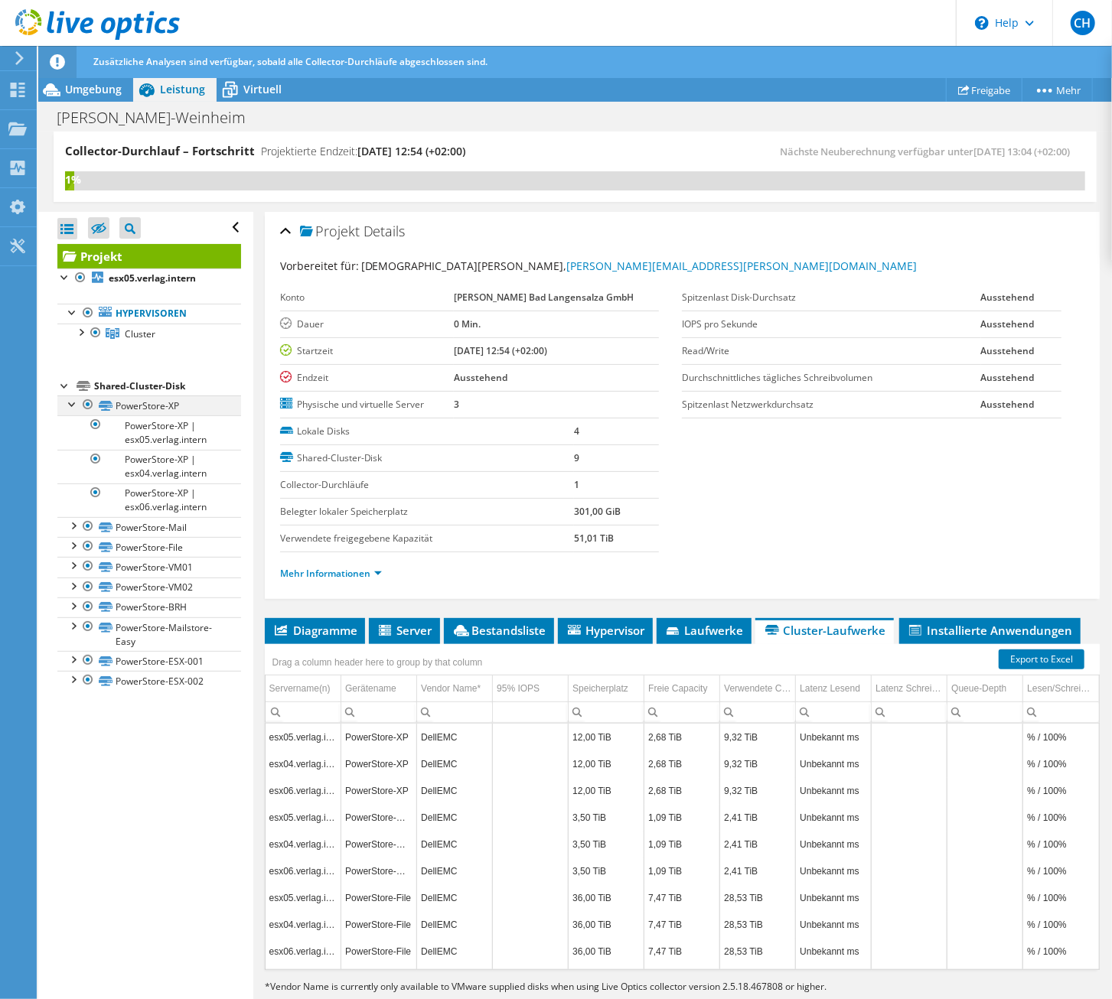
click at [73, 406] on div at bounding box center [72, 403] width 15 height 15
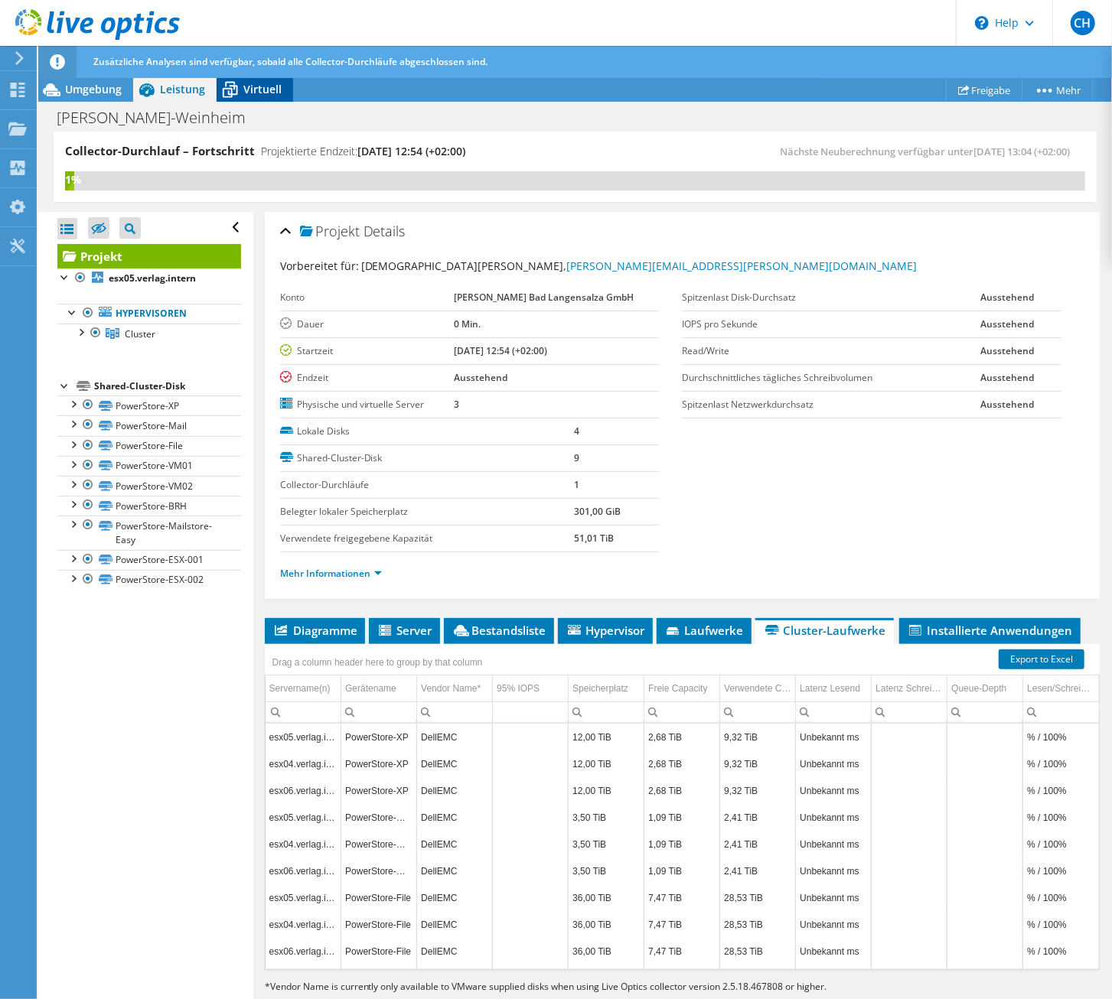
click at [253, 86] on span "Virtuell" at bounding box center [262, 89] width 38 height 15
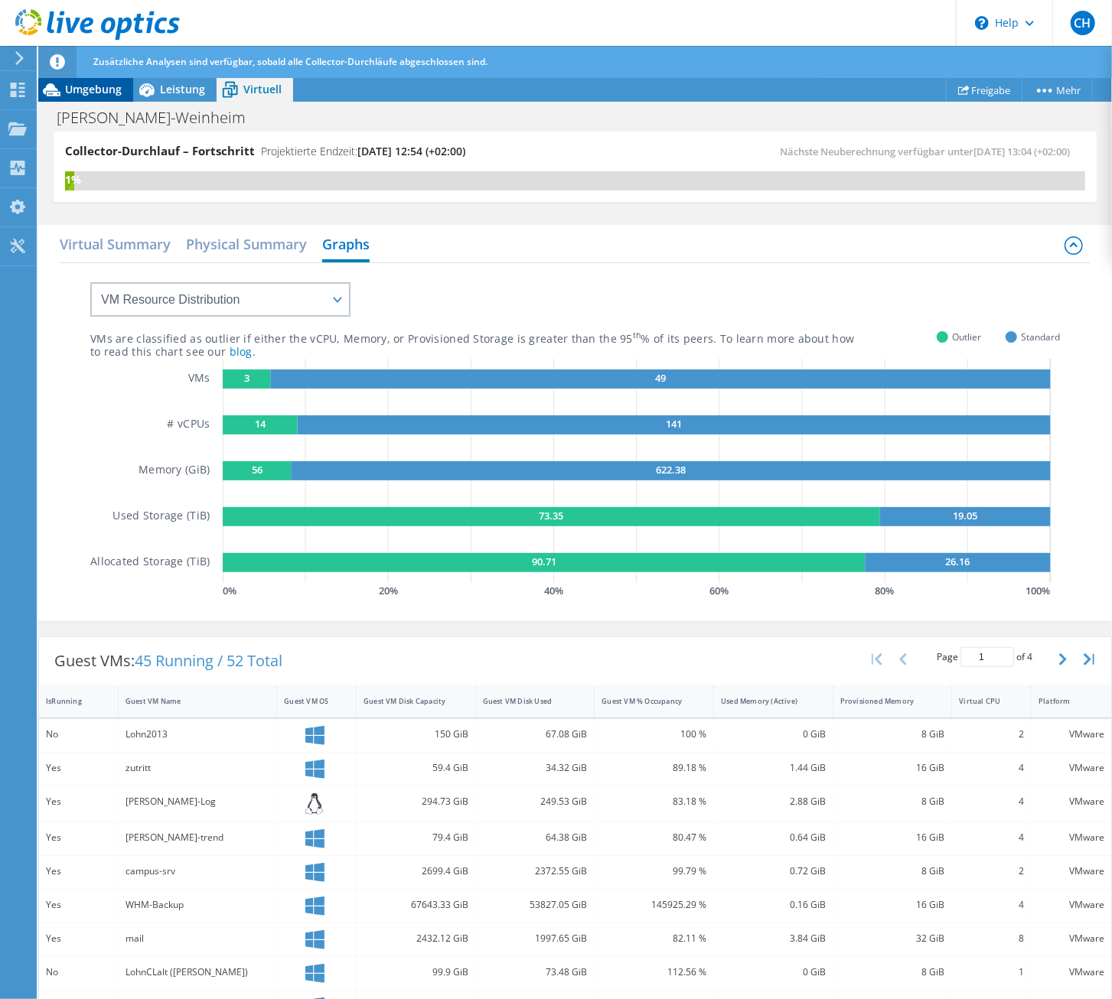
click at [96, 89] on span "Umgebung" at bounding box center [93, 89] width 57 height 15
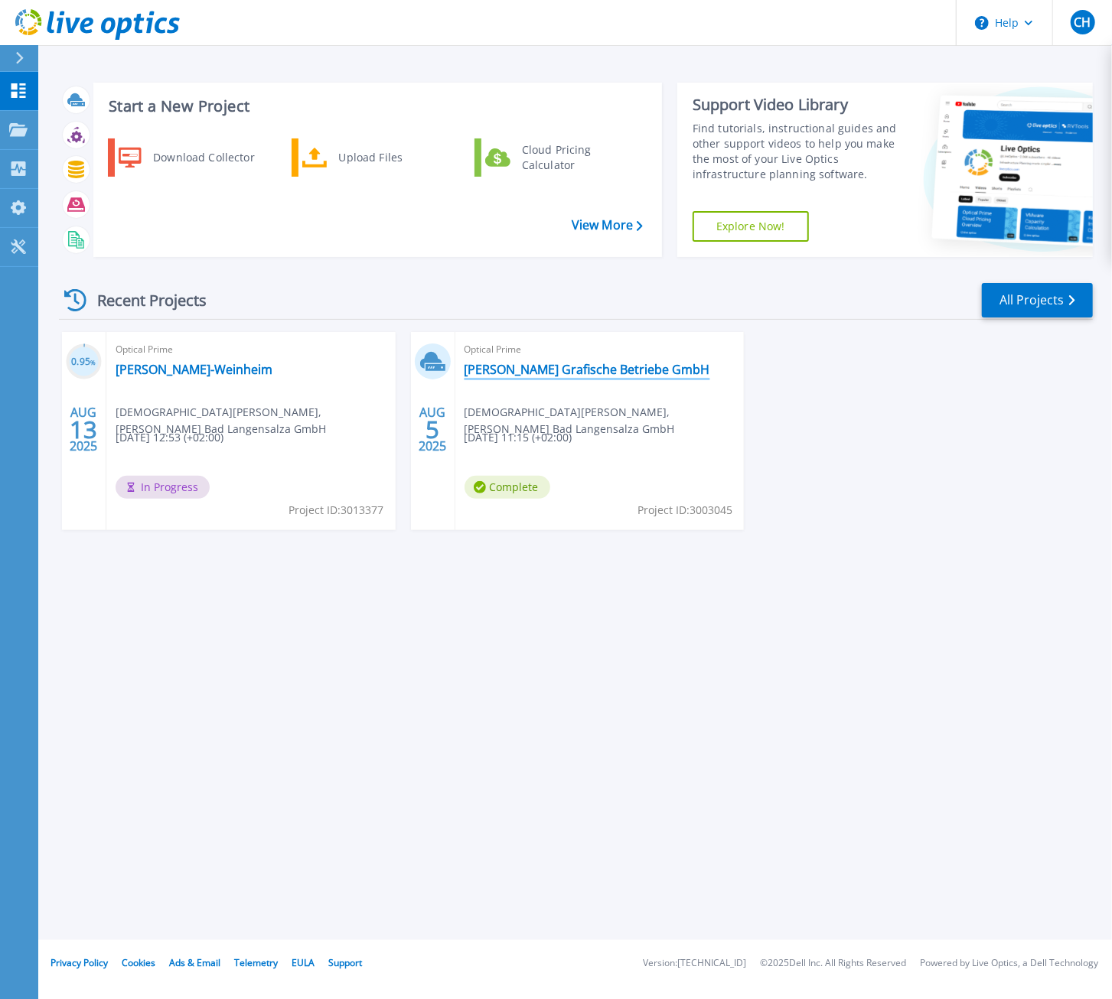
click at [546, 373] on link "[PERSON_NAME] Grafische Betriebe GmbH" at bounding box center [588, 369] width 246 height 15
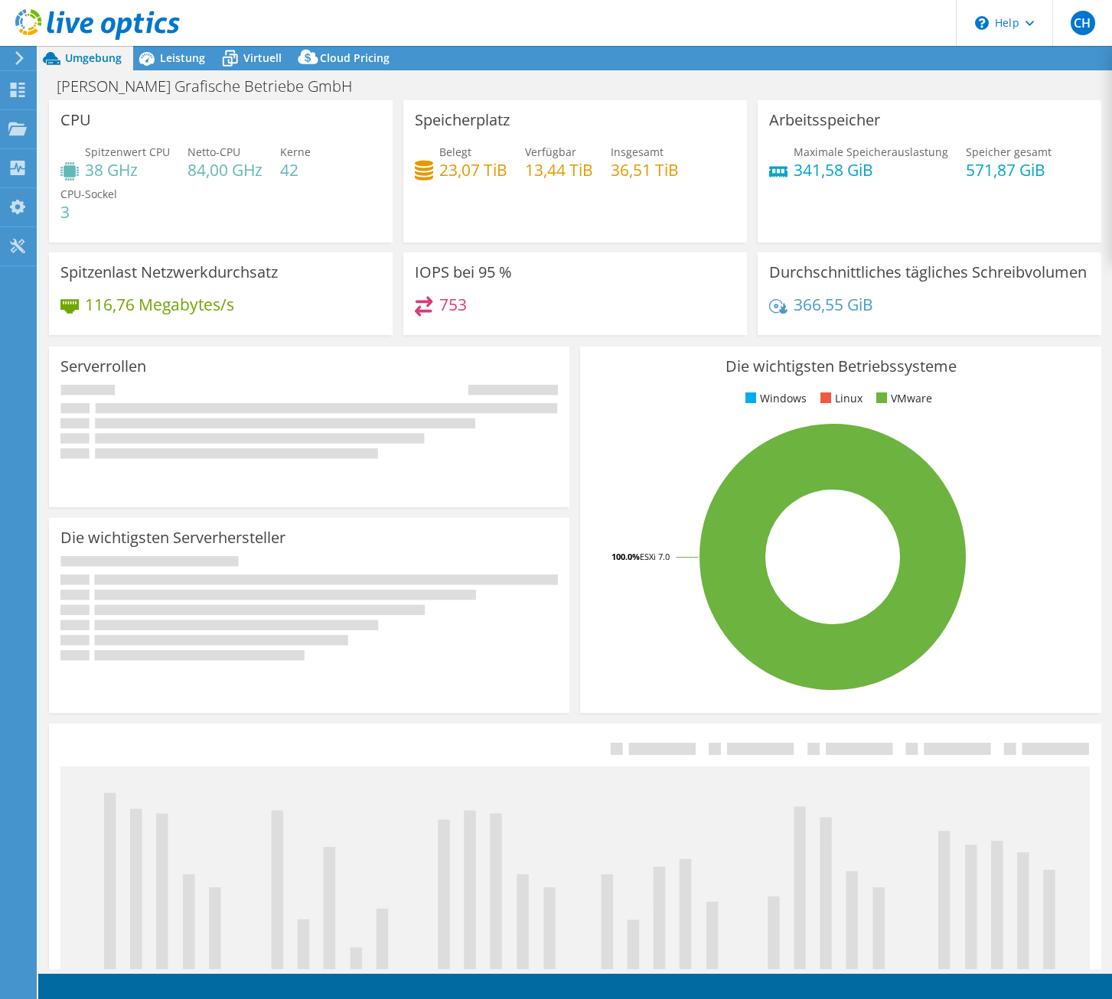
select select "EUFrankfurt"
select select "EUR"
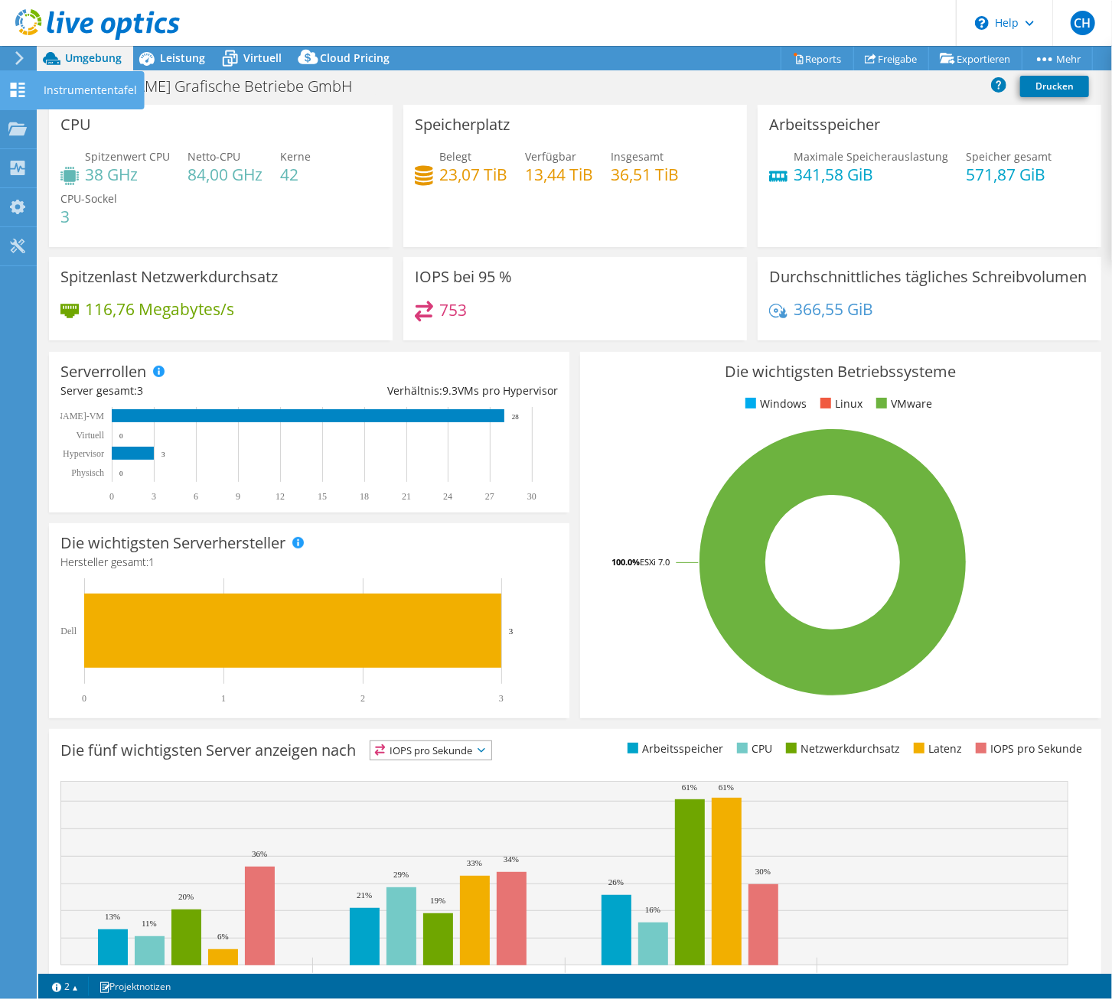
click at [16, 90] on icon at bounding box center [17, 90] width 18 height 15
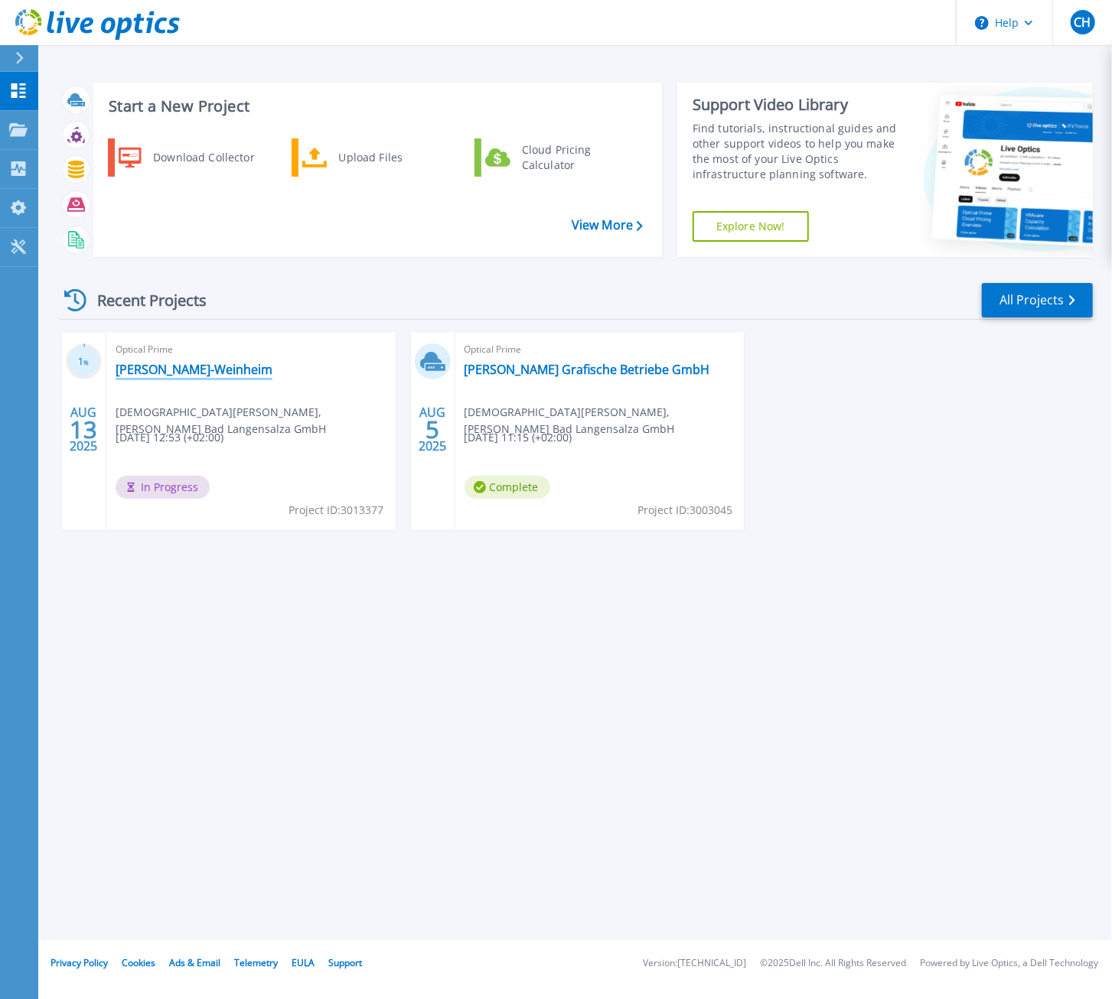
click at [168, 364] on link "[PERSON_NAME]-Weinheim" at bounding box center [194, 369] width 157 height 15
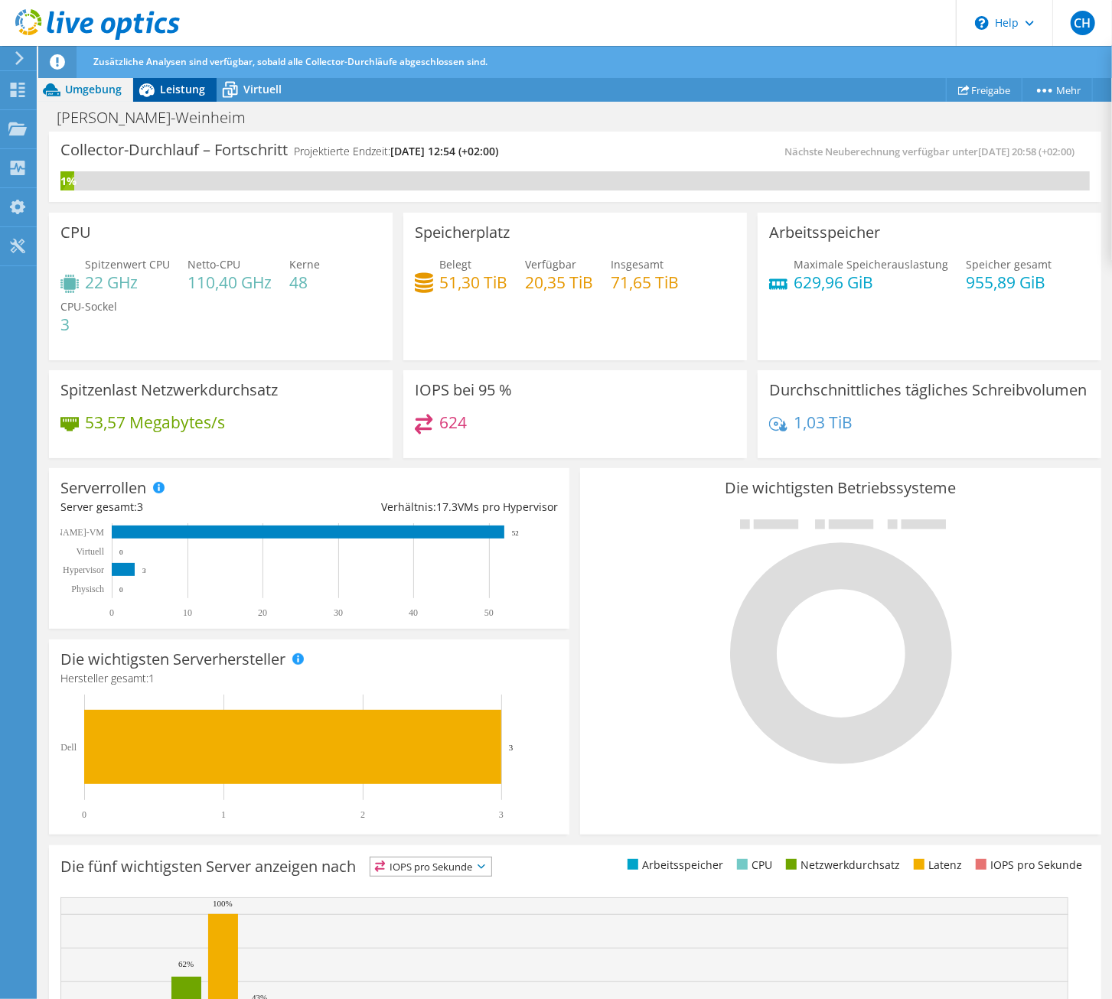
click at [171, 93] on span "Leistung" at bounding box center [182, 89] width 45 height 15
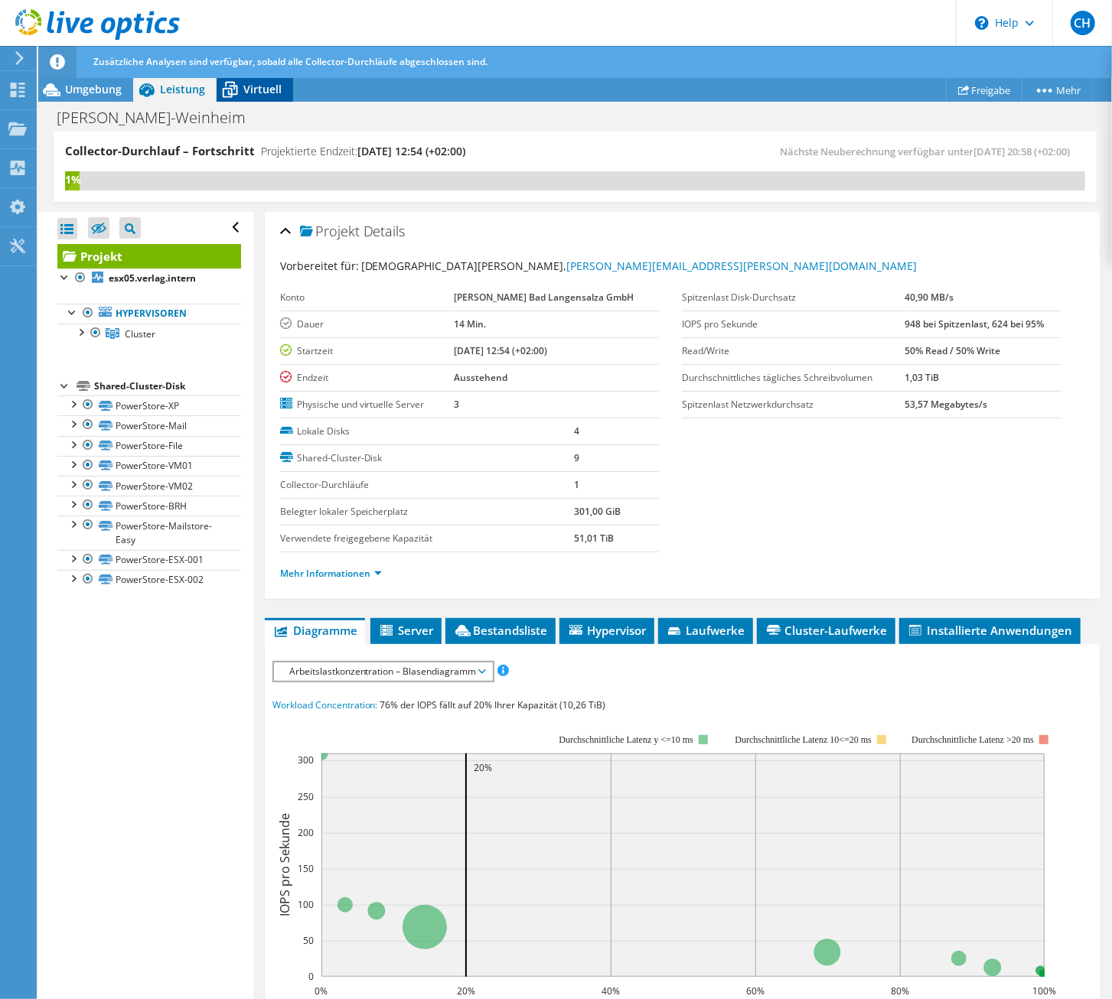
click at [266, 87] on span "Virtuell" at bounding box center [262, 89] width 38 height 15
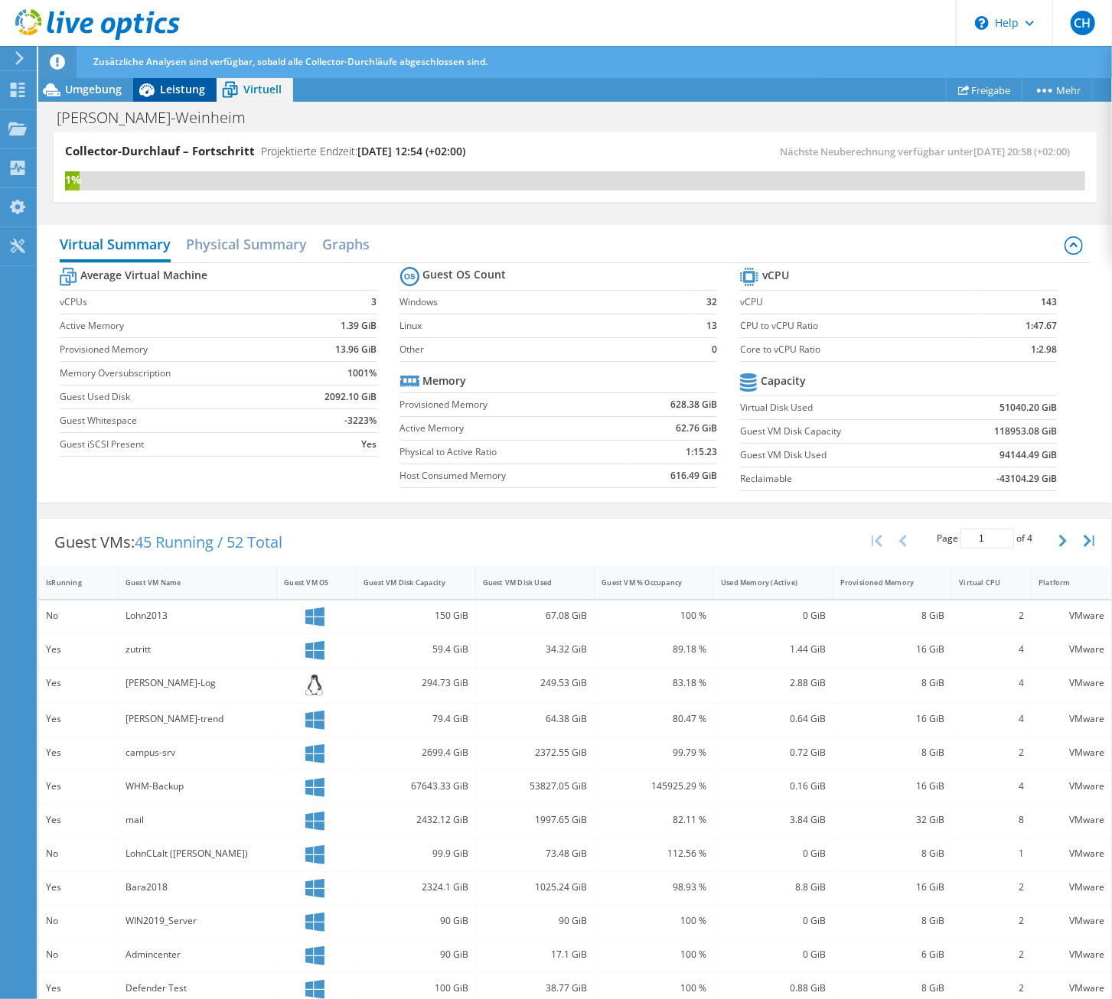
click at [168, 99] on div "Leistung" at bounding box center [174, 89] width 83 height 24
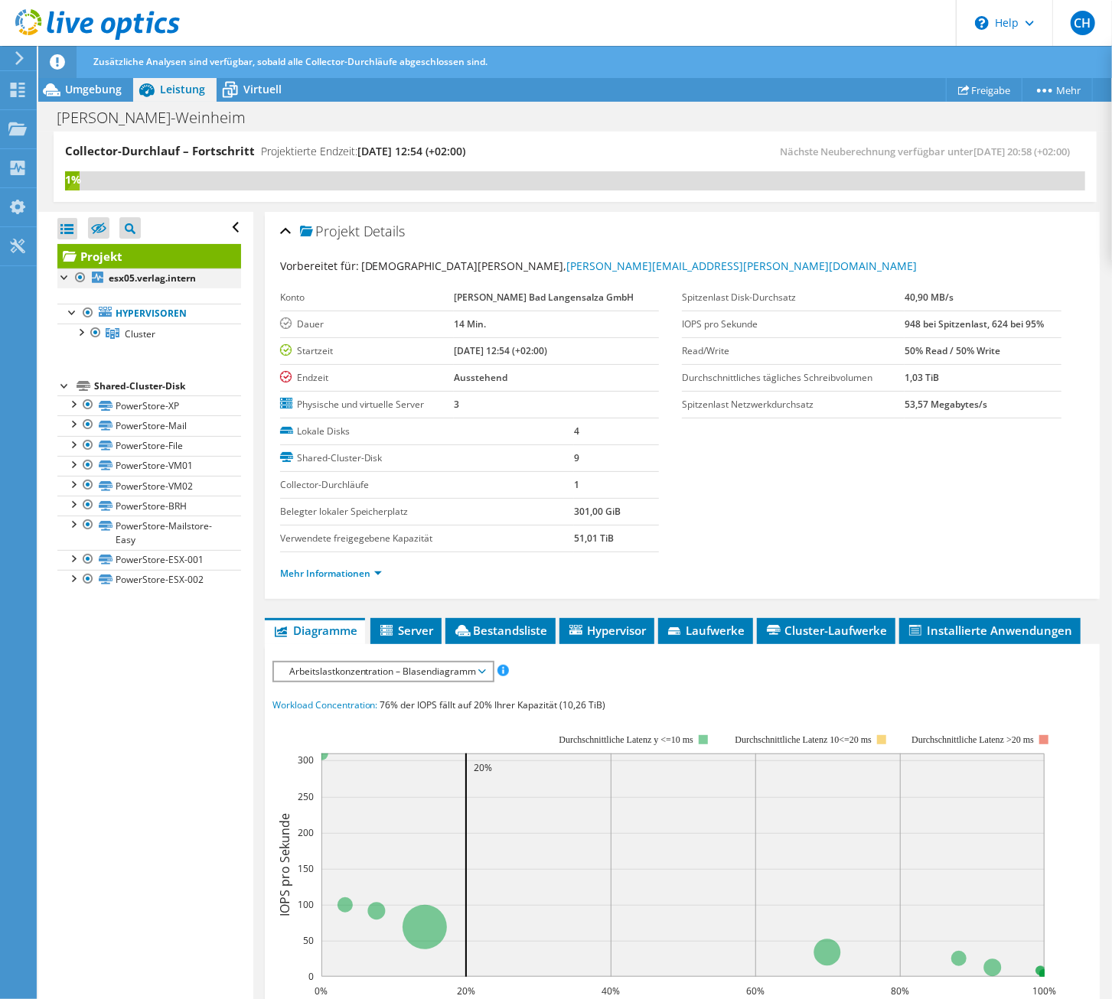
click at [67, 276] on div at bounding box center [64, 276] width 15 height 15
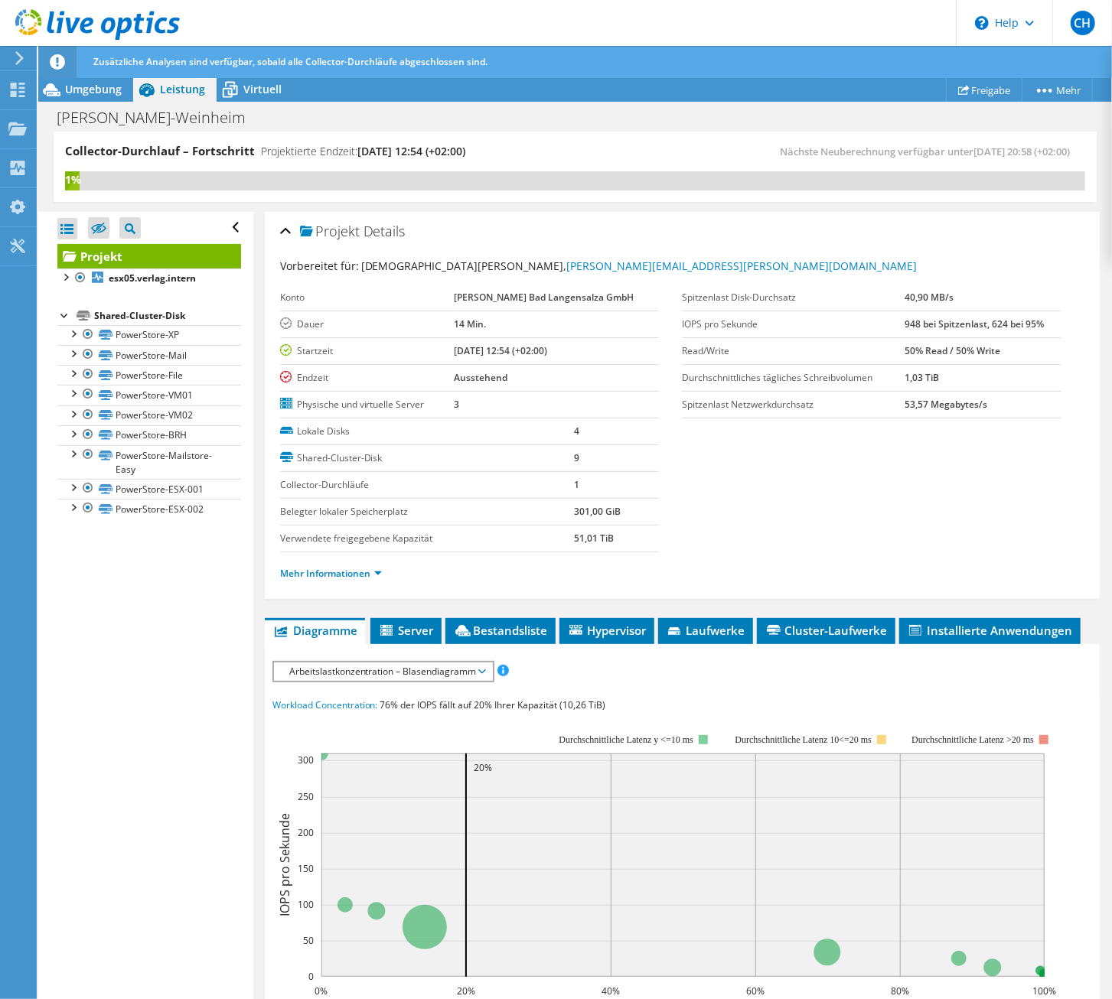
click at [223, 227] on div "Alle öffnen Alle schließen Ausgeschlossene Knoten verbergen Projektbaumfilter" at bounding box center [149, 228] width 184 height 32
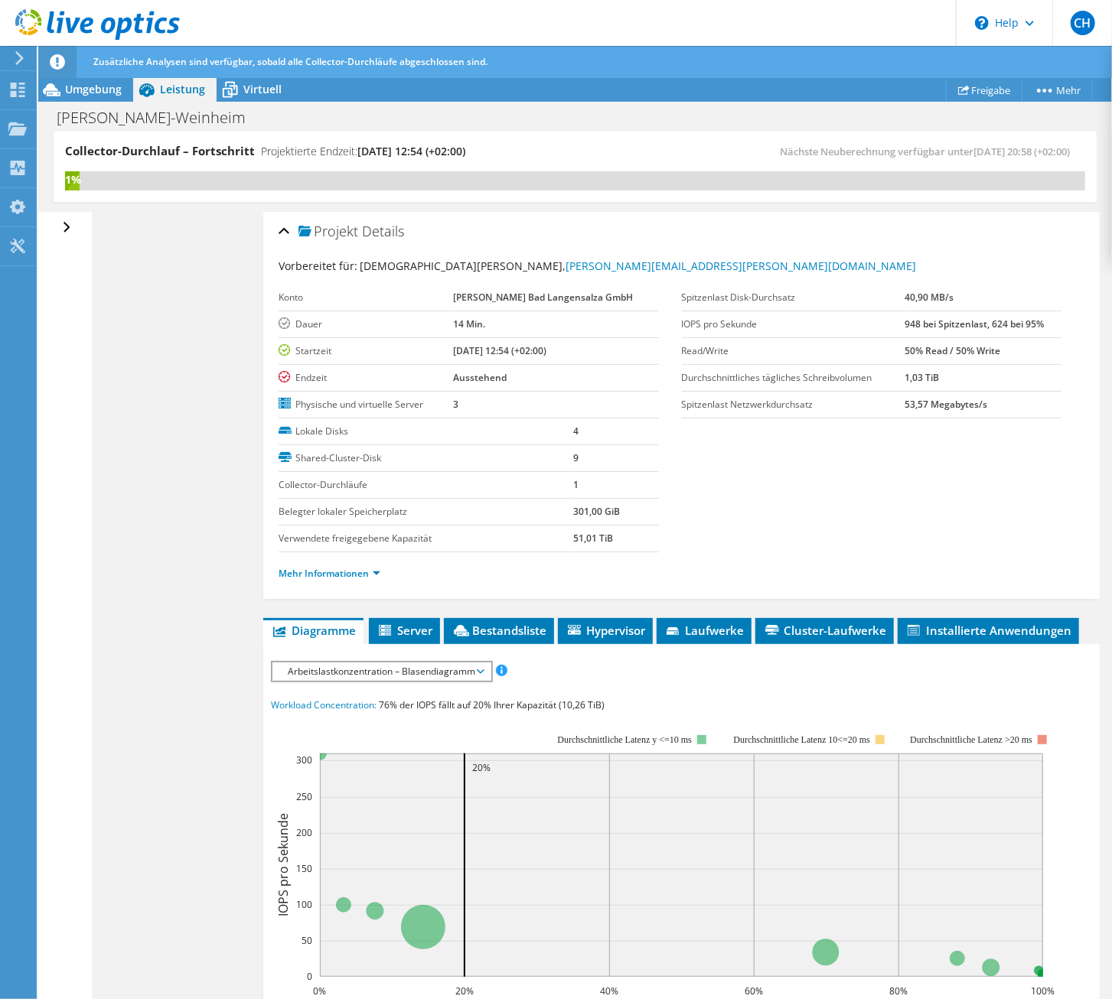
click at [63, 223] on div "Alle öffnen Alle schließen Ausgeschlossene Knoten verbergen Projektbaumfilter" at bounding box center [68, 228] width 22 height 32
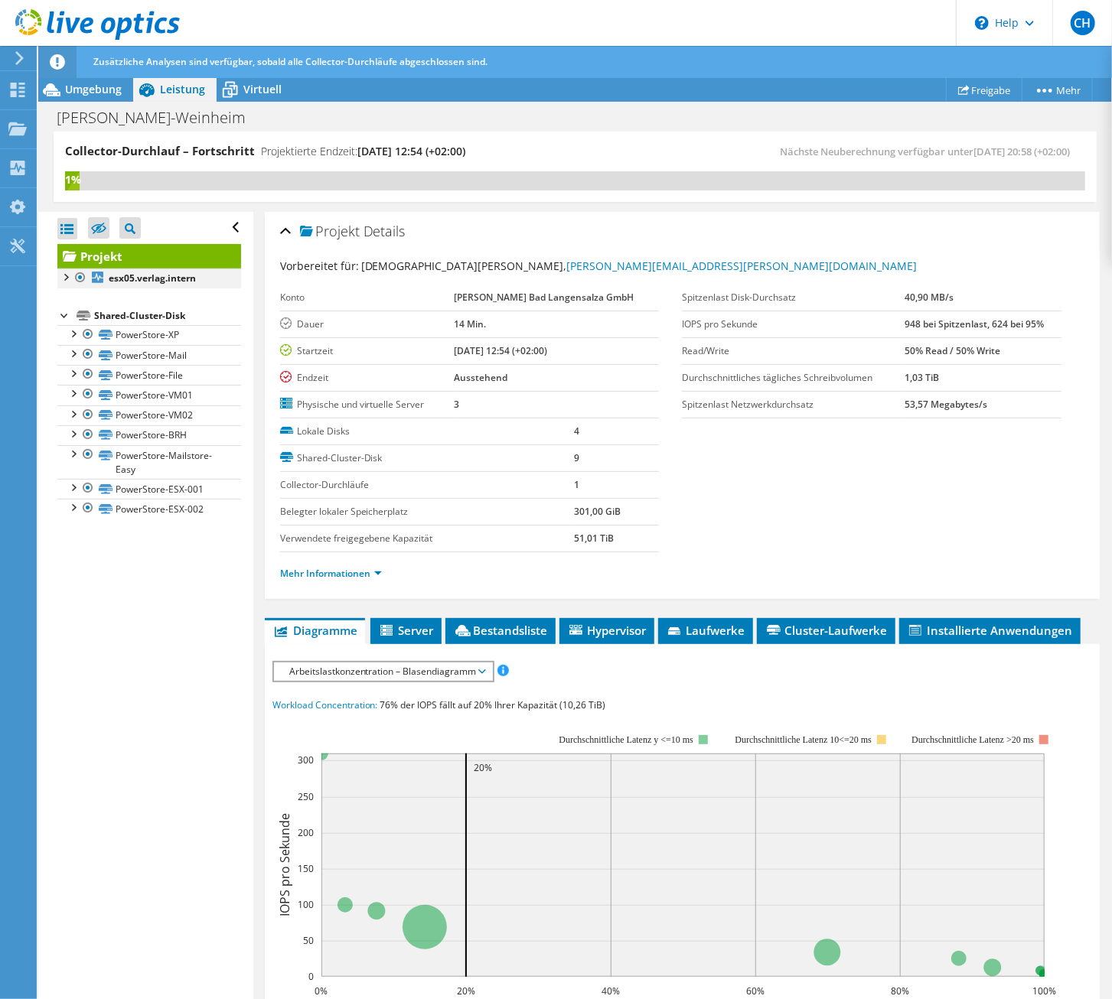
click at [70, 280] on div at bounding box center [64, 276] width 15 height 15
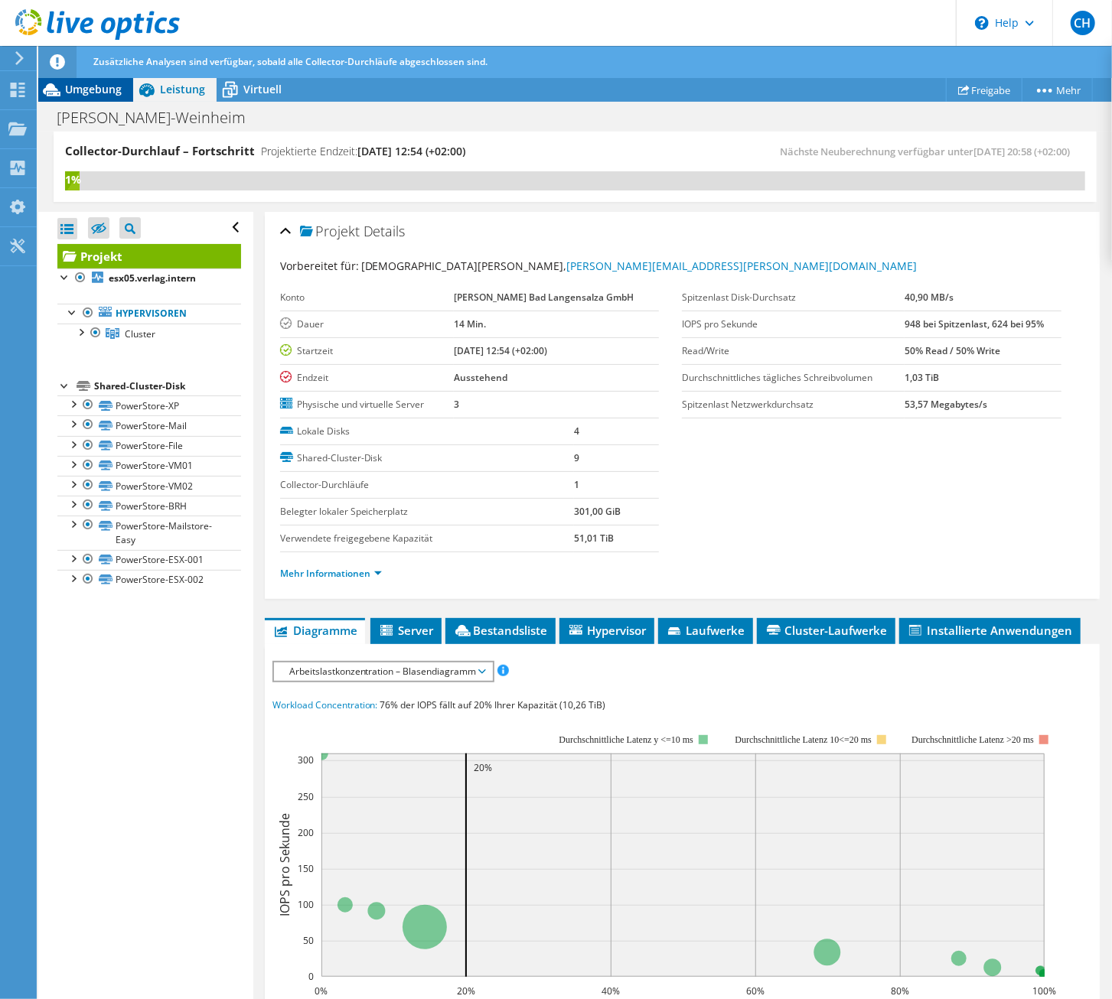
click at [91, 90] on span "Umgebung" at bounding box center [93, 89] width 57 height 15
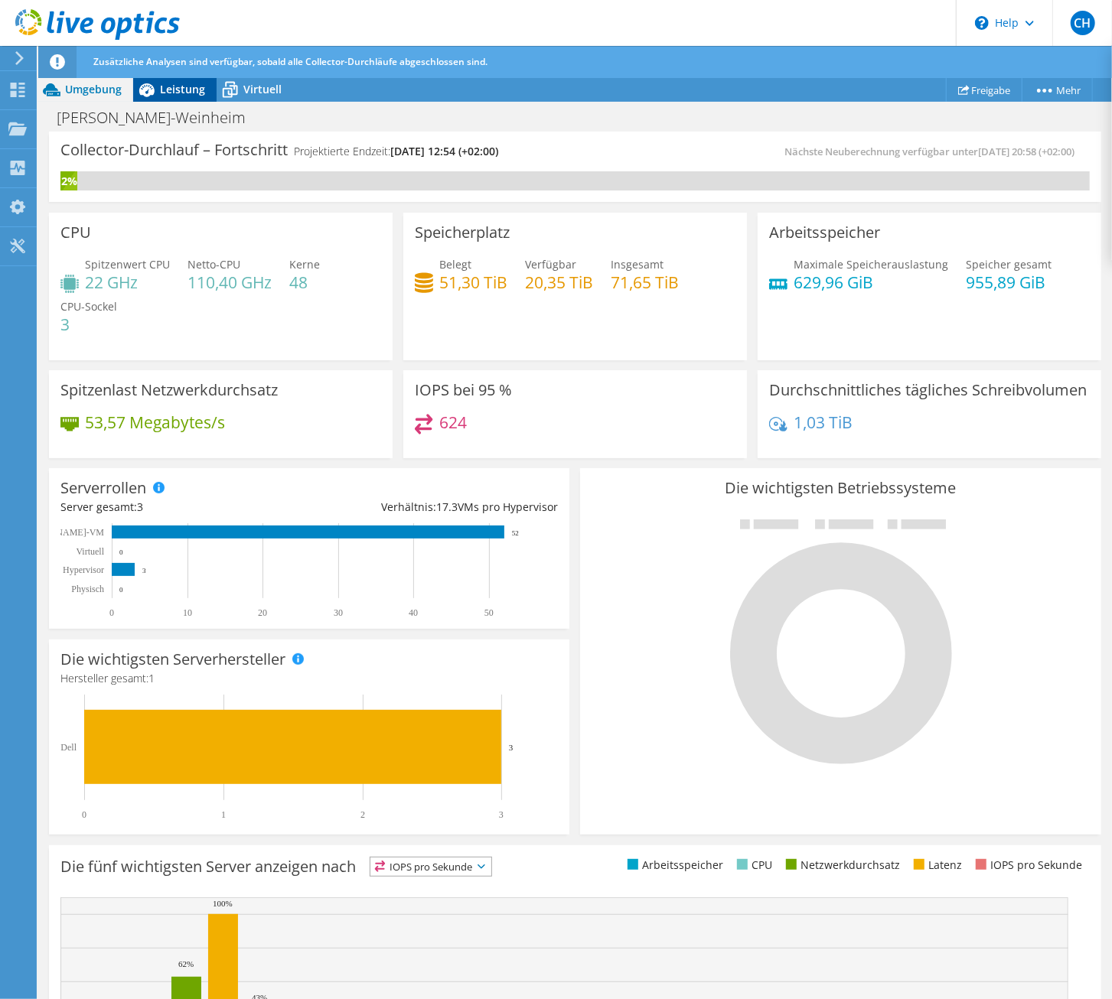
click at [162, 78] on div "Leistung" at bounding box center [174, 89] width 83 height 24
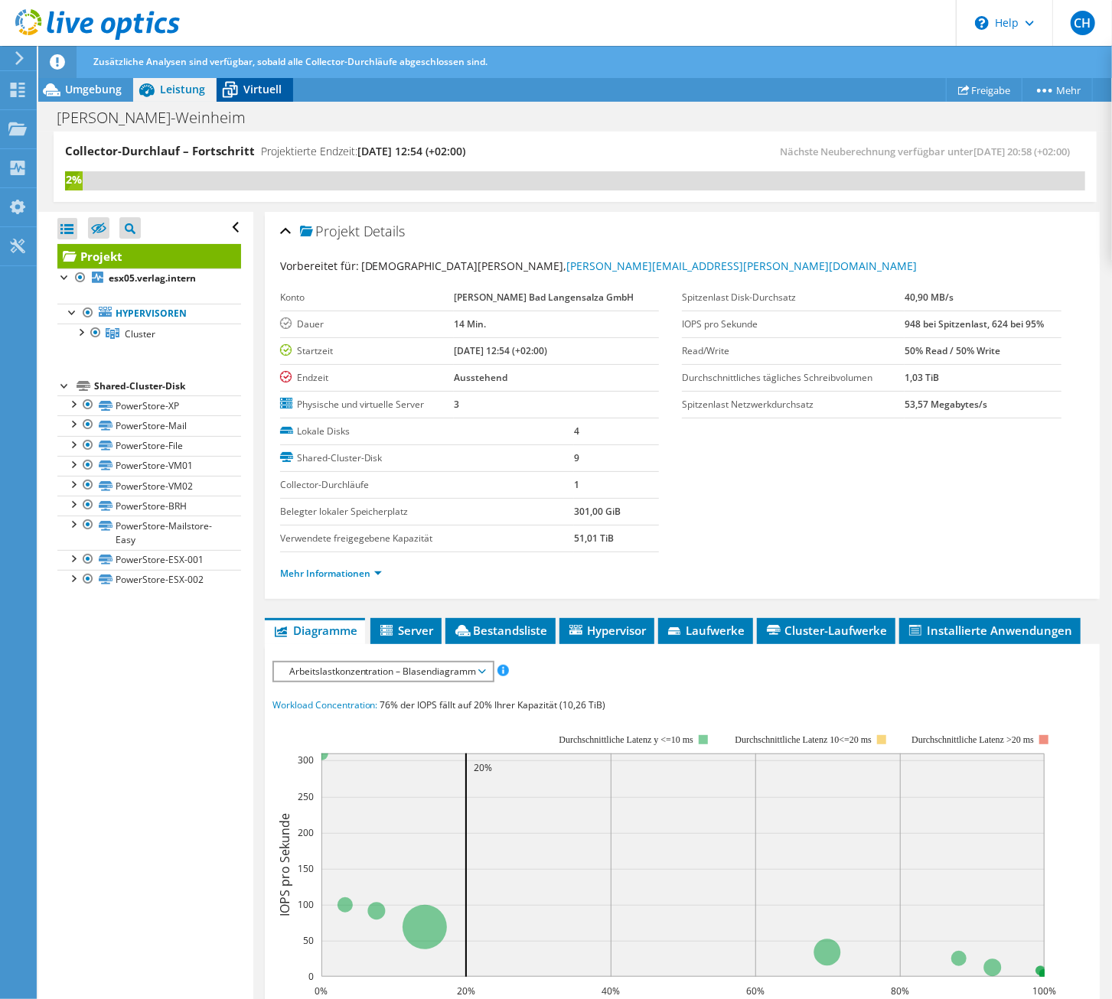
click at [236, 89] on icon at bounding box center [230, 90] width 27 height 27
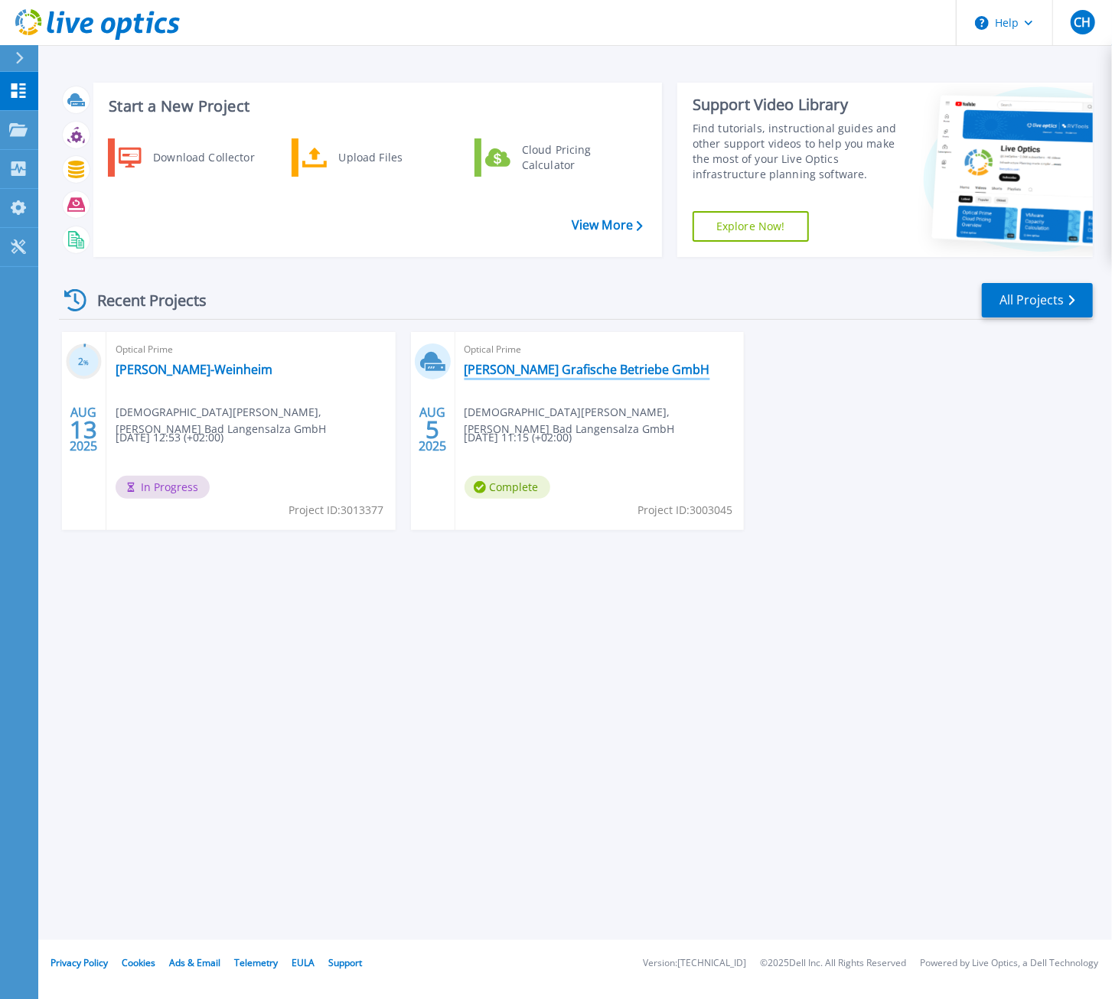
click at [533, 367] on link "[PERSON_NAME] Grafische Betriebe GmbH" at bounding box center [588, 369] width 246 height 15
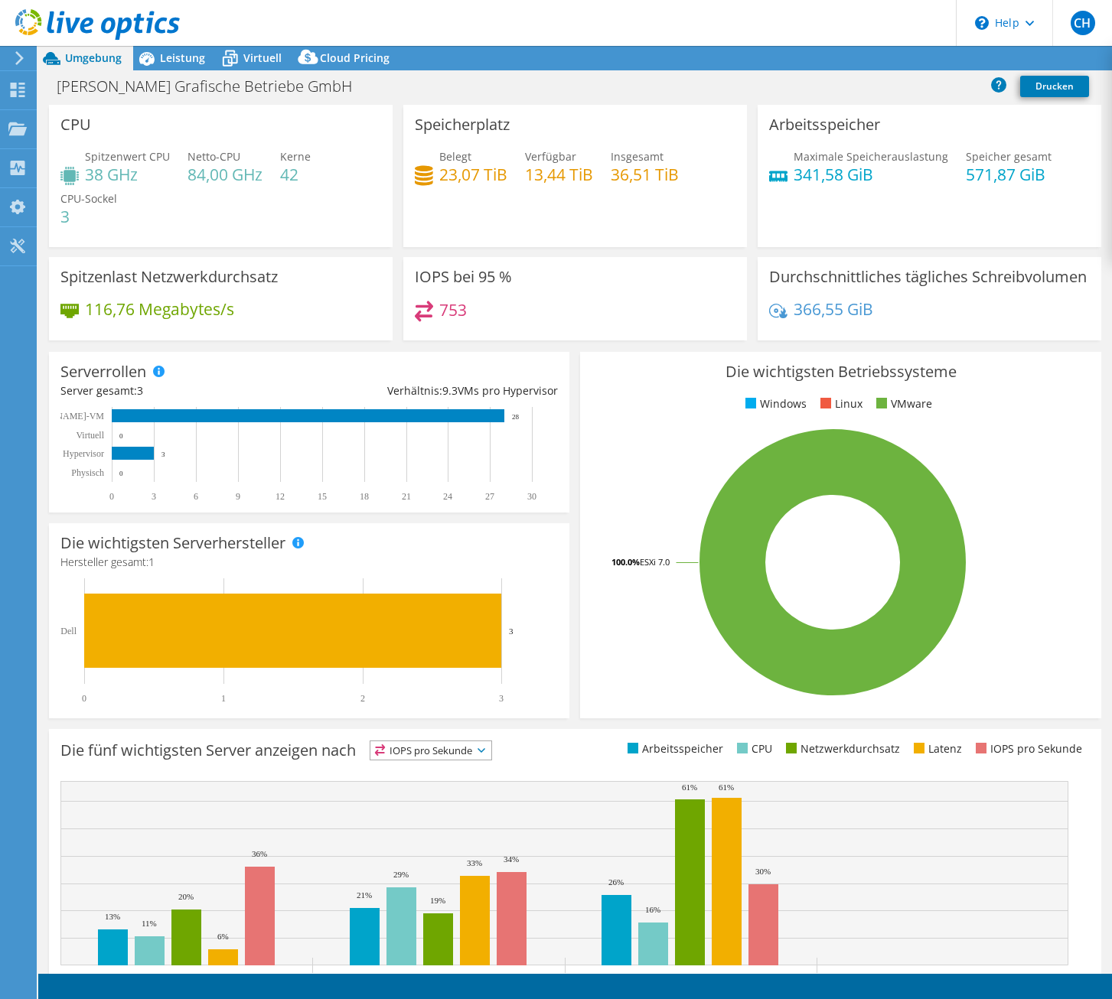
select select "EUFrankfurt"
select select "EUR"
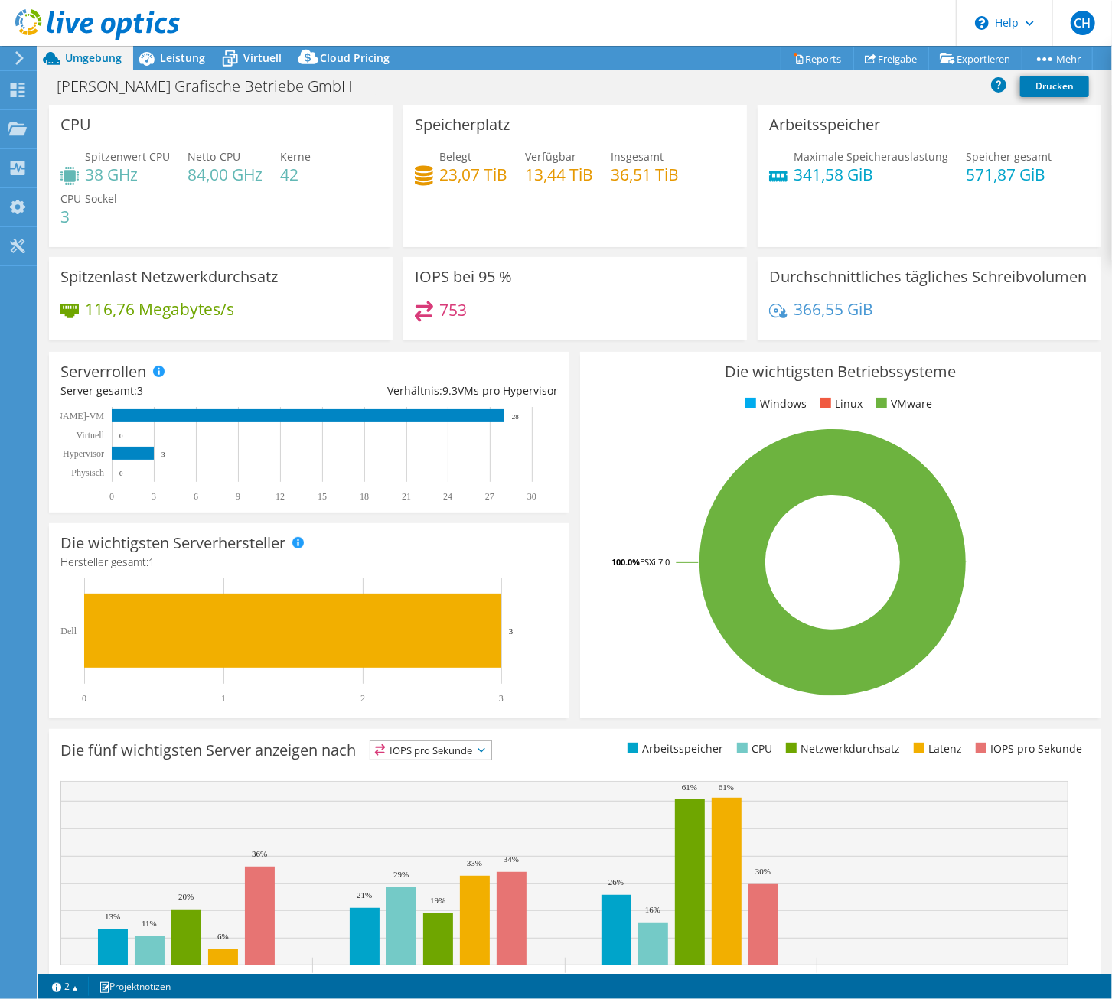
click at [166, 48] on div at bounding box center [90, 25] width 180 height 51
click at [166, 54] on span "Leistung" at bounding box center [182, 58] width 45 height 15
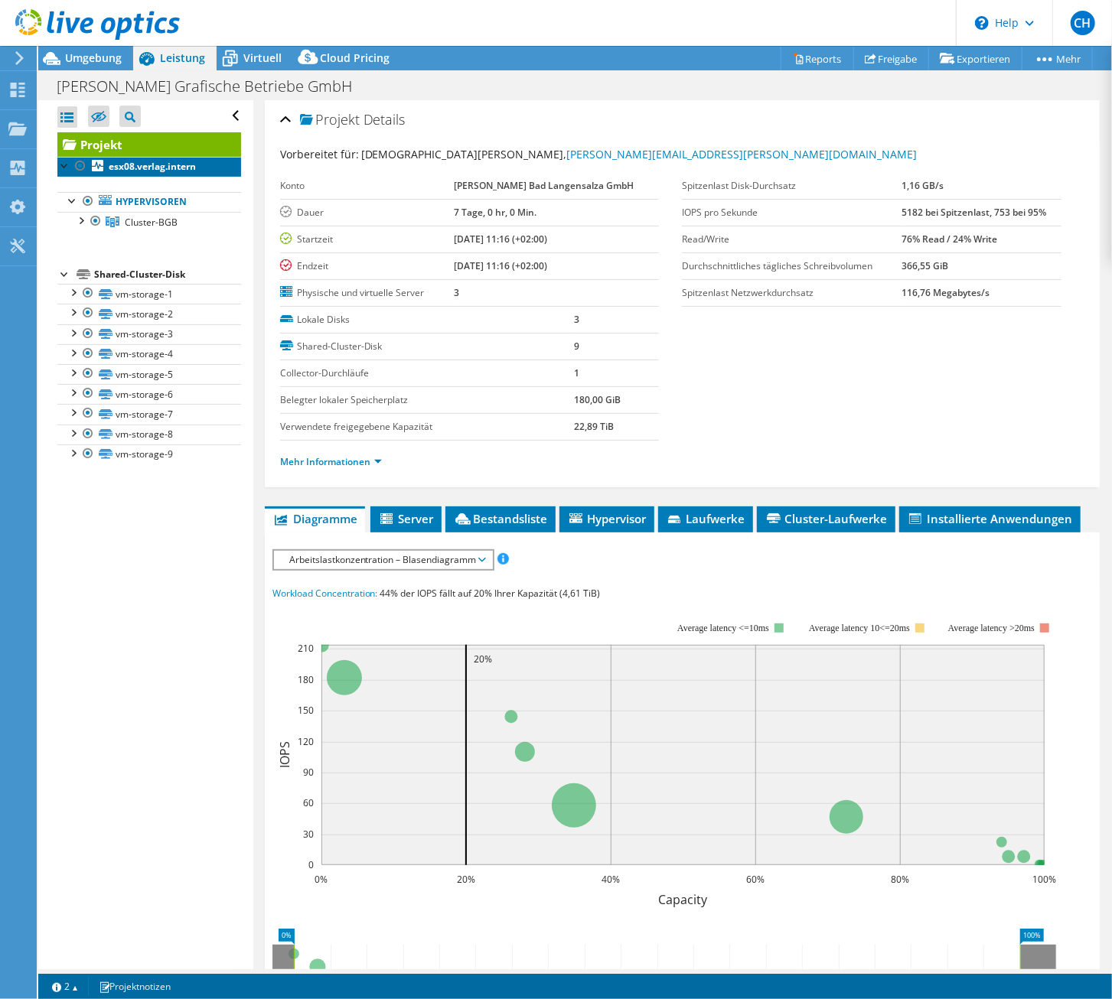
click at [204, 163] on link "esx08.verlag.intern" at bounding box center [149, 167] width 184 height 20
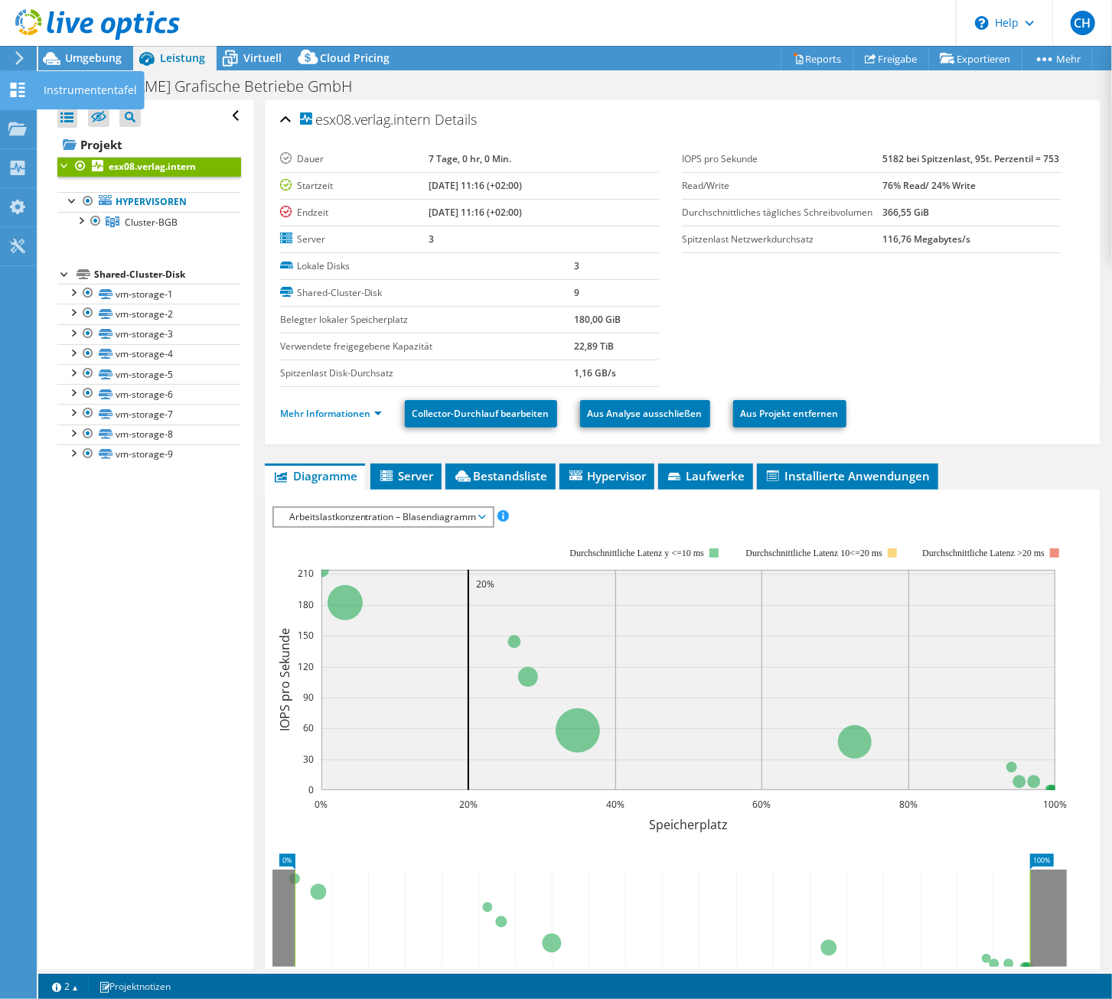
click at [25, 94] on icon at bounding box center [17, 90] width 18 height 15
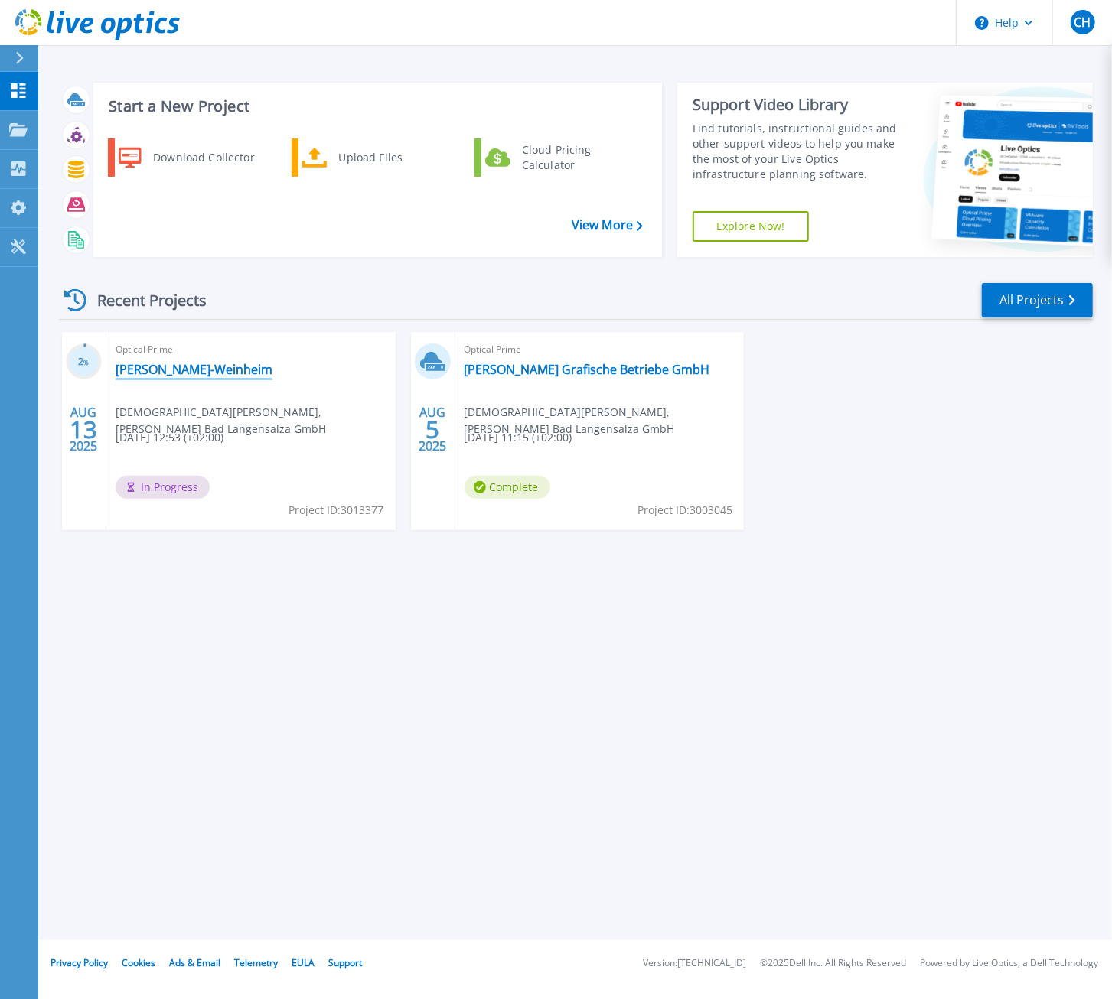
click at [194, 368] on link "[PERSON_NAME]-Weinheim" at bounding box center [194, 369] width 157 height 15
